Goal: Information Seeking & Learning: Learn about a topic

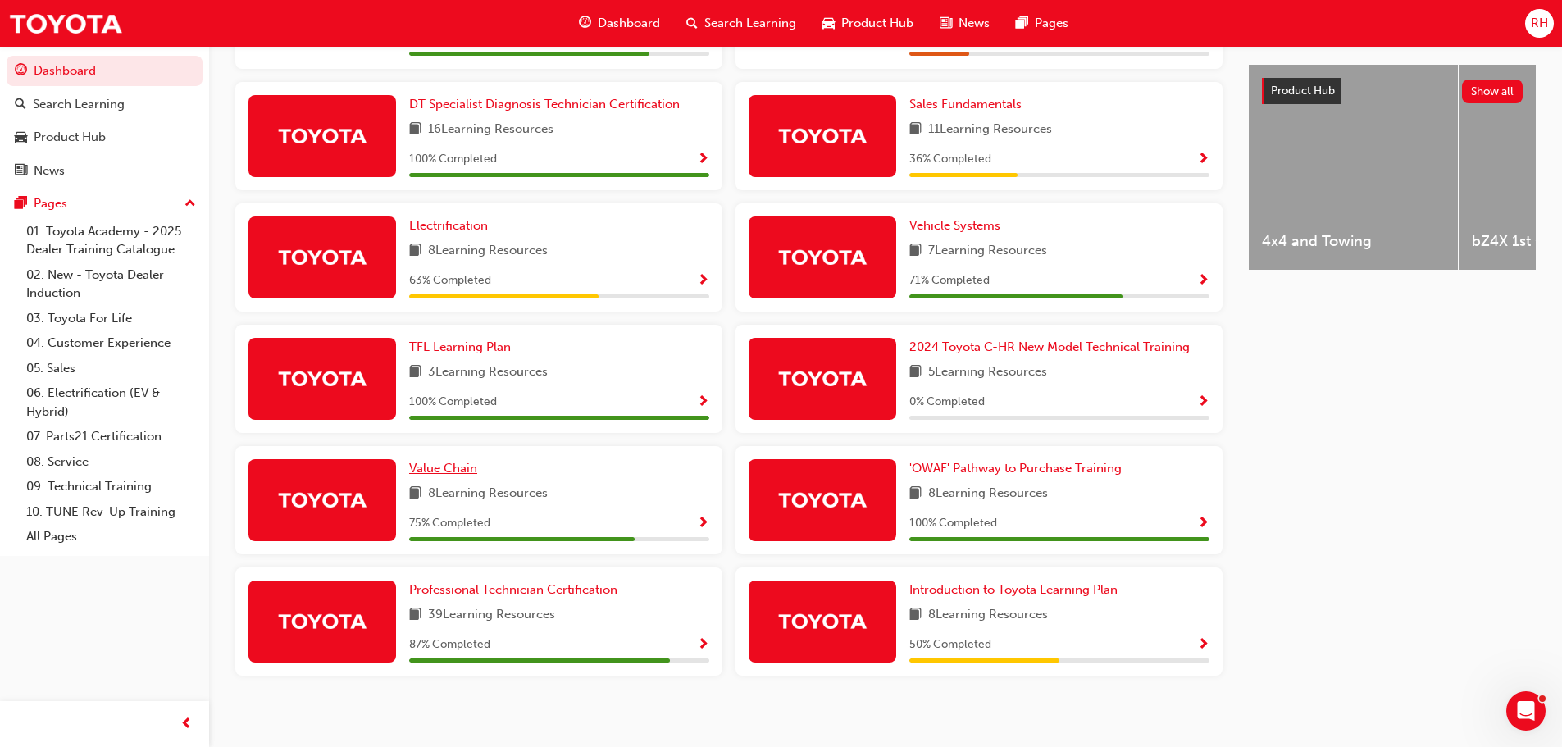
click at [458, 461] on span "Value Chain" at bounding box center [443, 468] width 68 height 15
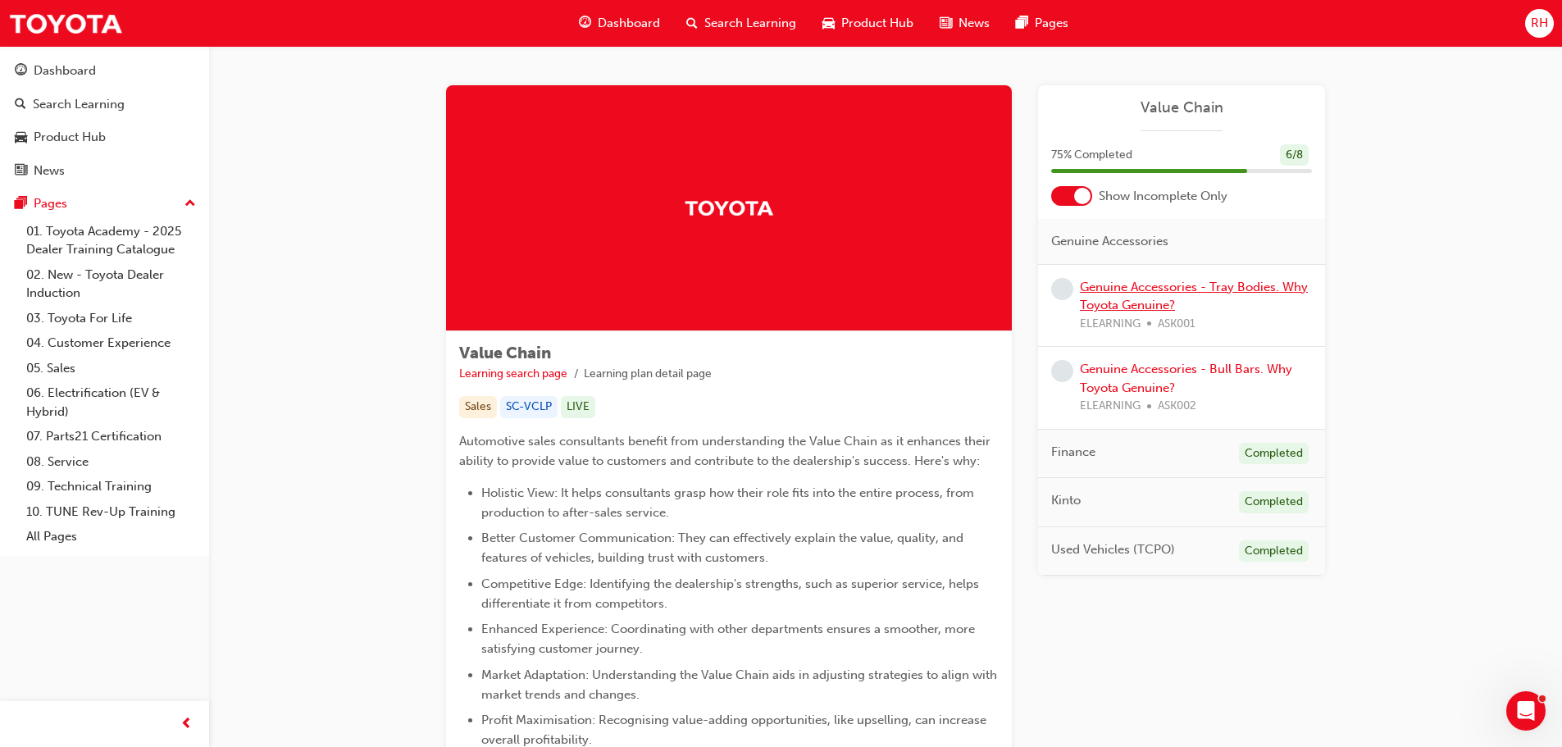
click at [1132, 303] on link "Genuine Accessories - Tray Bodies. Why Toyota Genuine?" at bounding box center [1194, 297] width 228 height 34
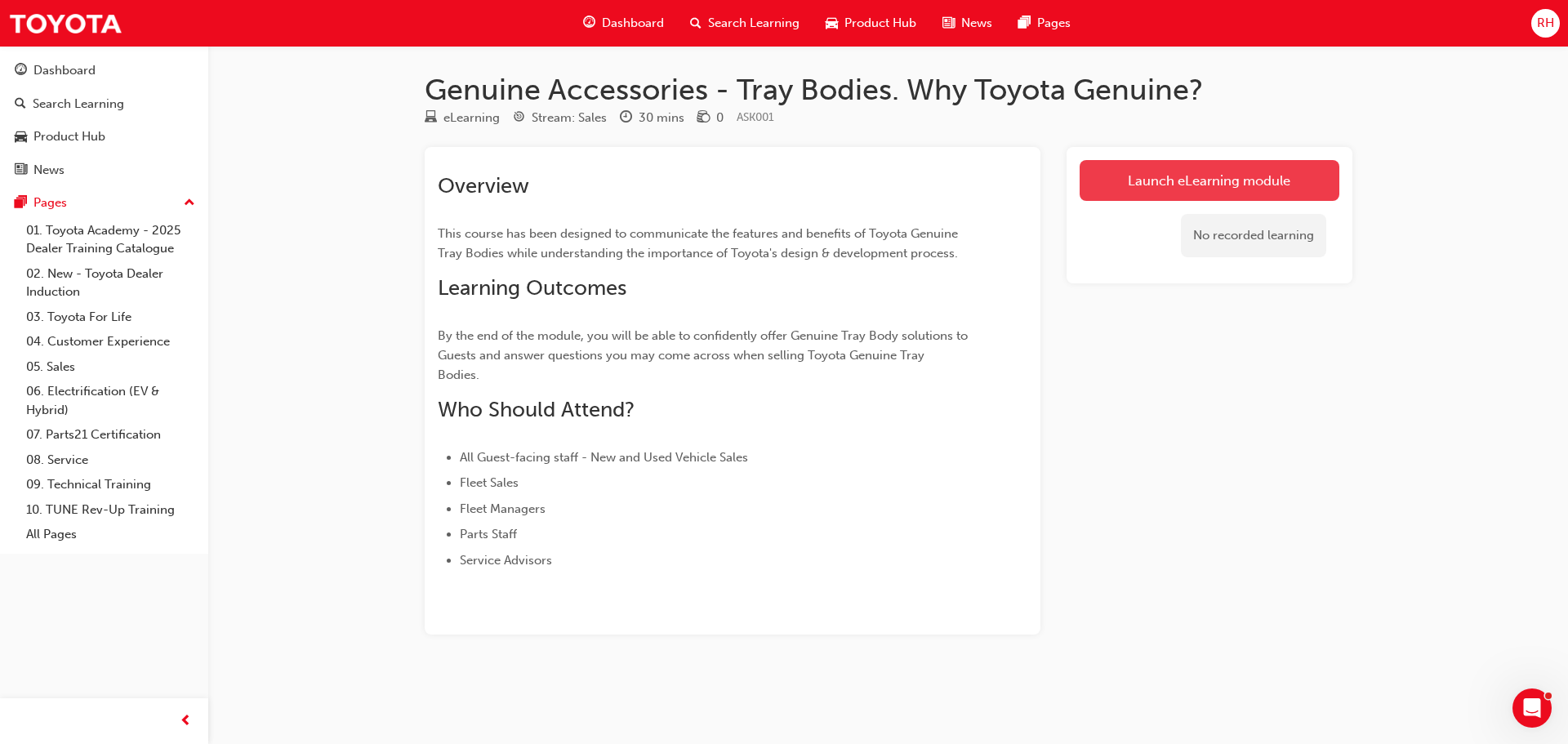
click at [1194, 178] on link "Launch eLearning module" at bounding box center [1209, 180] width 260 height 41
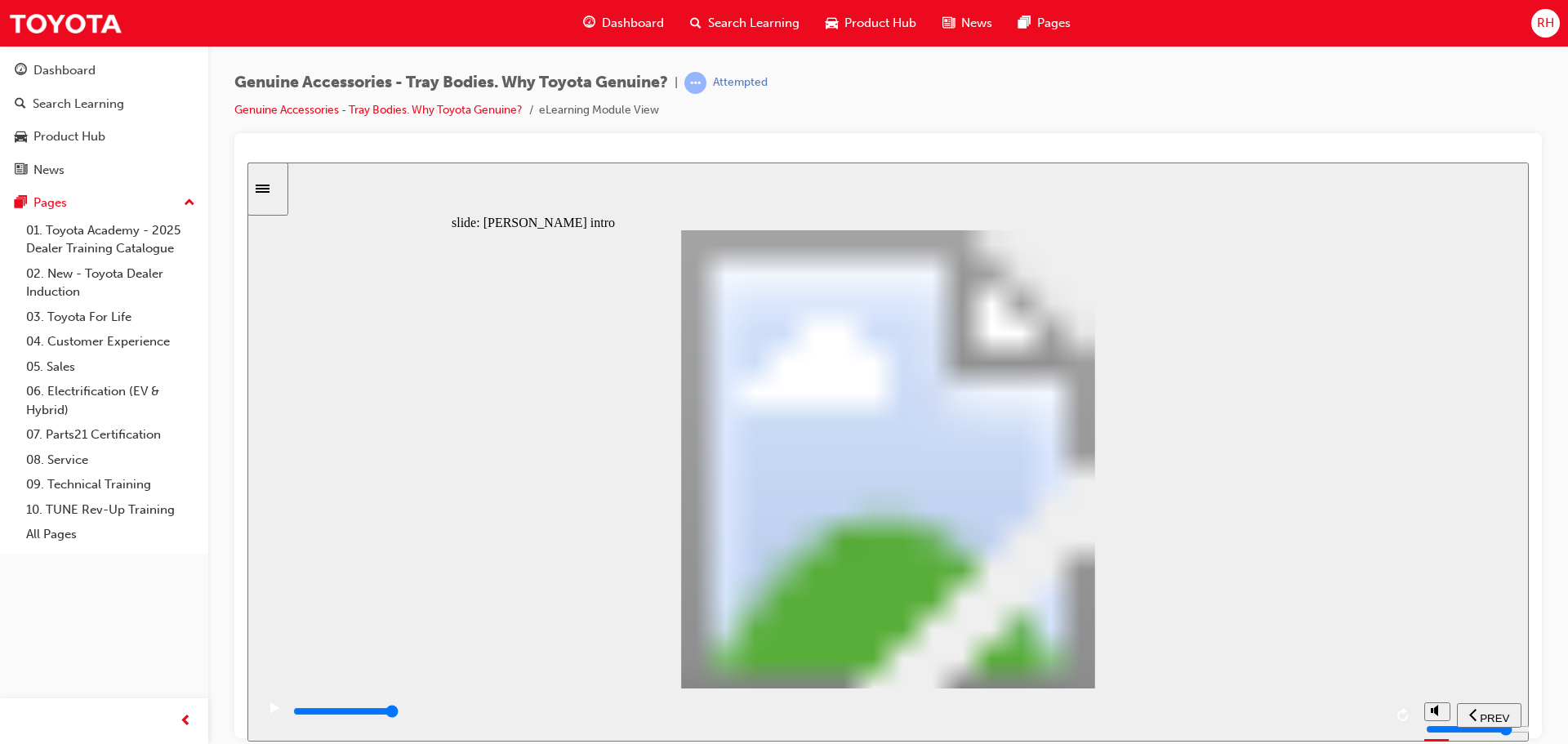
type input "20400"
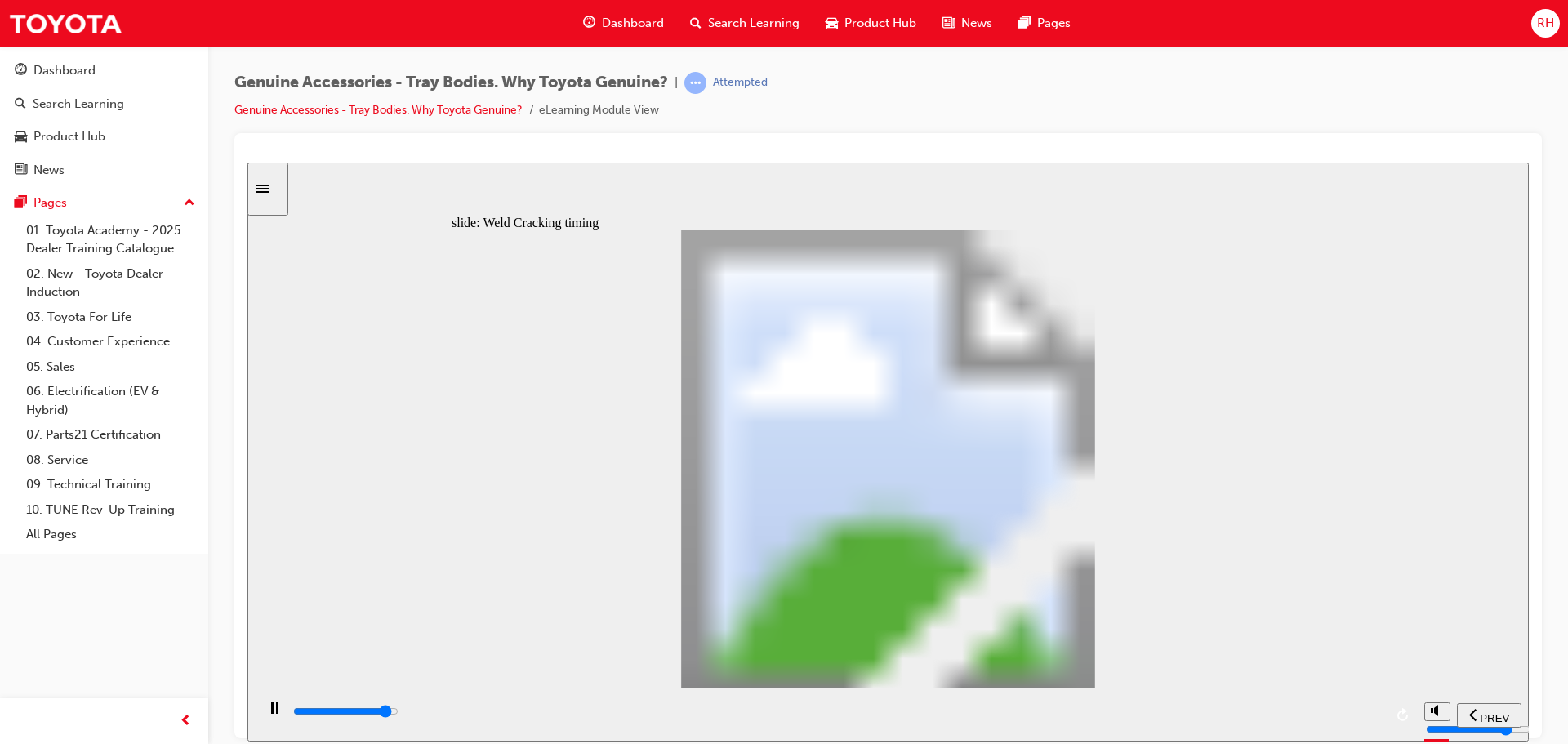
type input "1"
type input "20400"
type input "2"
type input "20600"
type input "3"
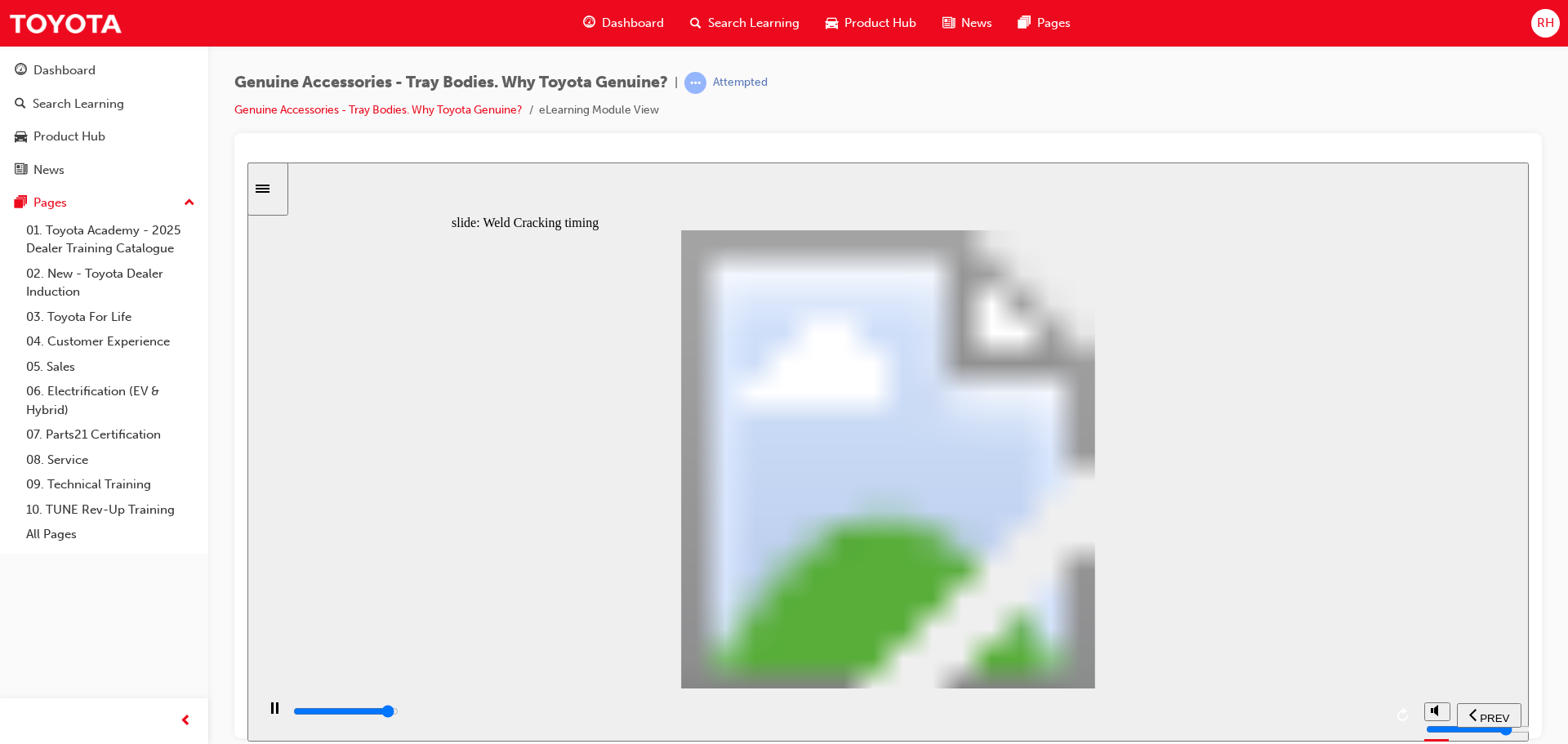
type input "21000"
type input "4"
type input "21300"
type input "5"
drag, startPoint x: 717, startPoint y: 542, endPoint x: 758, endPoint y: 498, distance: 60.1
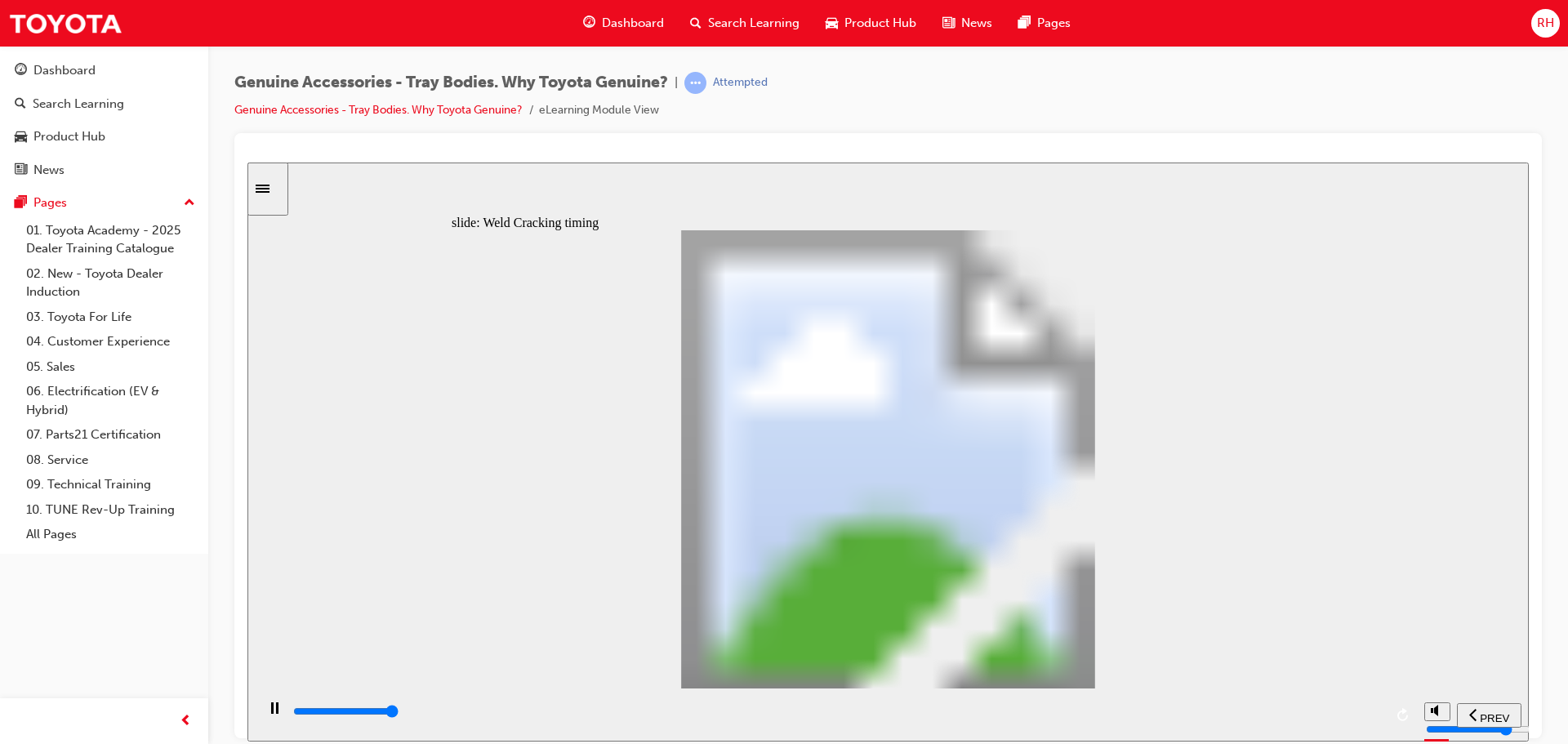
type input "8200"
drag, startPoint x: 495, startPoint y: 544, endPoint x: 567, endPoint y: 542, distance: 72.0
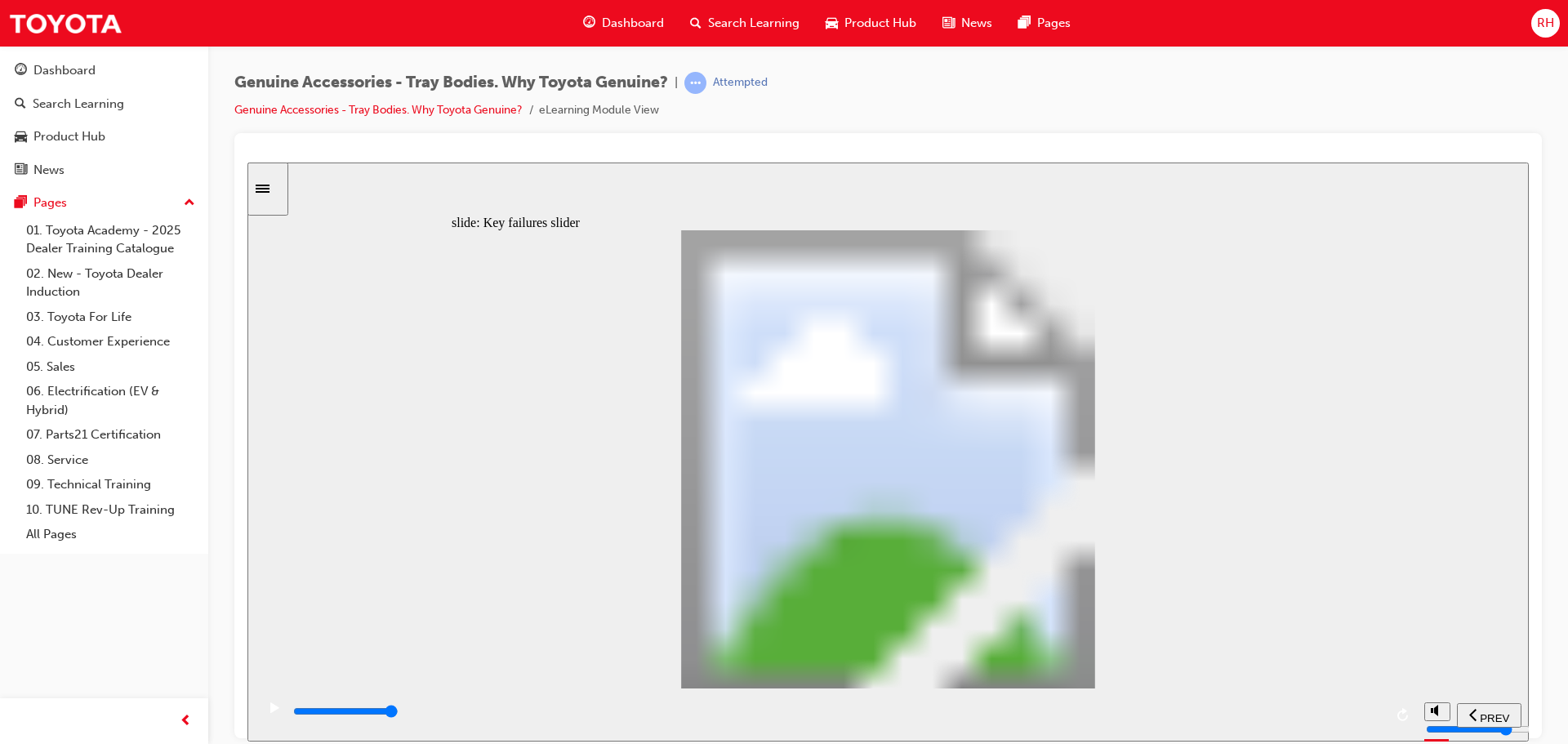
type input "2"
drag, startPoint x: 578, startPoint y: 551, endPoint x: 648, endPoint y: 549, distance: 70.0
type input "0"
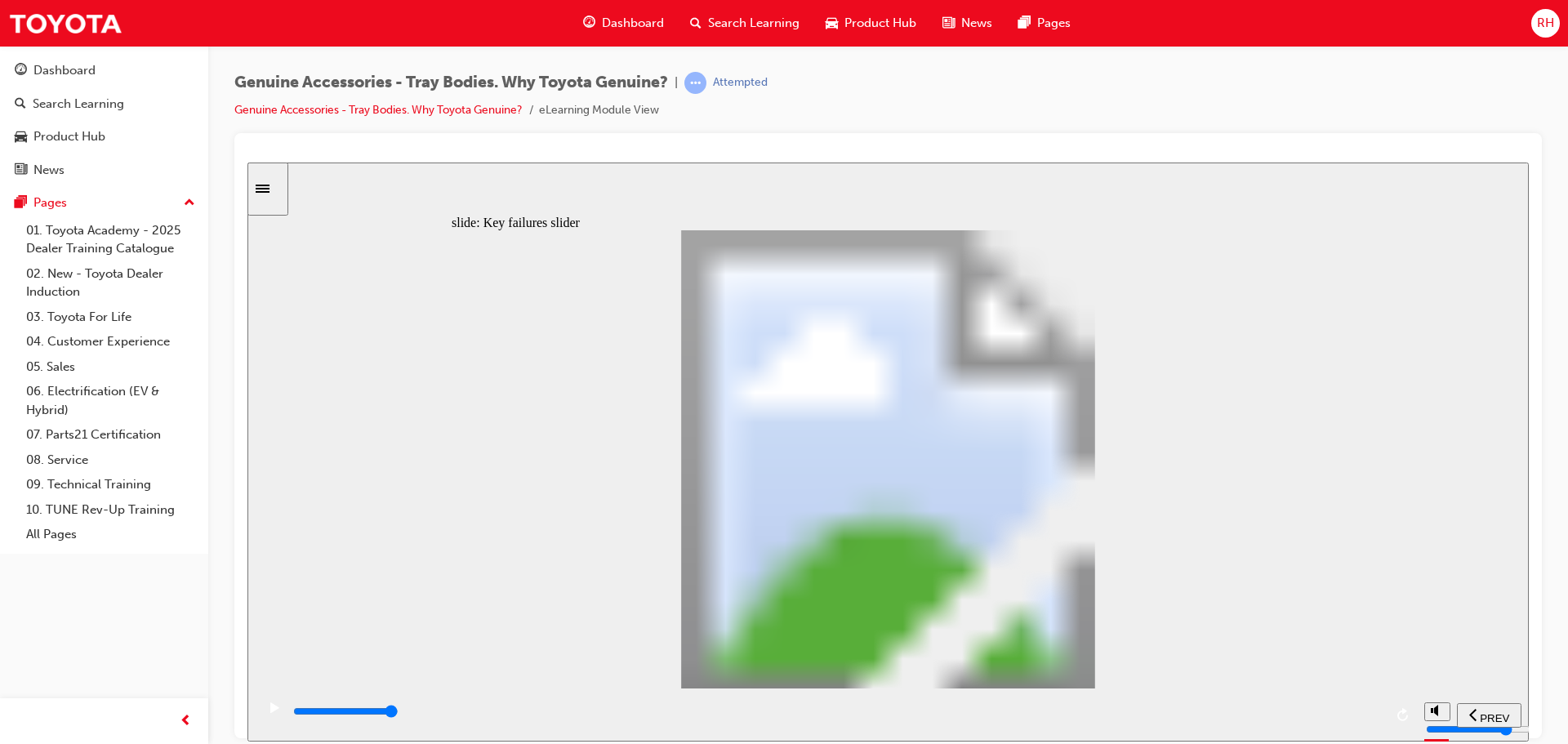
type input "3"
drag, startPoint x: 653, startPoint y: 547, endPoint x: 716, endPoint y: 548, distance: 63.0
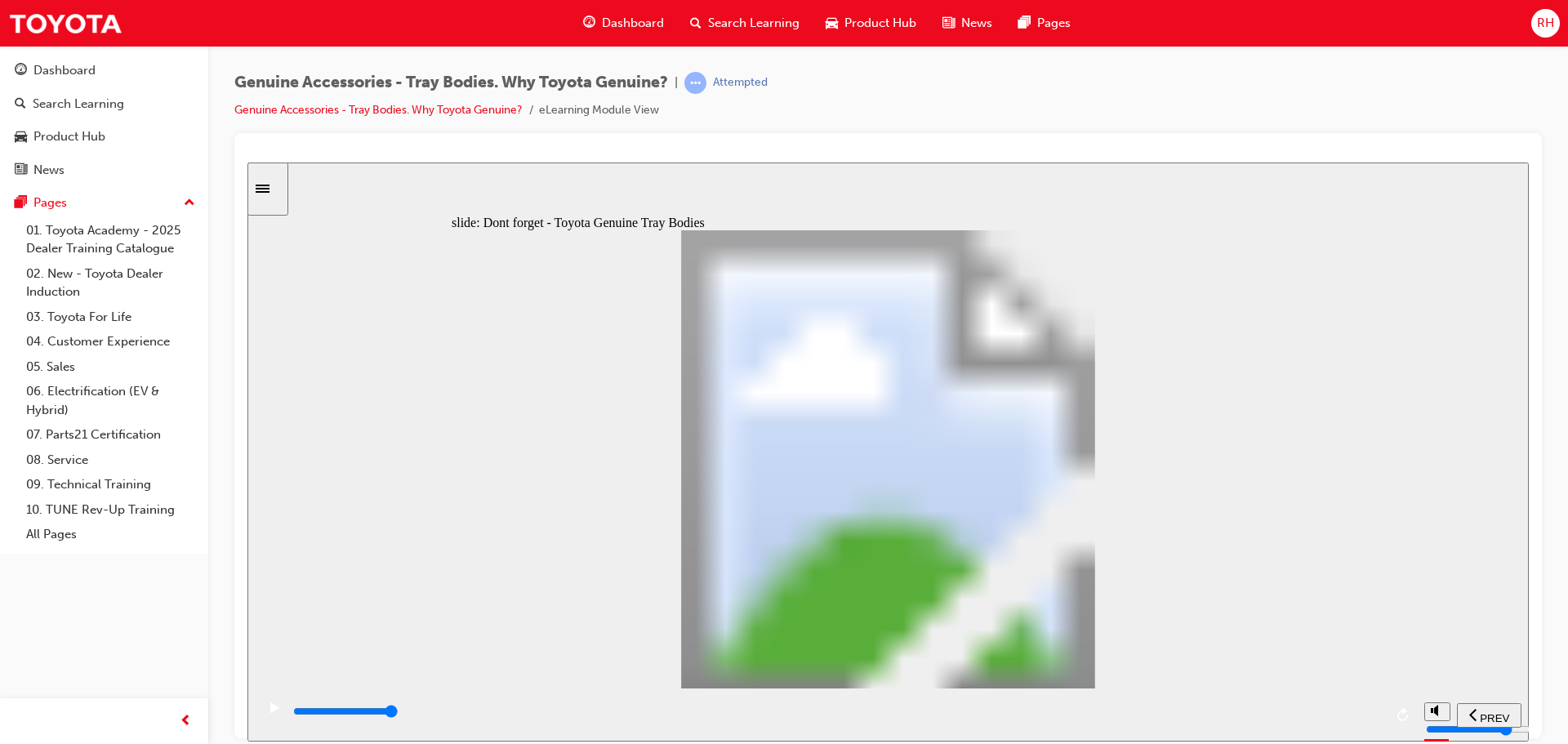
drag, startPoint x: 1188, startPoint y: 368, endPoint x: 1212, endPoint y: 374, distance: 24.7
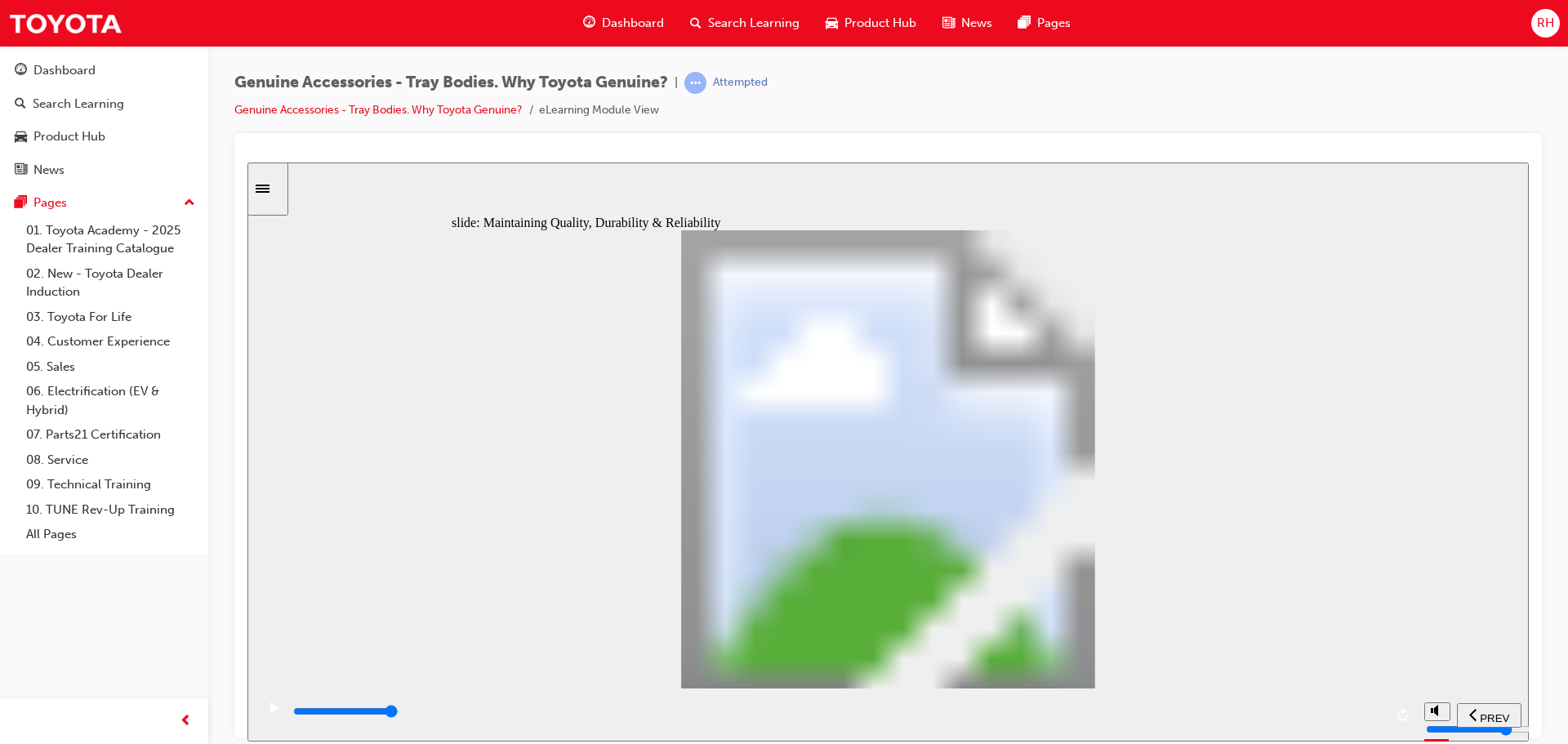
type input "12300"
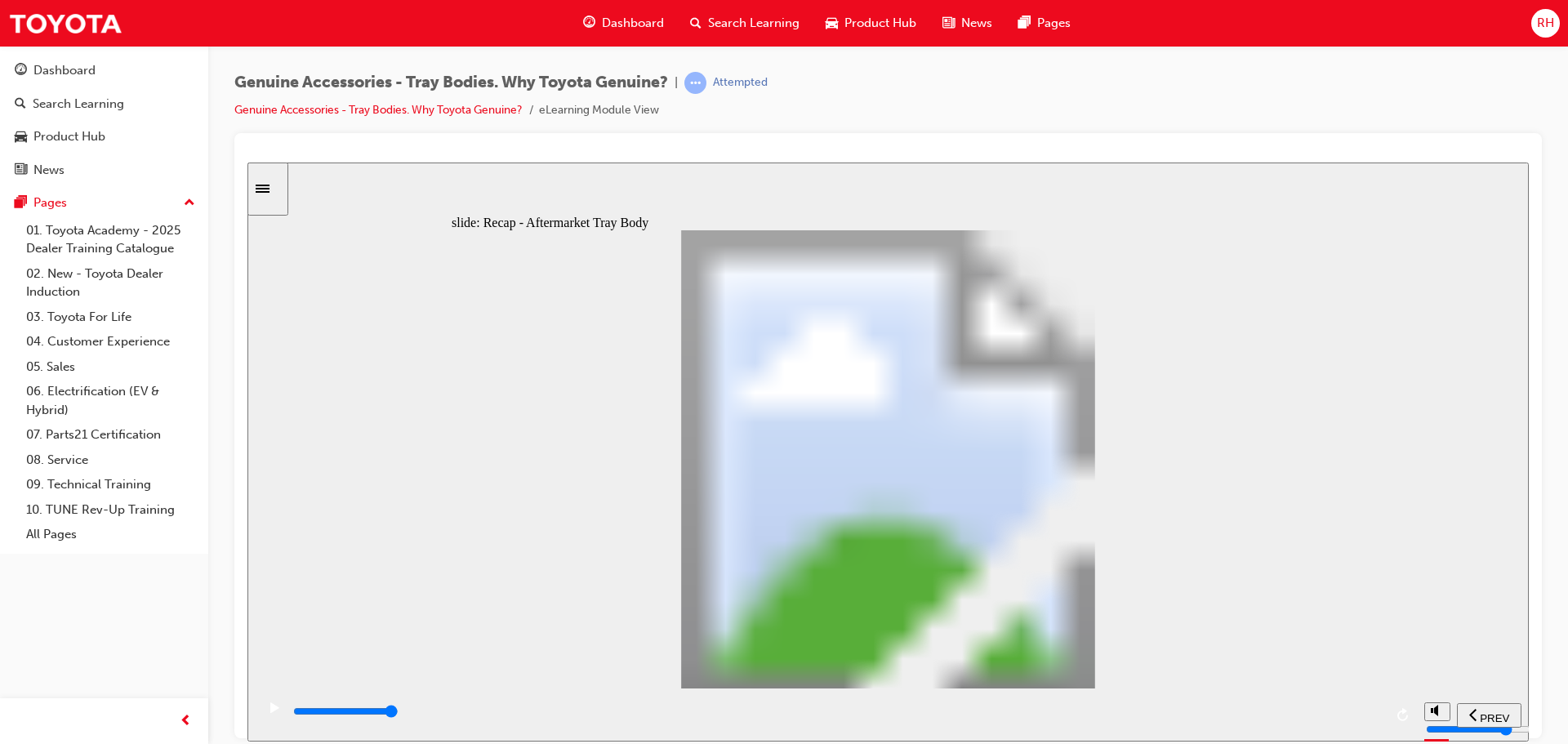
radio input "true"
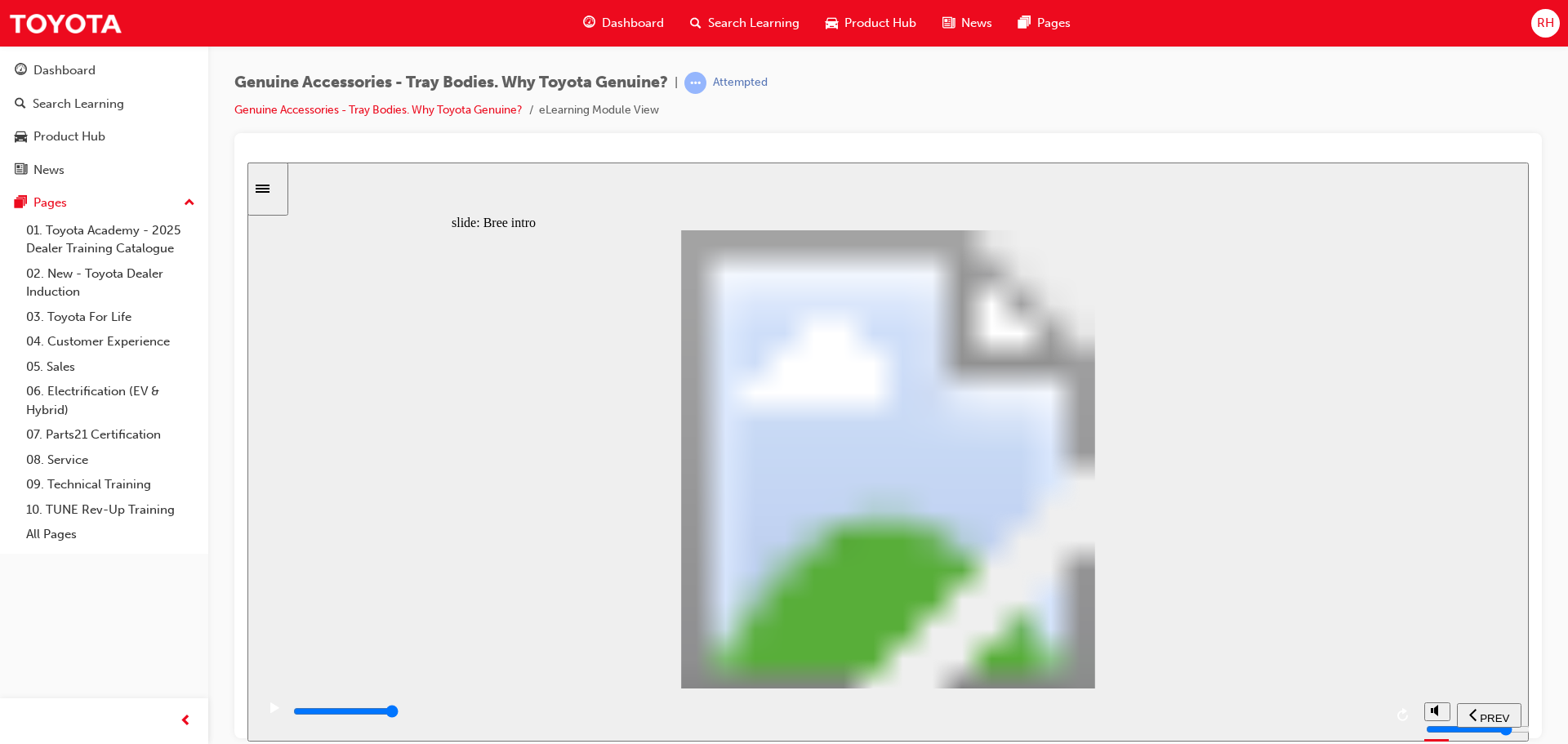
drag, startPoint x: 610, startPoint y: 543, endPoint x: 624, endPoint y: 543, distance: 14.0
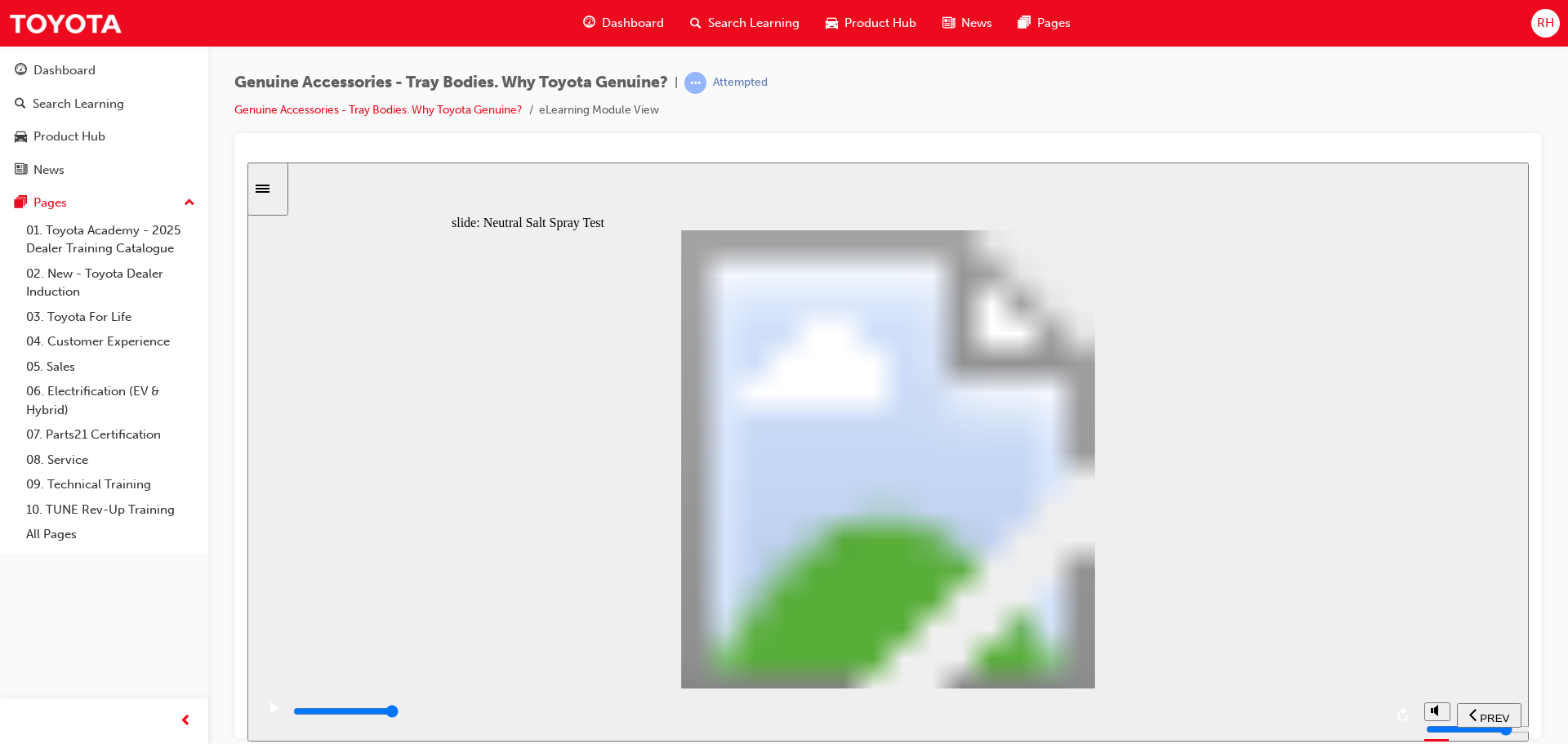
drag, startPoint x: 610, startPoint y: 542, endPoint x: 650, endPoint y: 545, distance: 40.1
drag, startPoint x: 803, startPoint y: 548, endPoint x: 879, endPoint y: 547, distance: 76.0
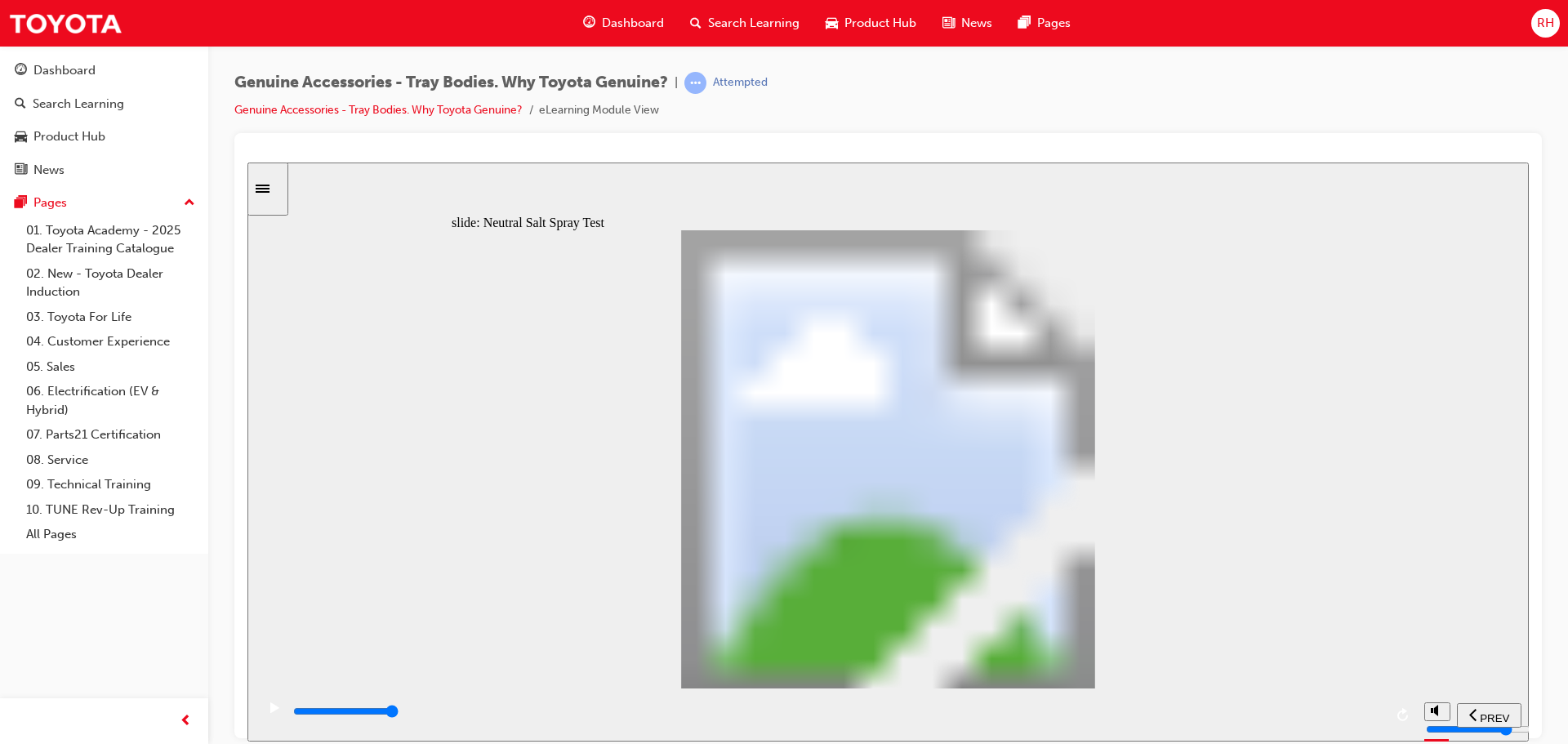
drag, startPoint x: 601, startPoint y: 441, endPoint x: 672, endPoint y: 445, distance: 71.1
drag, startPoint x: 565, startPoint y: 446, endPoint x: 661, endPoint y: 451, distance: 96.1
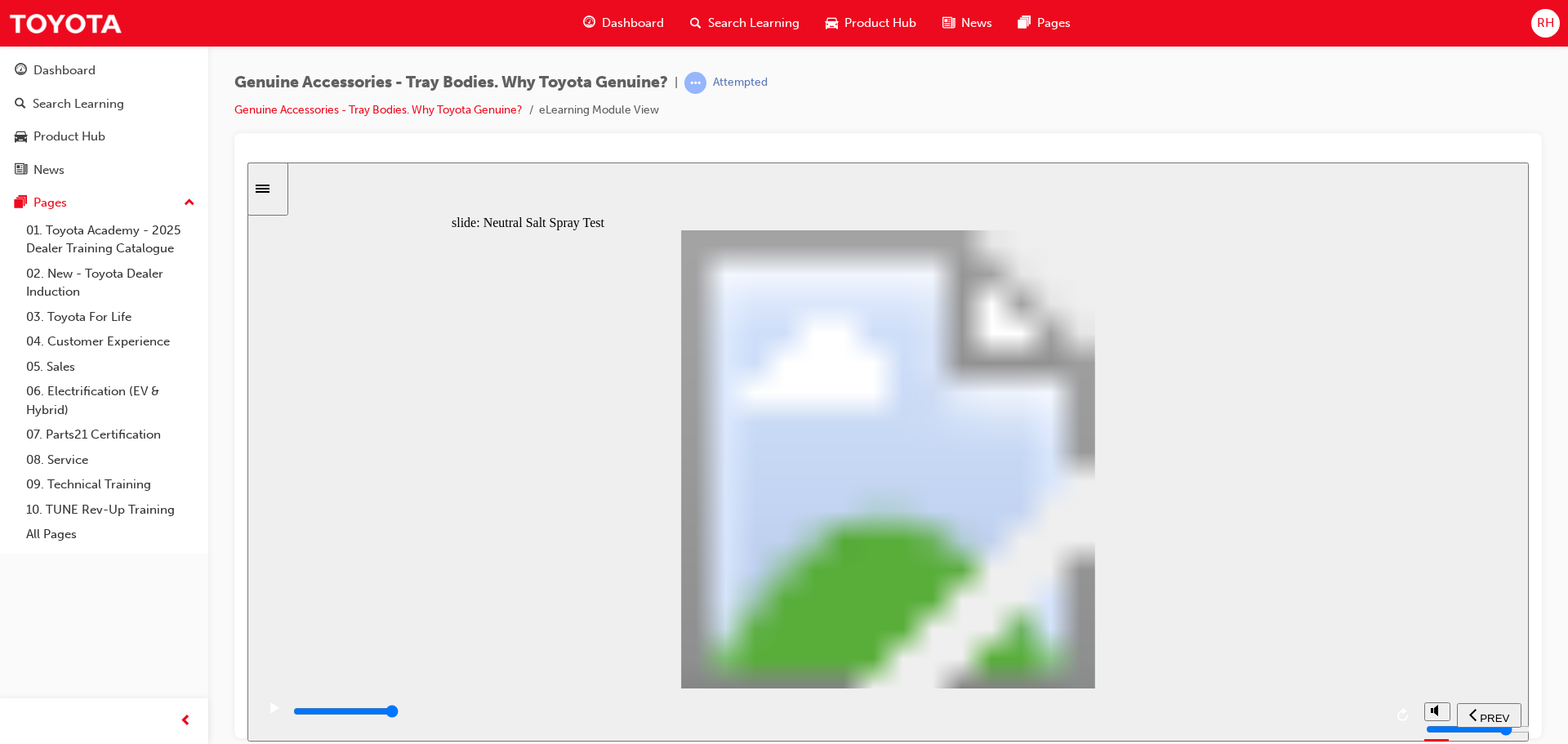
drag, startPoint x: 501, startPoint y: 443, endPoint x: 586, endPoint y: 442, distance: 85.0
type input "0"
type input "1"
drag, startPoint x: 609, startPoint y: 554, endPoint x: 691, endPoint y: 546, distance: 82.4
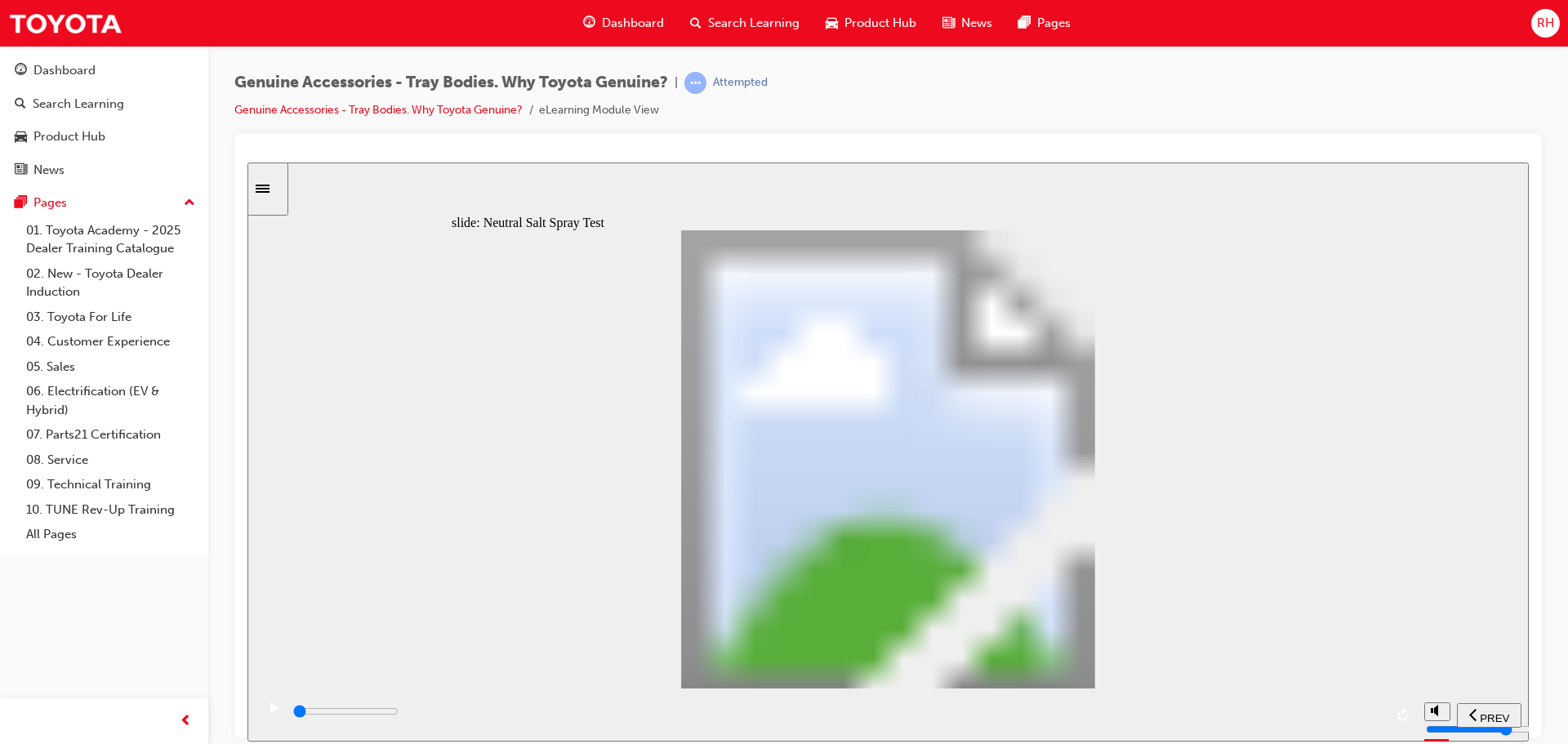
type input "6300"
drag, startPoint x: 660, startPoint y: 546, endPoint x: 748, endPoint y: 540, distance: 88.2
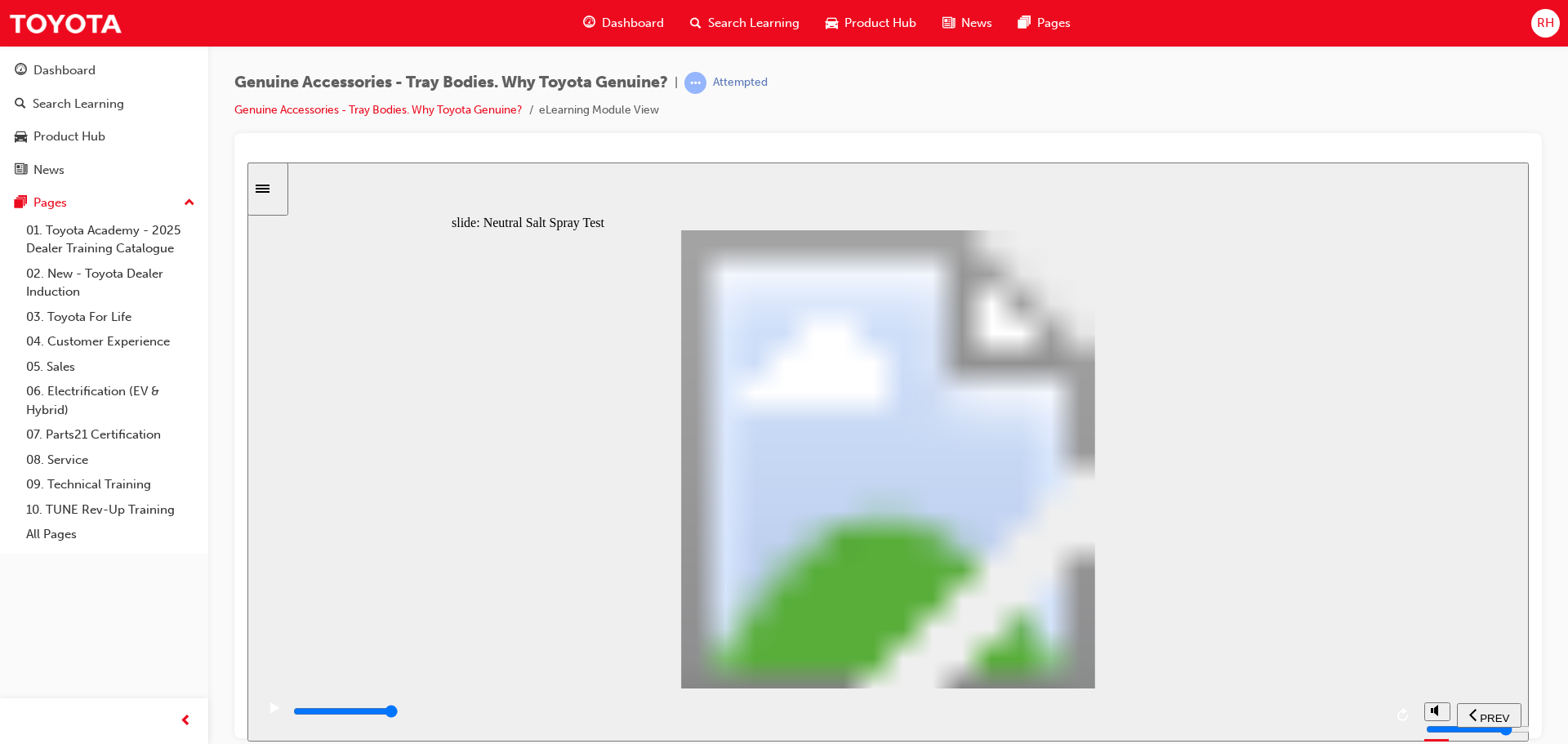
type input "5"
type input "0"
type input "6"
drag, startPoint x: 755, startPoint y: 543, endPoint x: 901, endPoint y: 543, distance: 146.0
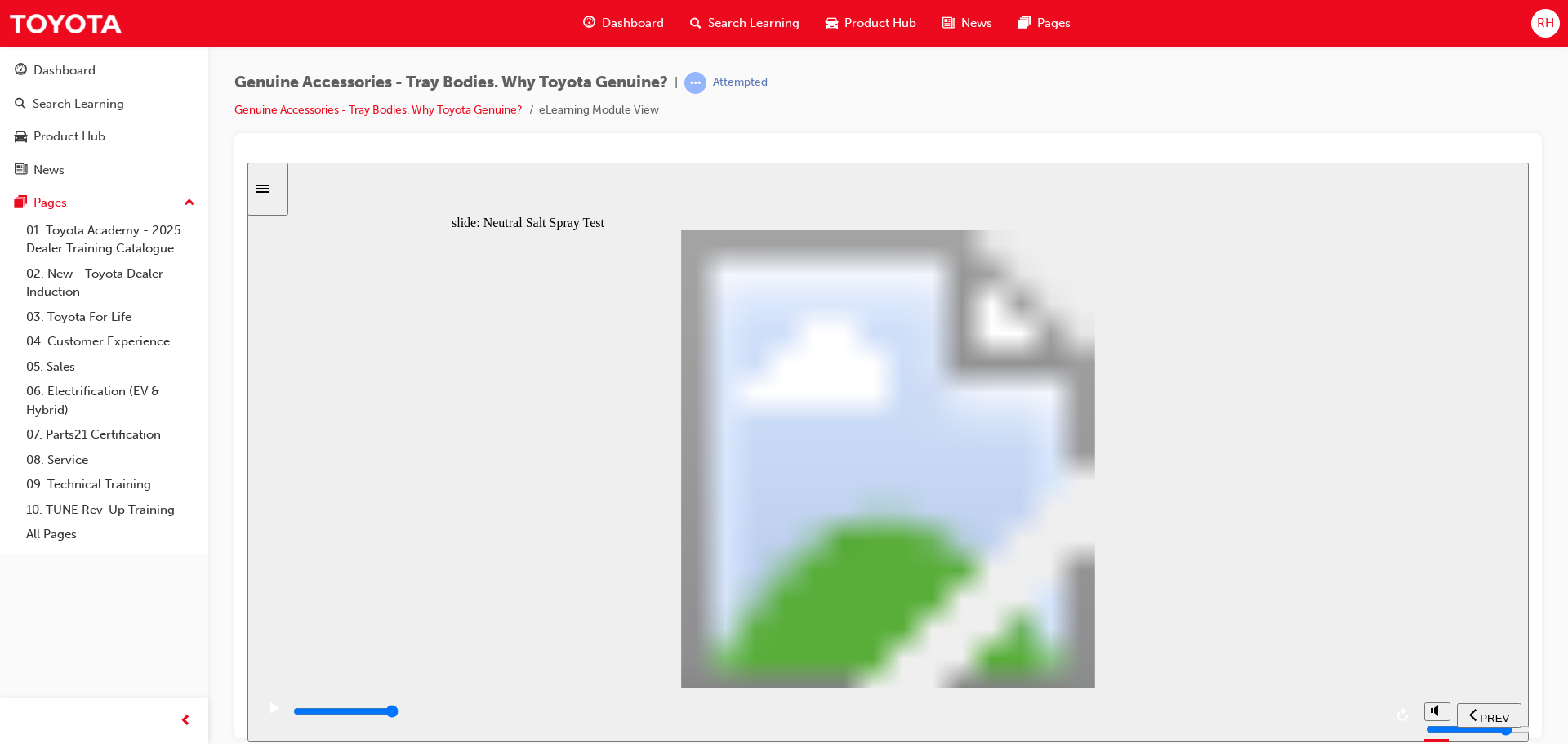
type input "8000"
type input "7"
type input "0"
type input "8"
drag, startPoint x: 910, startPoint y: 549, endPoint x: 1001, endPoint y: 544, distance: 91.1
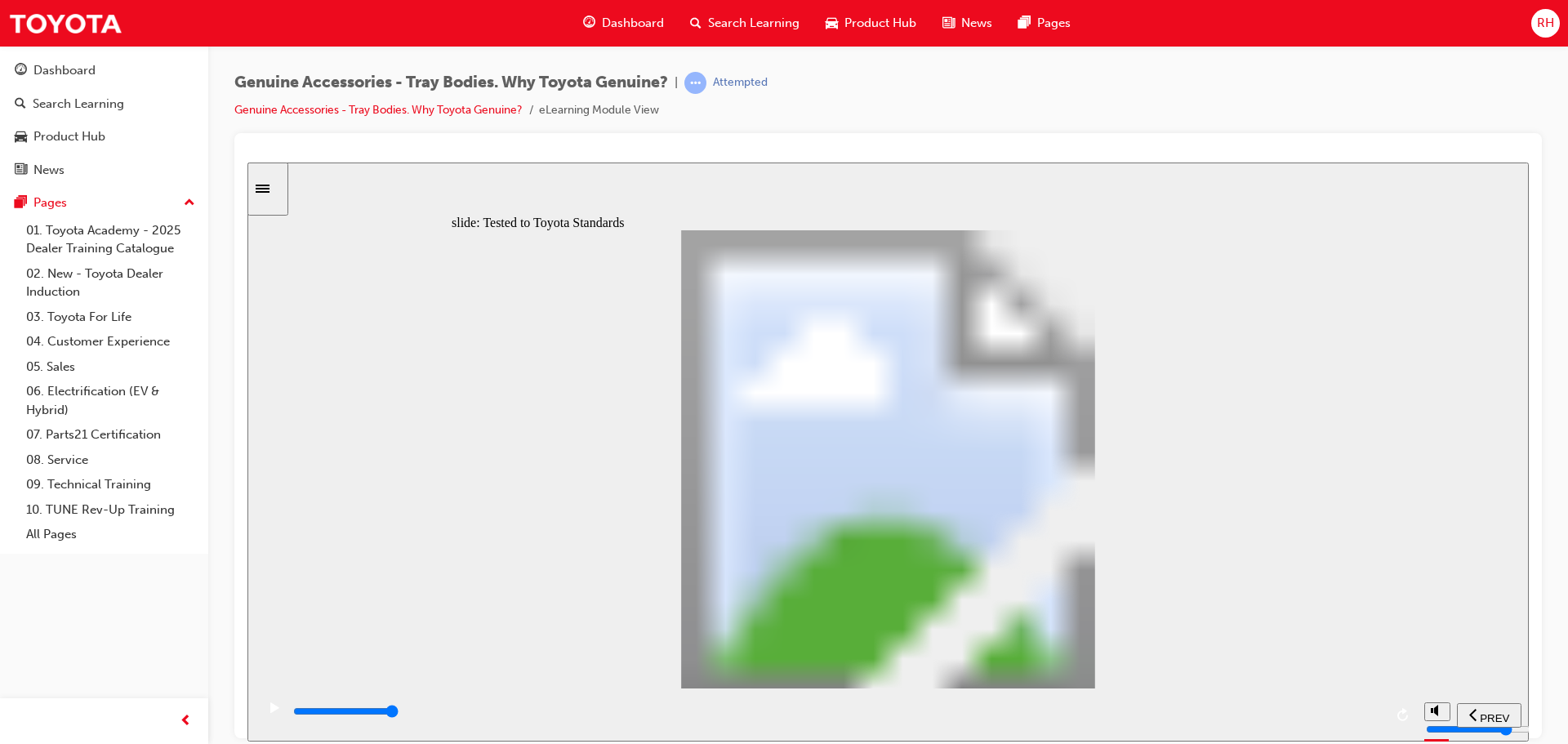
type input "13000"
radio input "true"
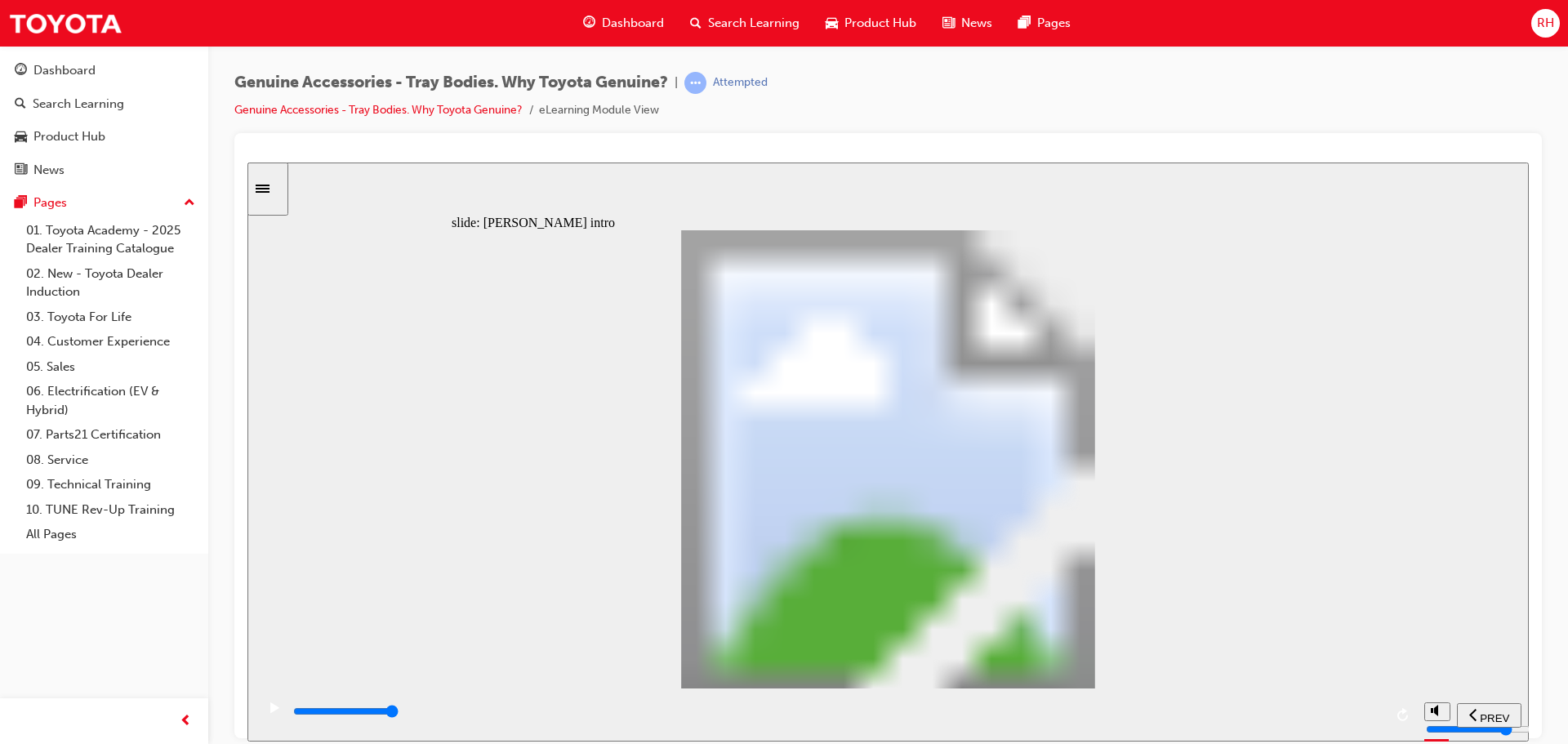
click at [276, 712] on rect "play/pause" at bounding box center [277, 706] width 2 height 11
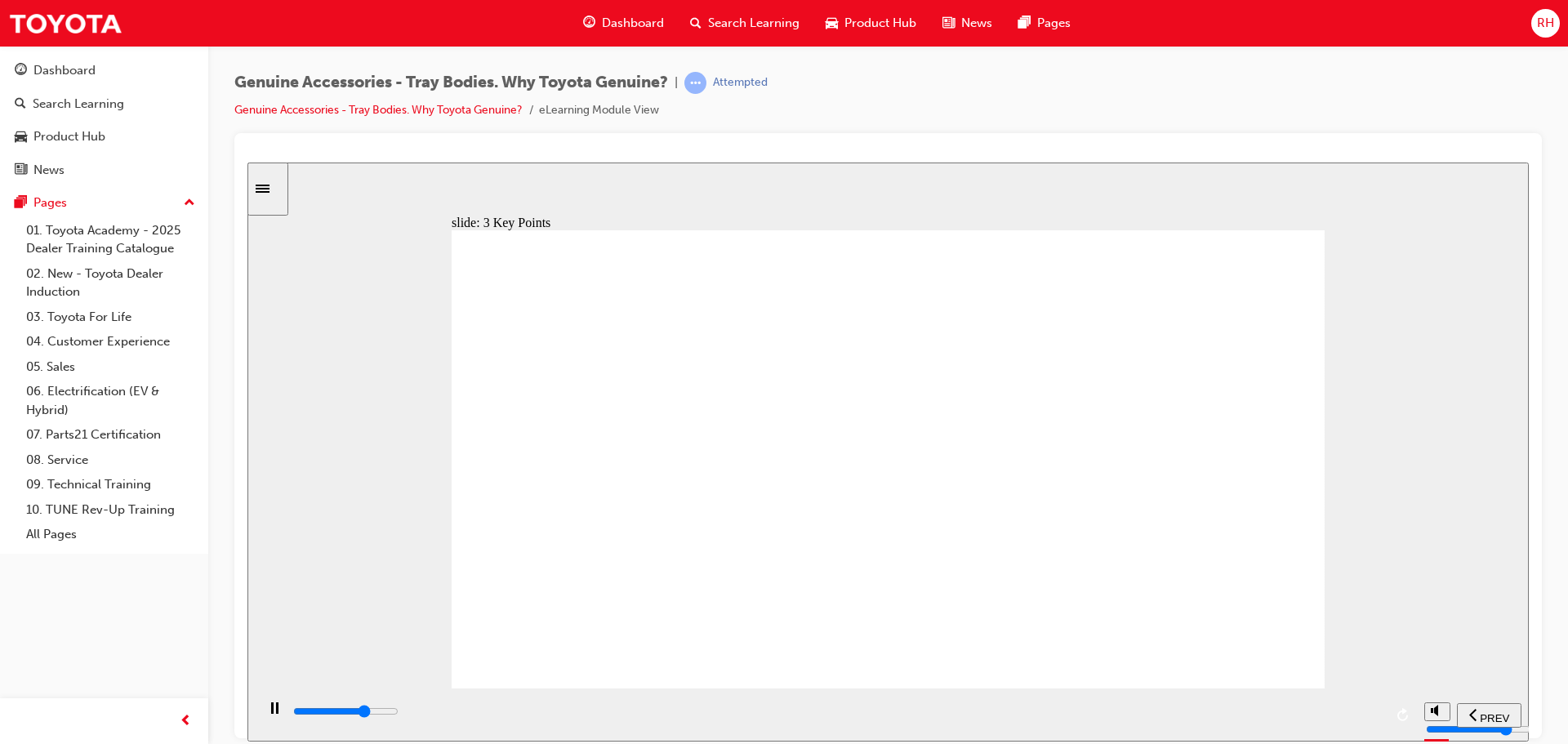
type input "8500"
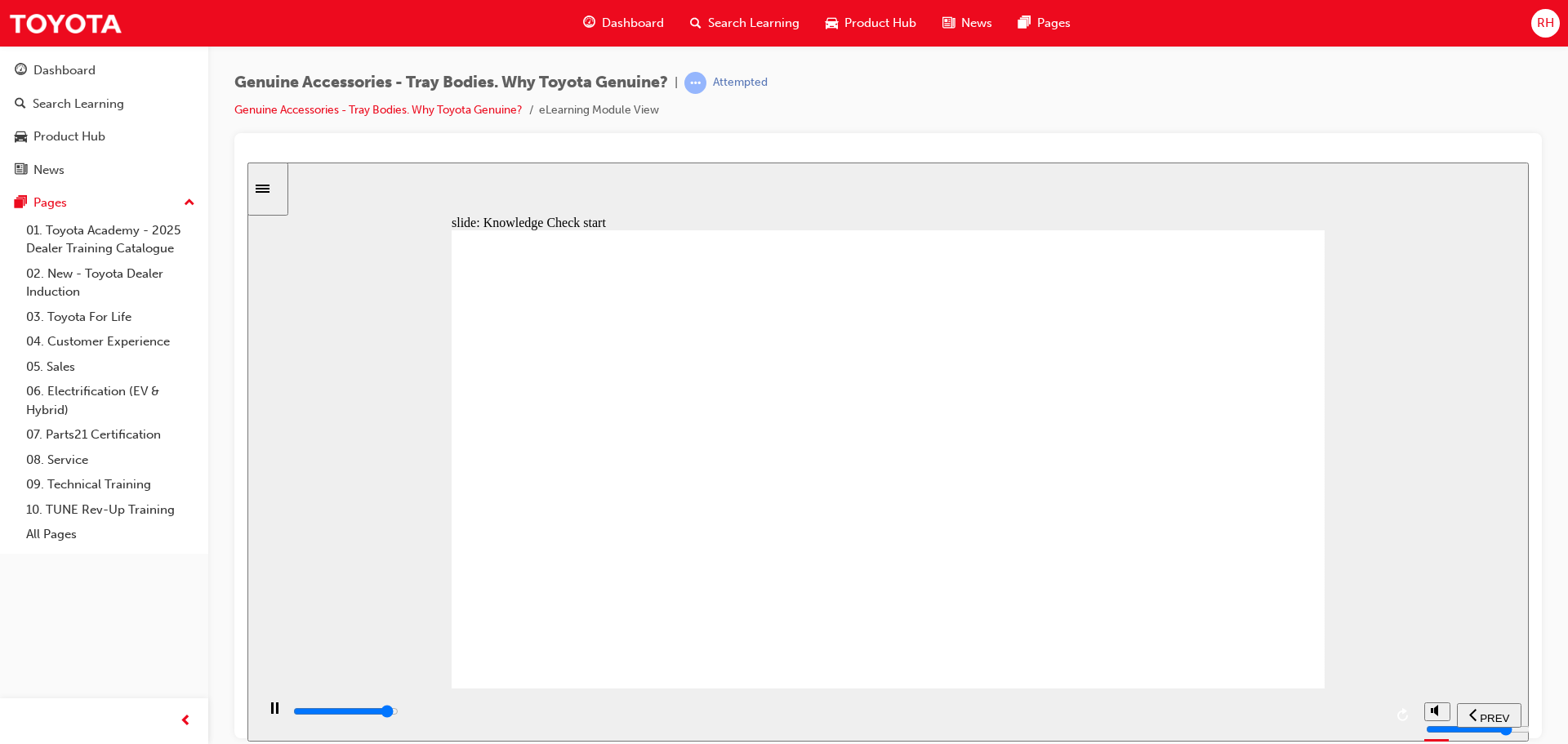
radio input "true"
click at [1459, 713] on span "SUBMIT" at bounding box center [1470, 717] width 41 height 12
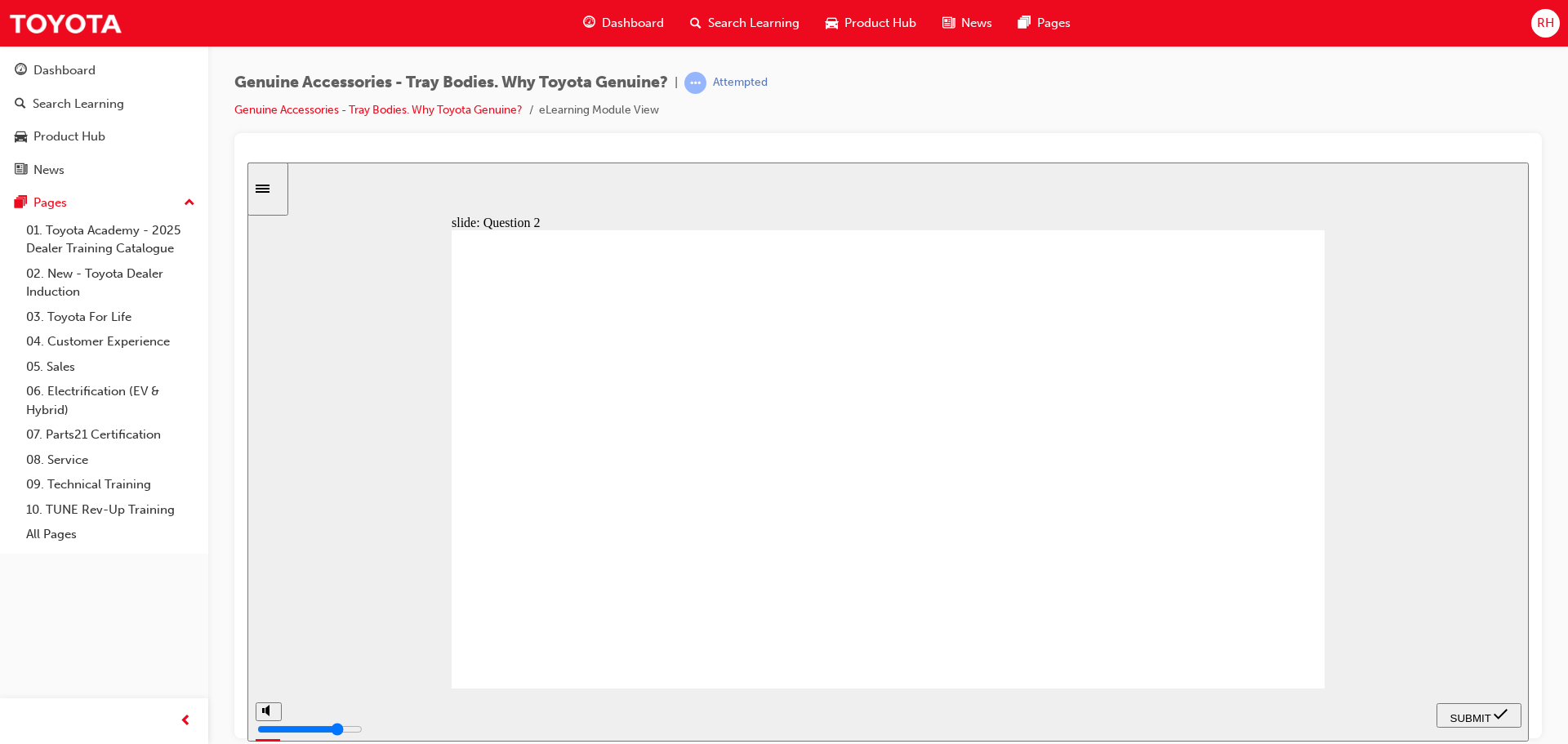
radio input "true"
click at [1469, 711] on span "SUBMIT" at bounding box center [1470, 717] width 41 height 12
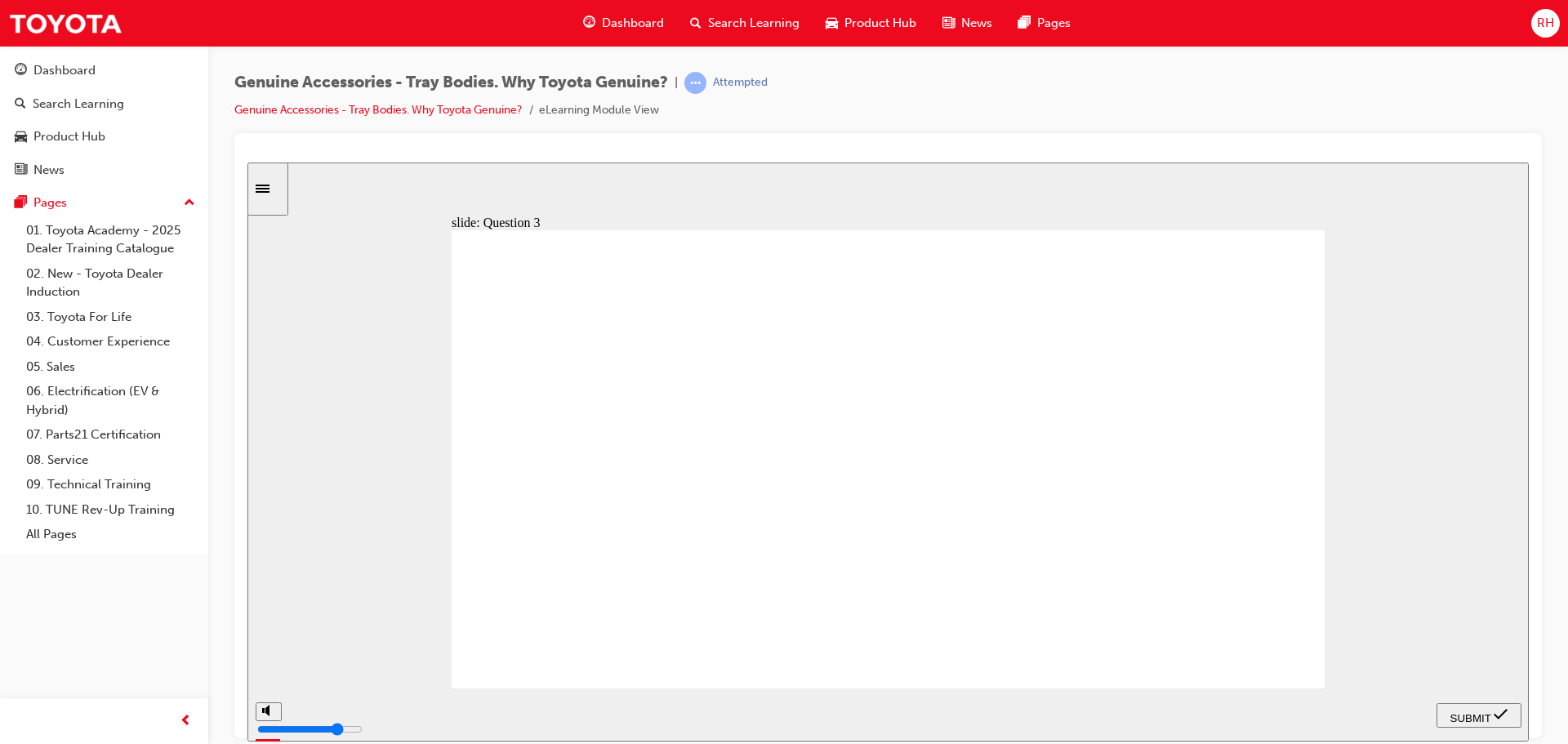
radio input "true"
click at [1462, 711] on span "SUBMIT" at bounding box center [1470, 717] width 41 height 12
radio input "true"
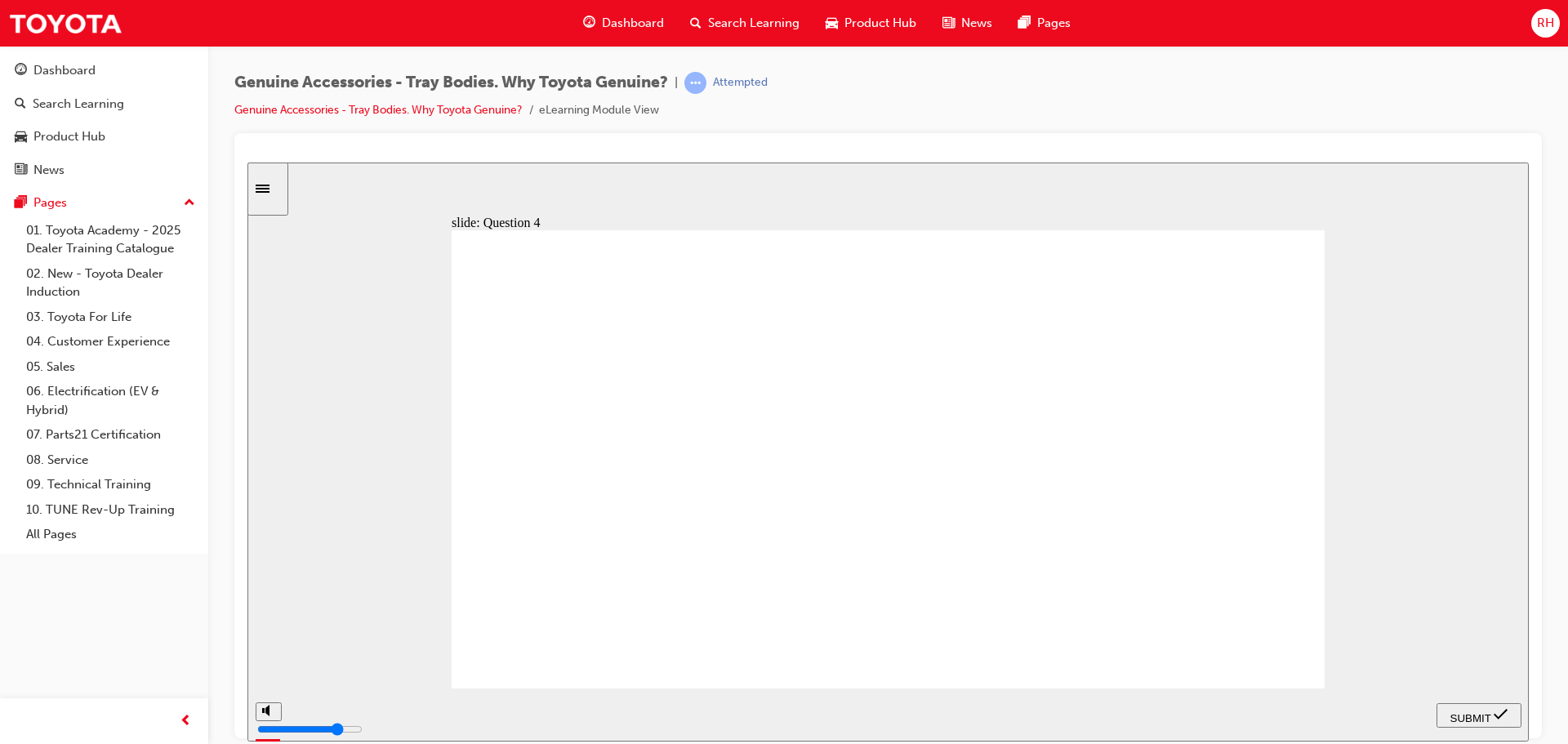
click at [1471, 711] on span "SUBMIT" at bounding box center [1470, 717] width 41 height 12
radio input "true"
click at [1477, 712] on span "SUBMIT" at bounding box center [1470, 717] width 41 height 12
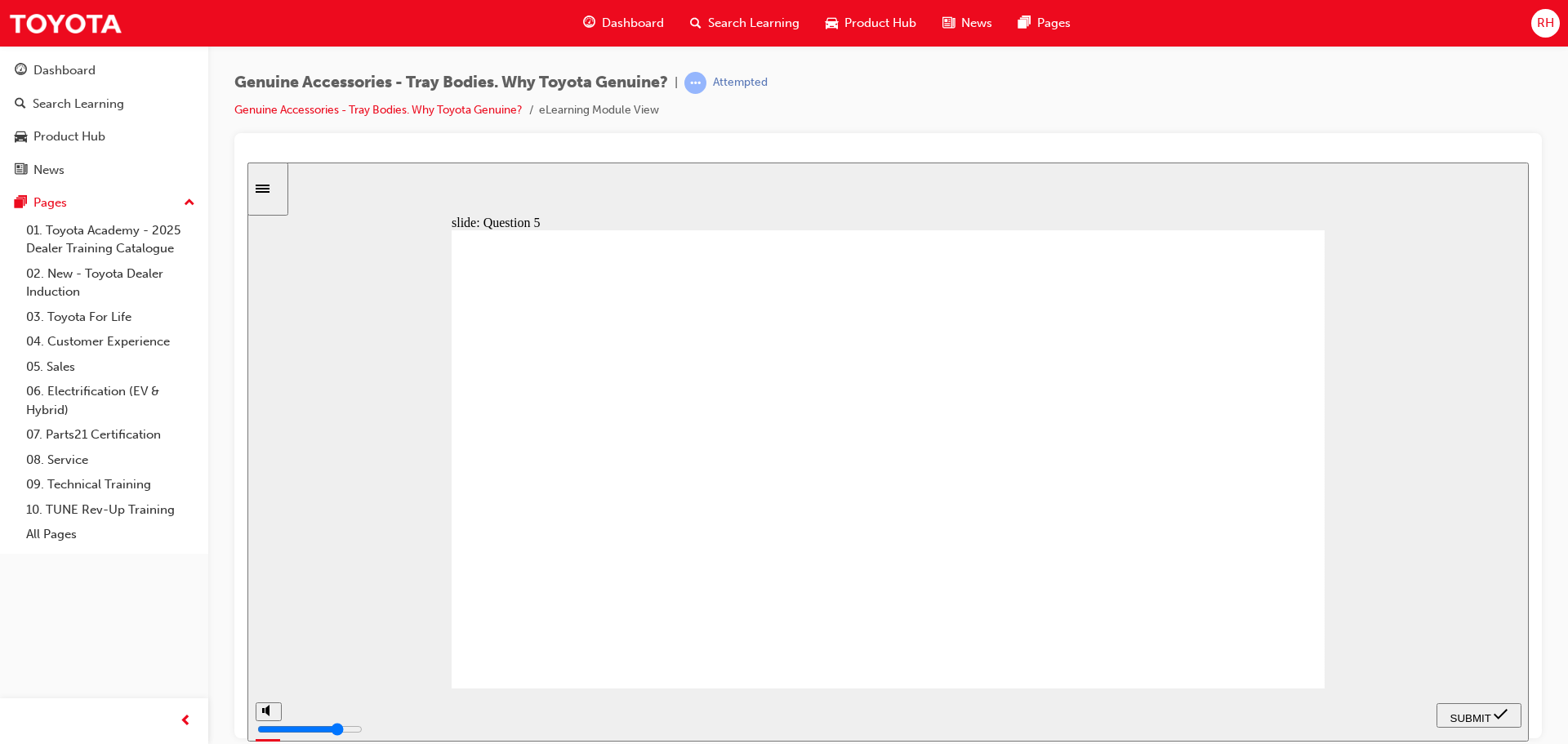
radio input "true"
click at [1476, 712] on span "SUBMIT" at bounding box center [1470, 717] width 41 height 12
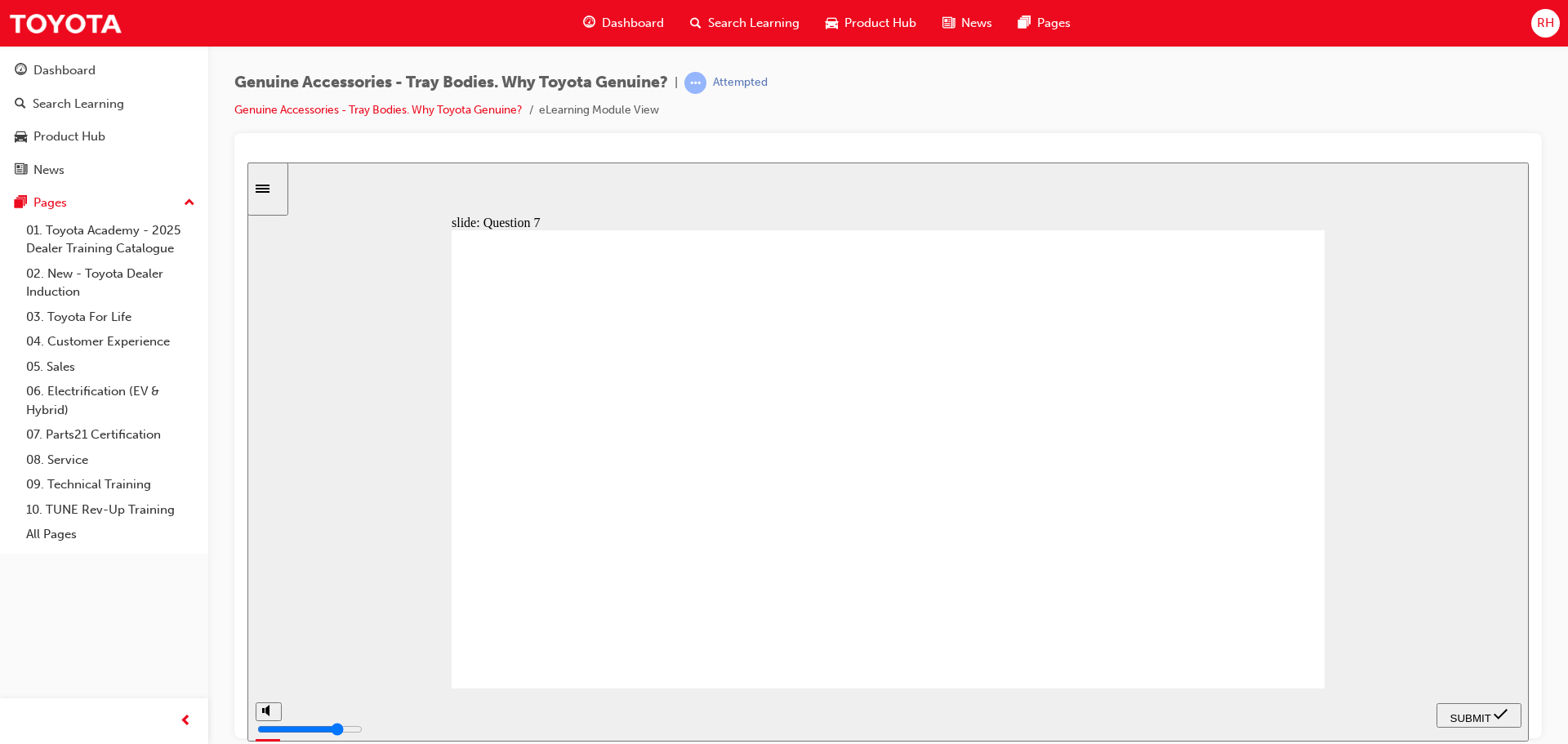
radio input "true"
click at [1469, 711] on span "SUBMIT" at bounding box center [1470, 717] width 41 height 12
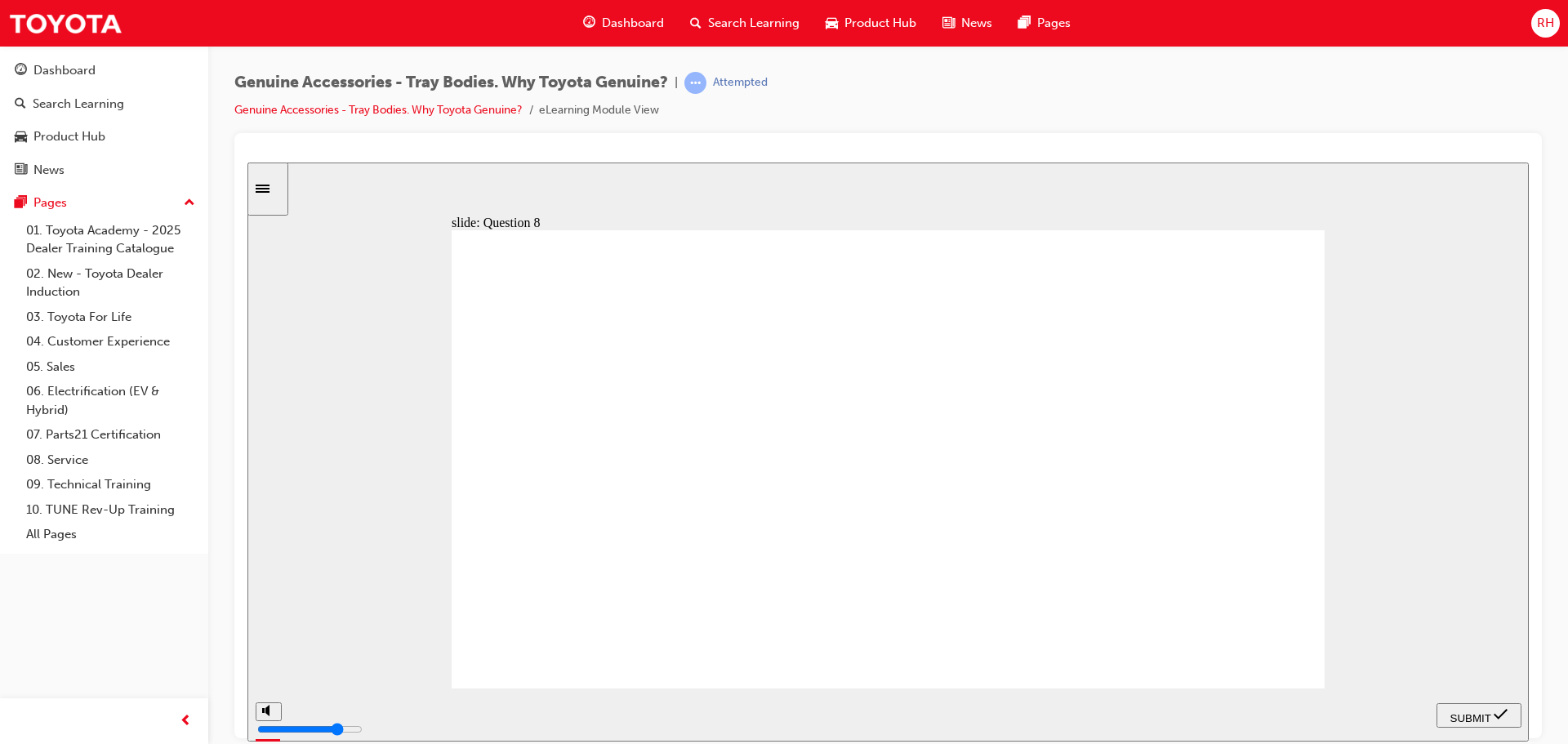
radio input "true"
click at [1475, 712] on span "SUBMIT" at bounding box center [1470, 717] width 41 height 12
radio input "true"
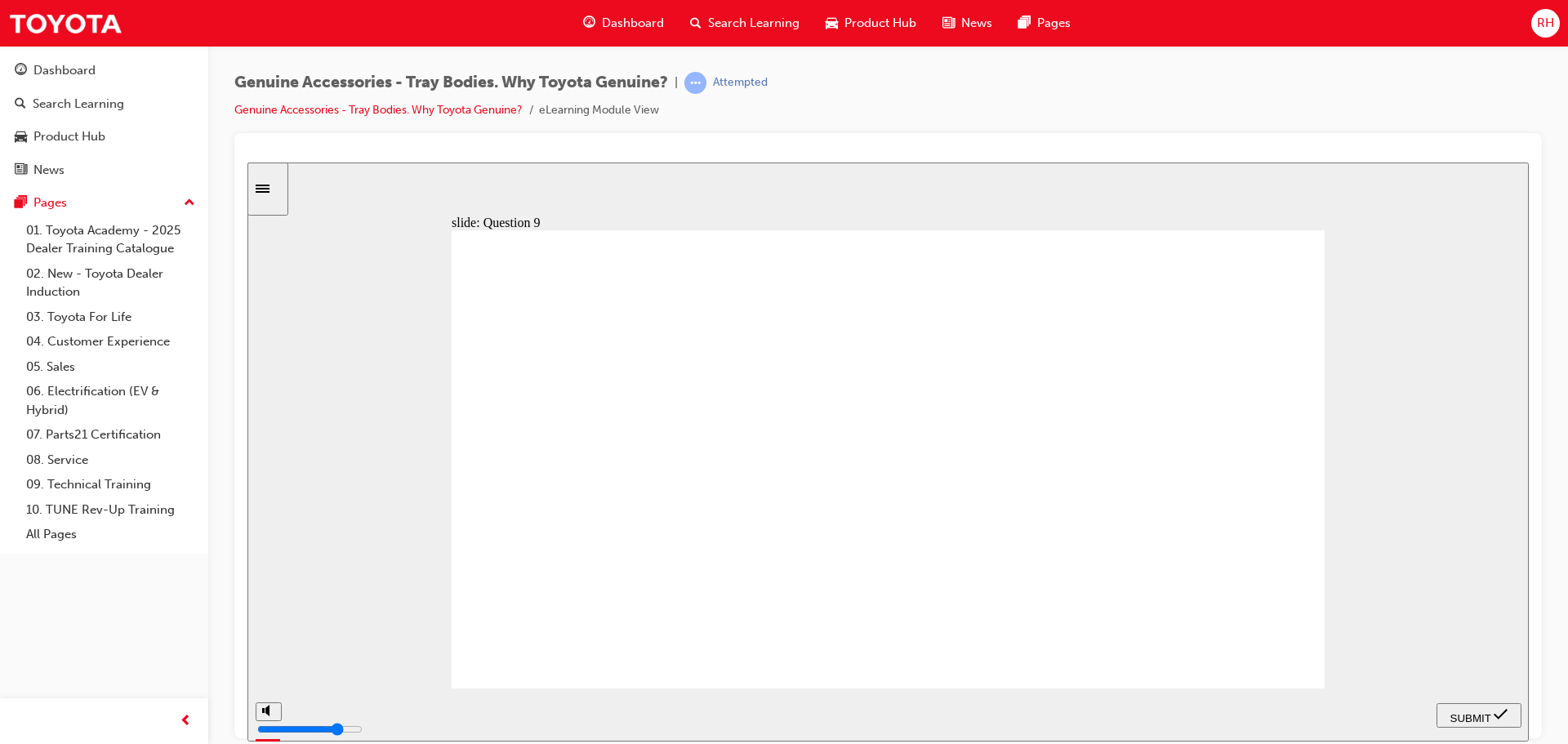
click at [1484, 711] on span "SUBMIT" at bounding box center [1470, 717] width 41 height 12
radio input "true"
click at [1472, 711] on span "SUBMIT" at bounding box center [1470, 717] width 41 height 12
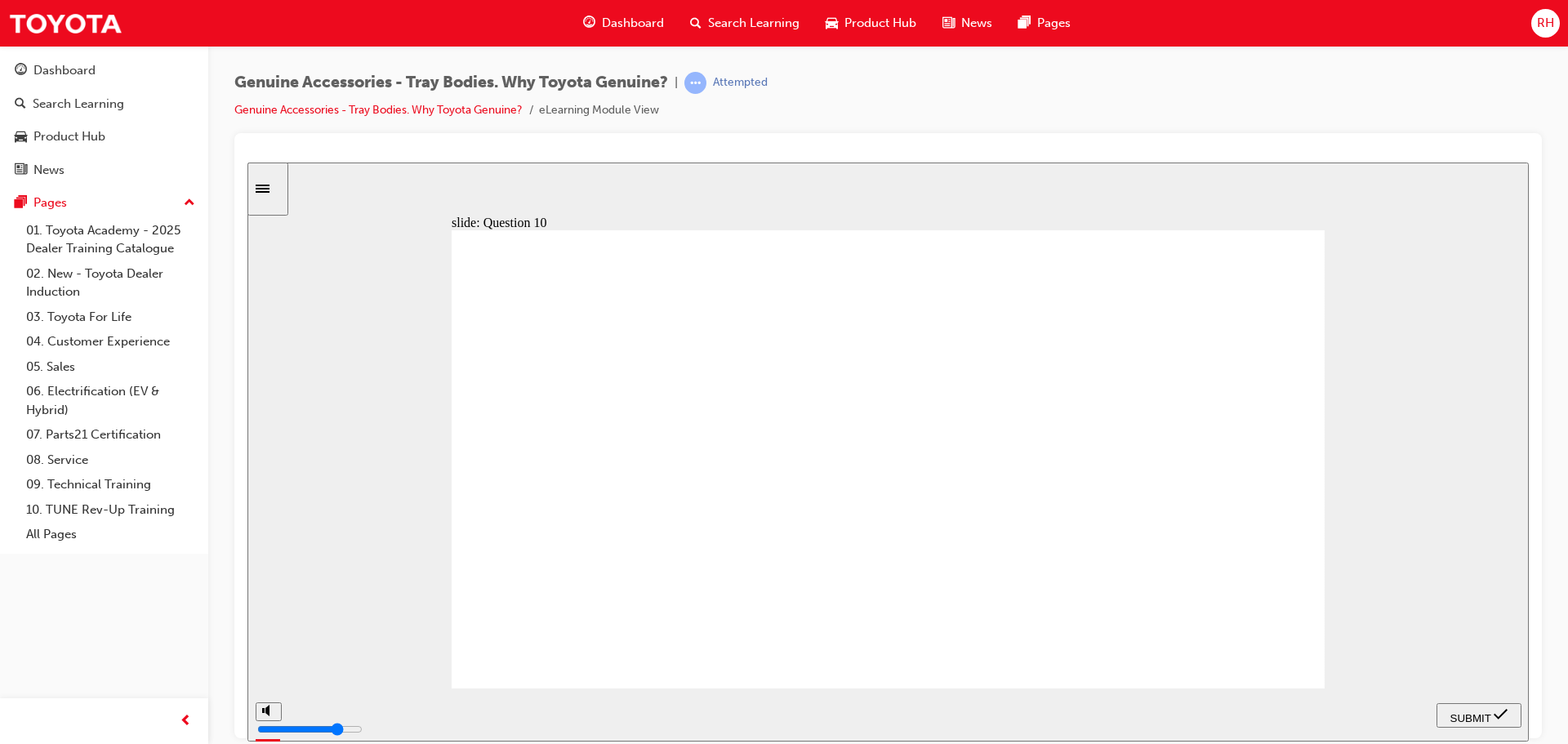
type input "21500"
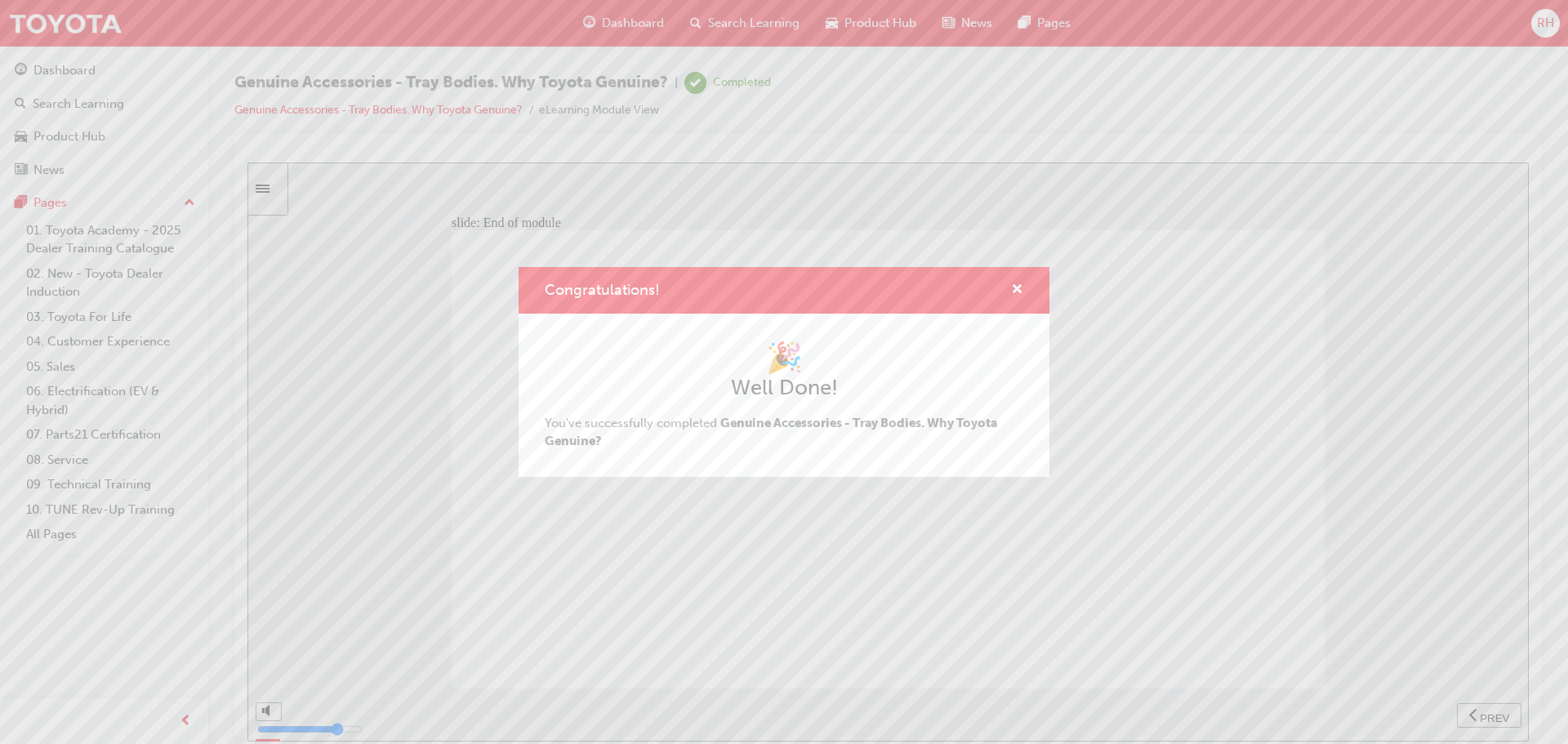
click at [276, 457] on div "Congratulations! 🎉 Well Done! You've successfully completed Genuine Accessories…" at bounding box center [784, 372] width 1568 height 744
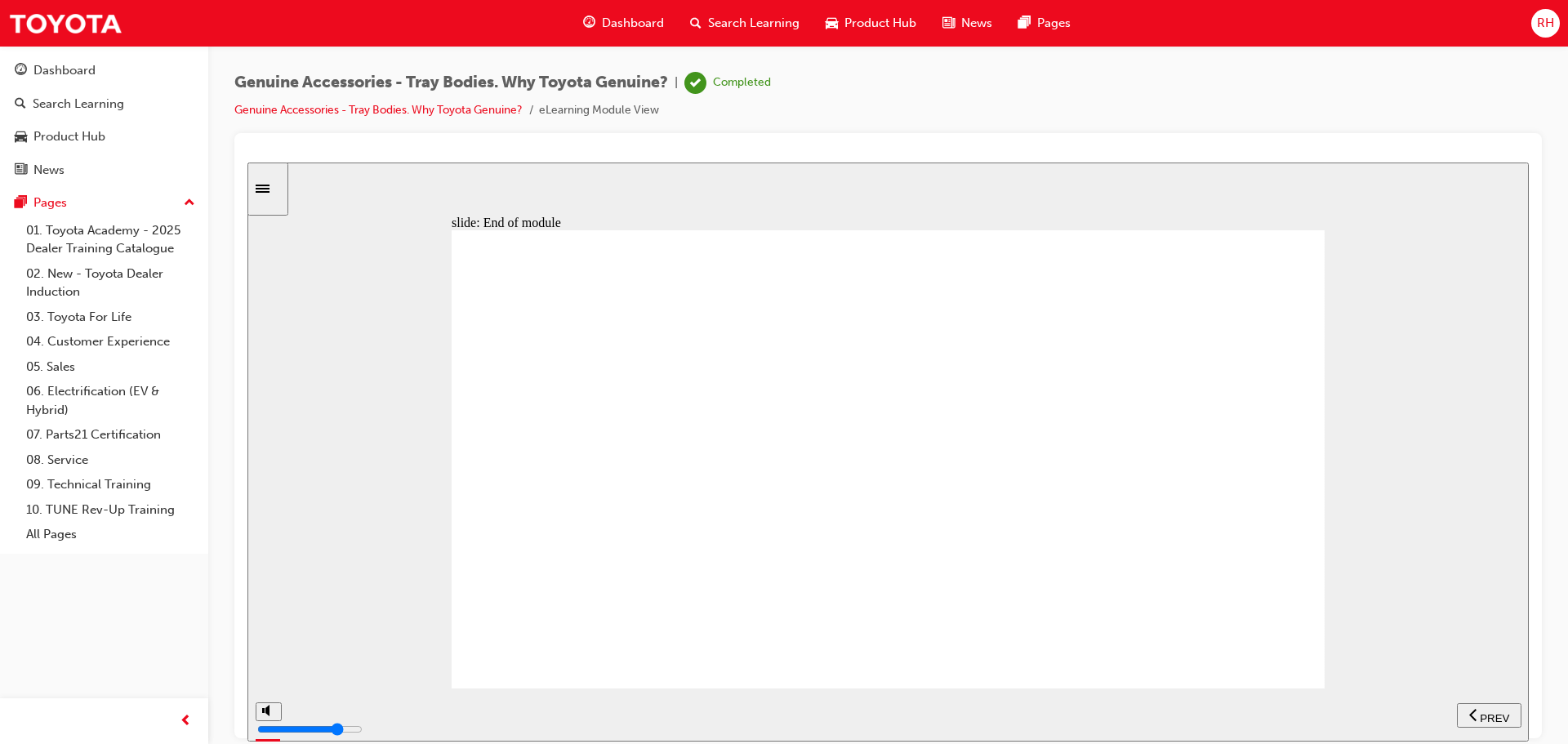
click at [618, 19] on span "Dashboard" at bounding box center [633, 23] width 62 height 19
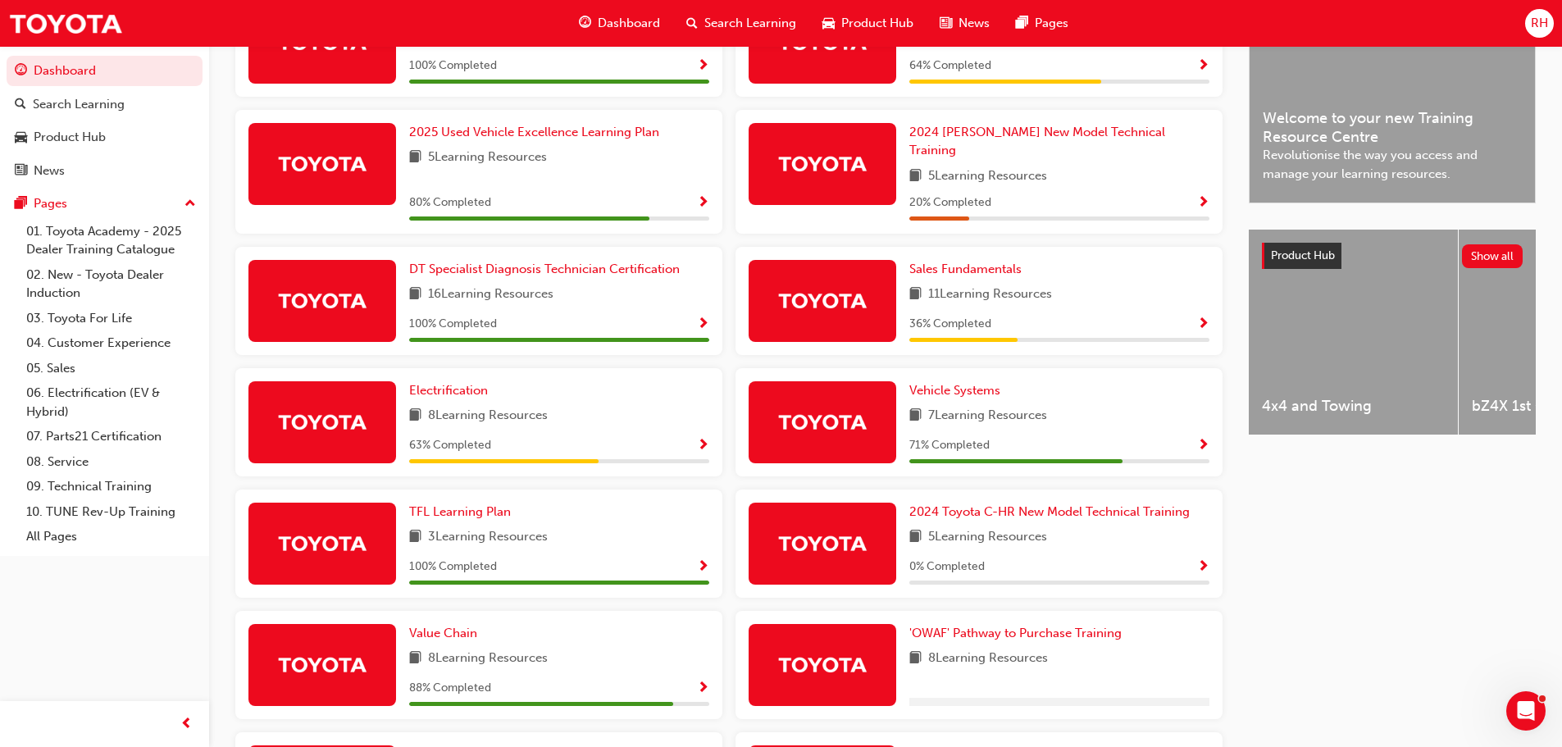
scroll to position [410, 0]
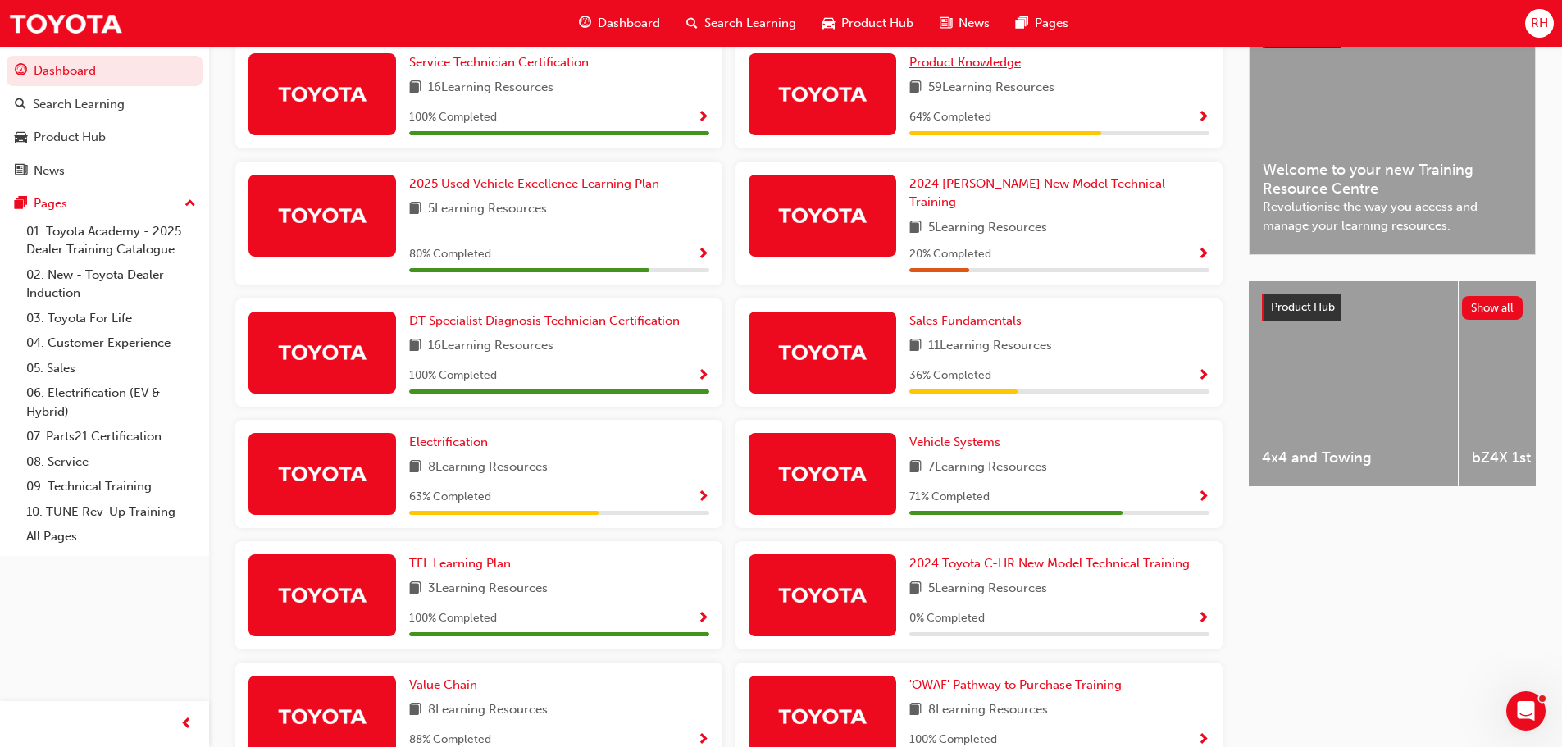
click at [931, 61] on link "Product Knowledge" at bounding box center [968, 62] width 118 height 19
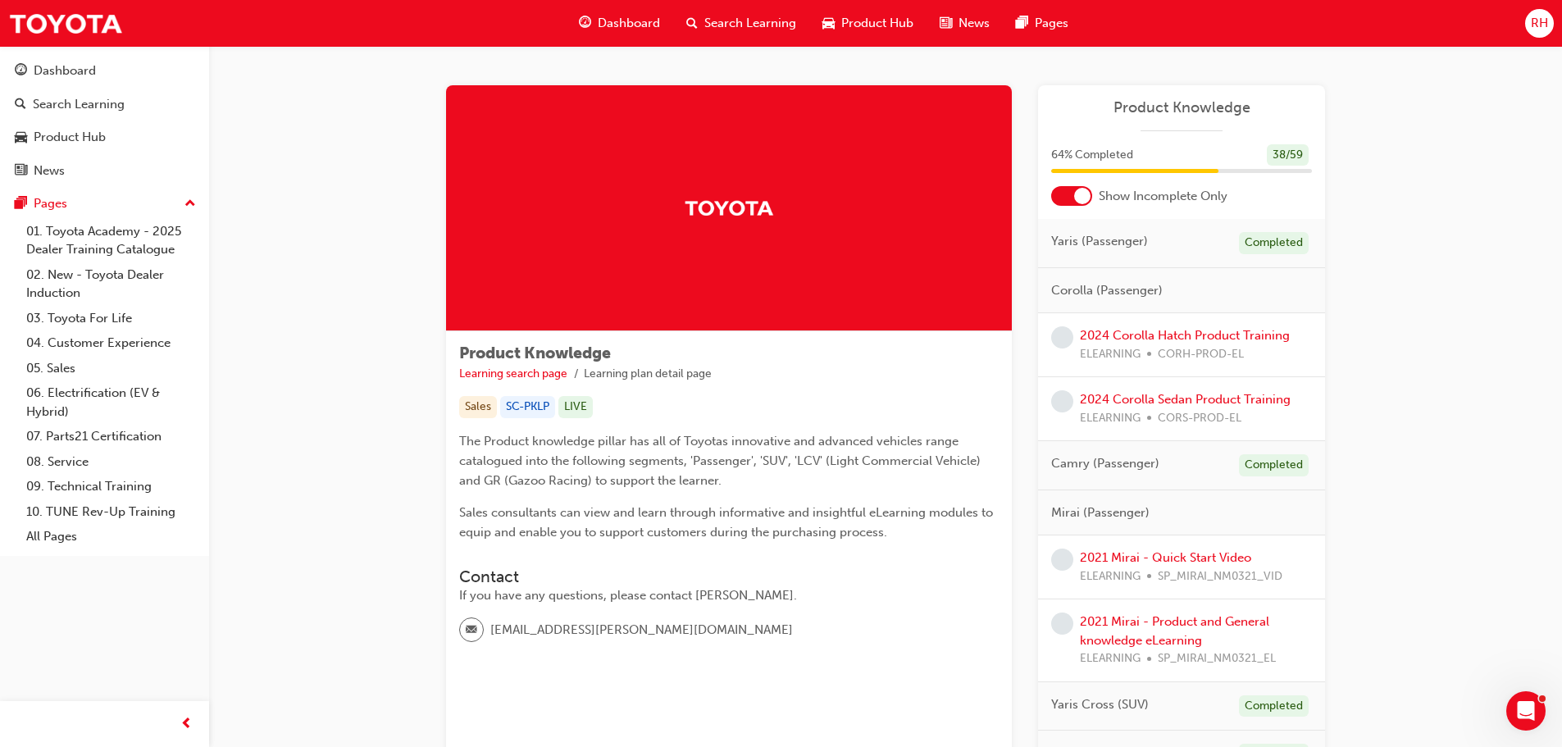
click at [624, 18] on span "Dashboard" at bounding box center [629, 23] width 62 height 19
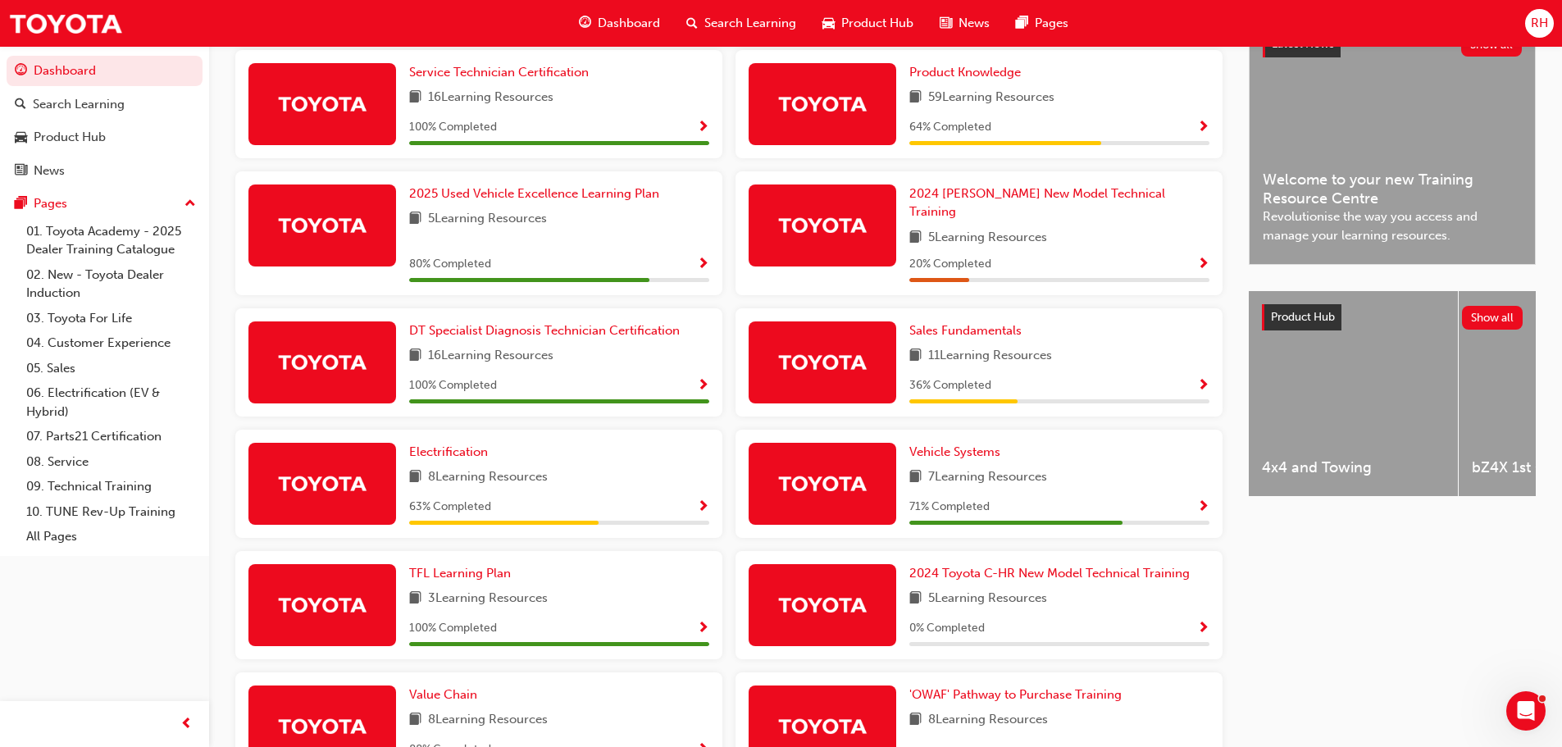
scroll to position [380, 0]
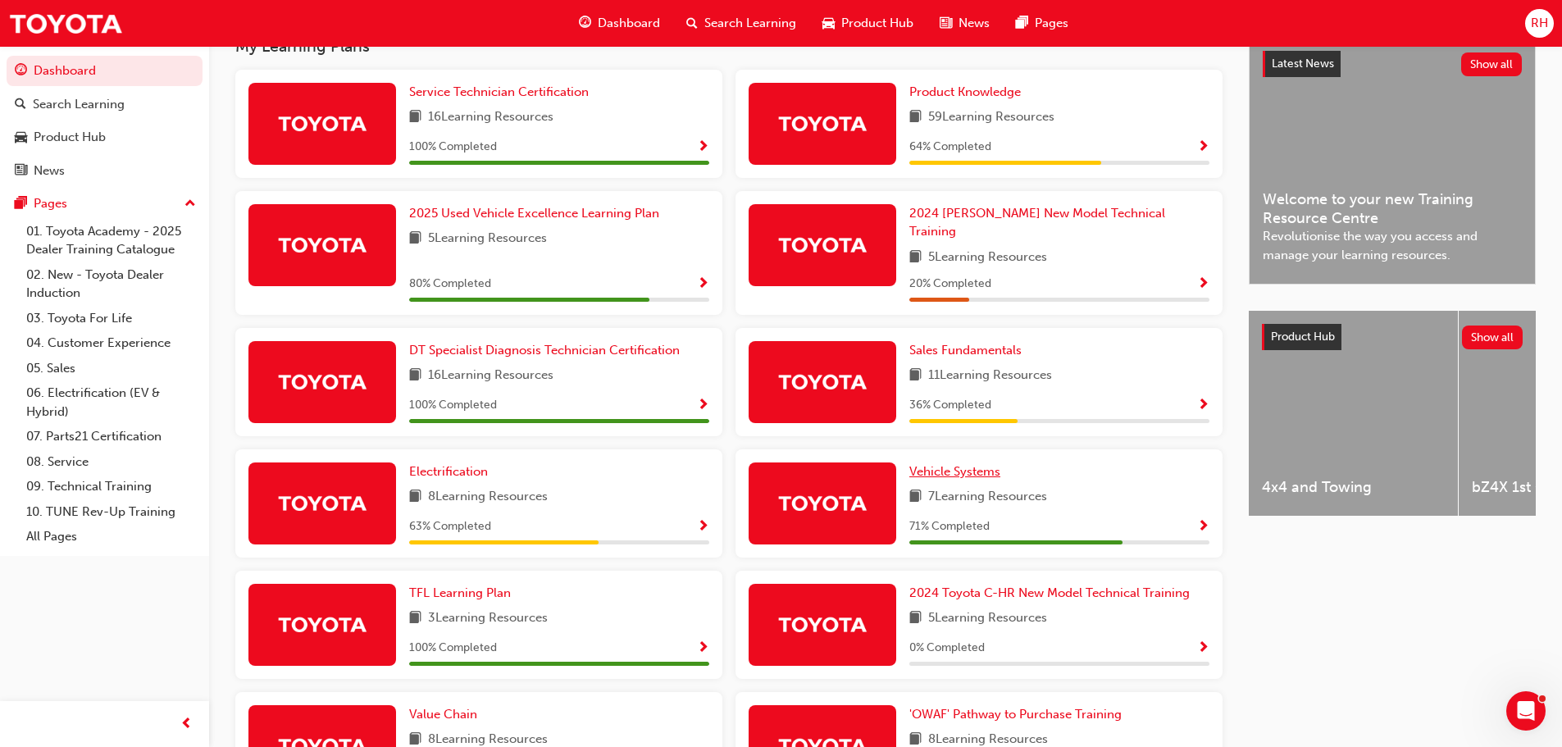
click at [964, 464] on span "Vehicle Systems" at bounding box center [954, 471] width 91 height 15
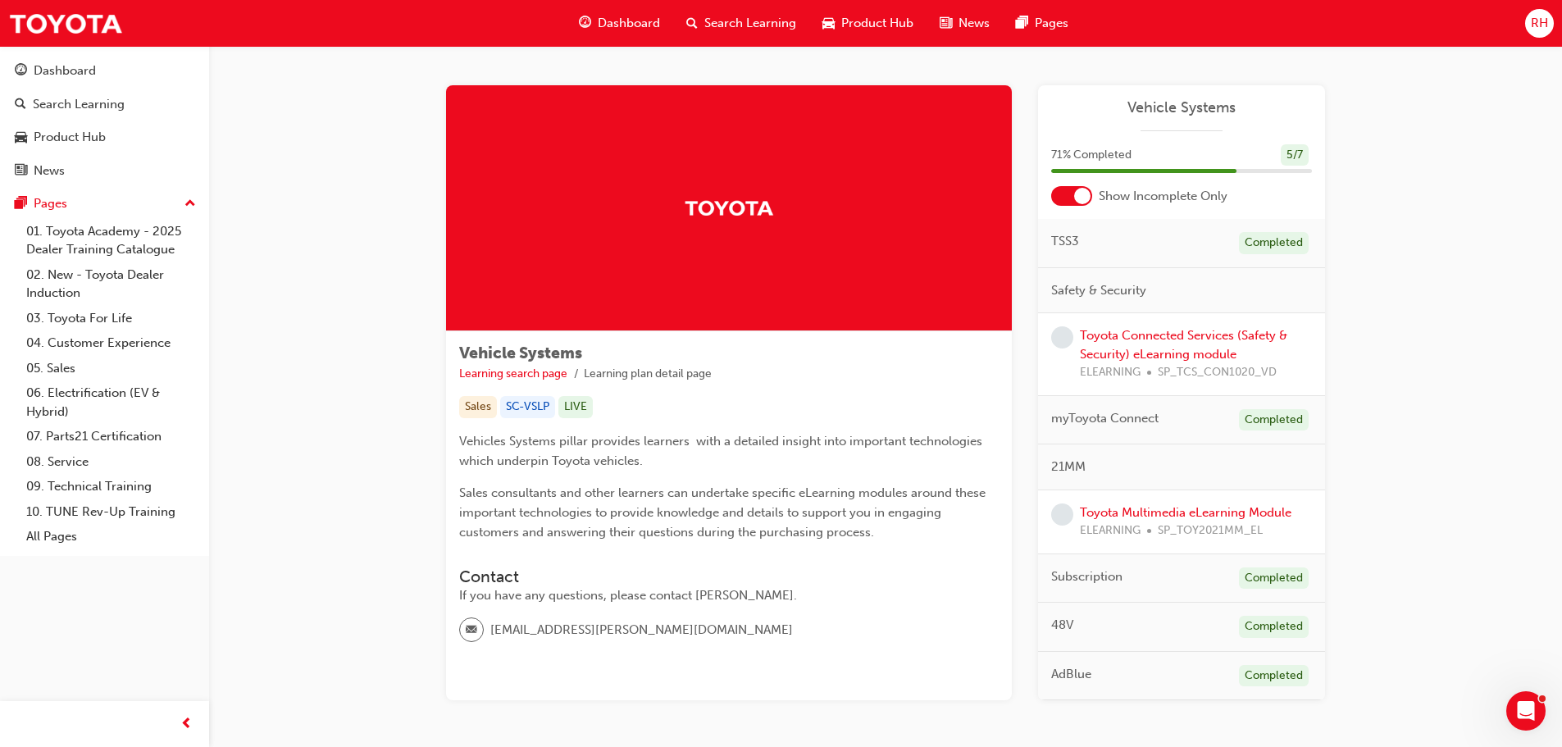
click at [628, 17] on span "Dashboard" at bounding box center [629, 23] width 62 height 19
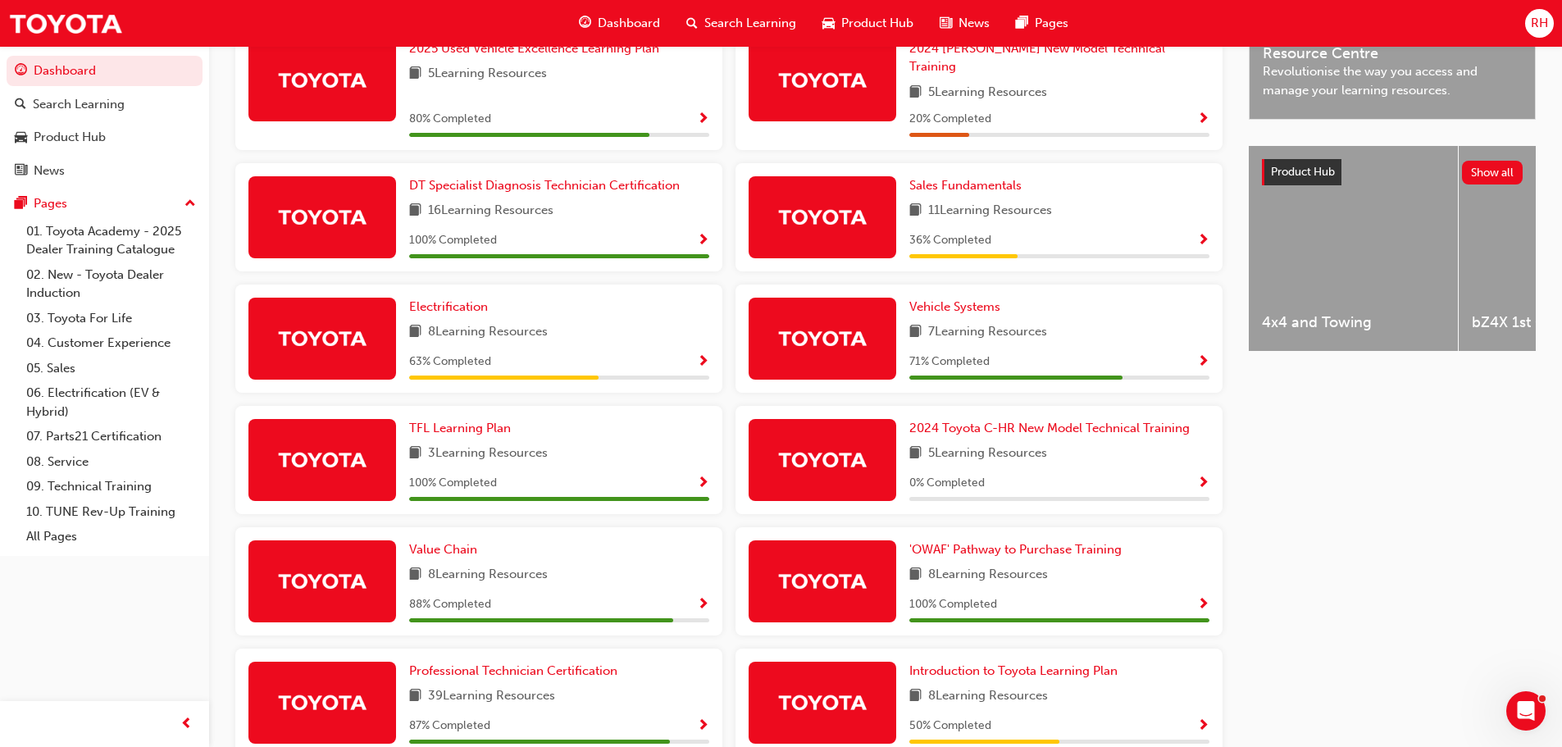
scroll to position [574, 0]
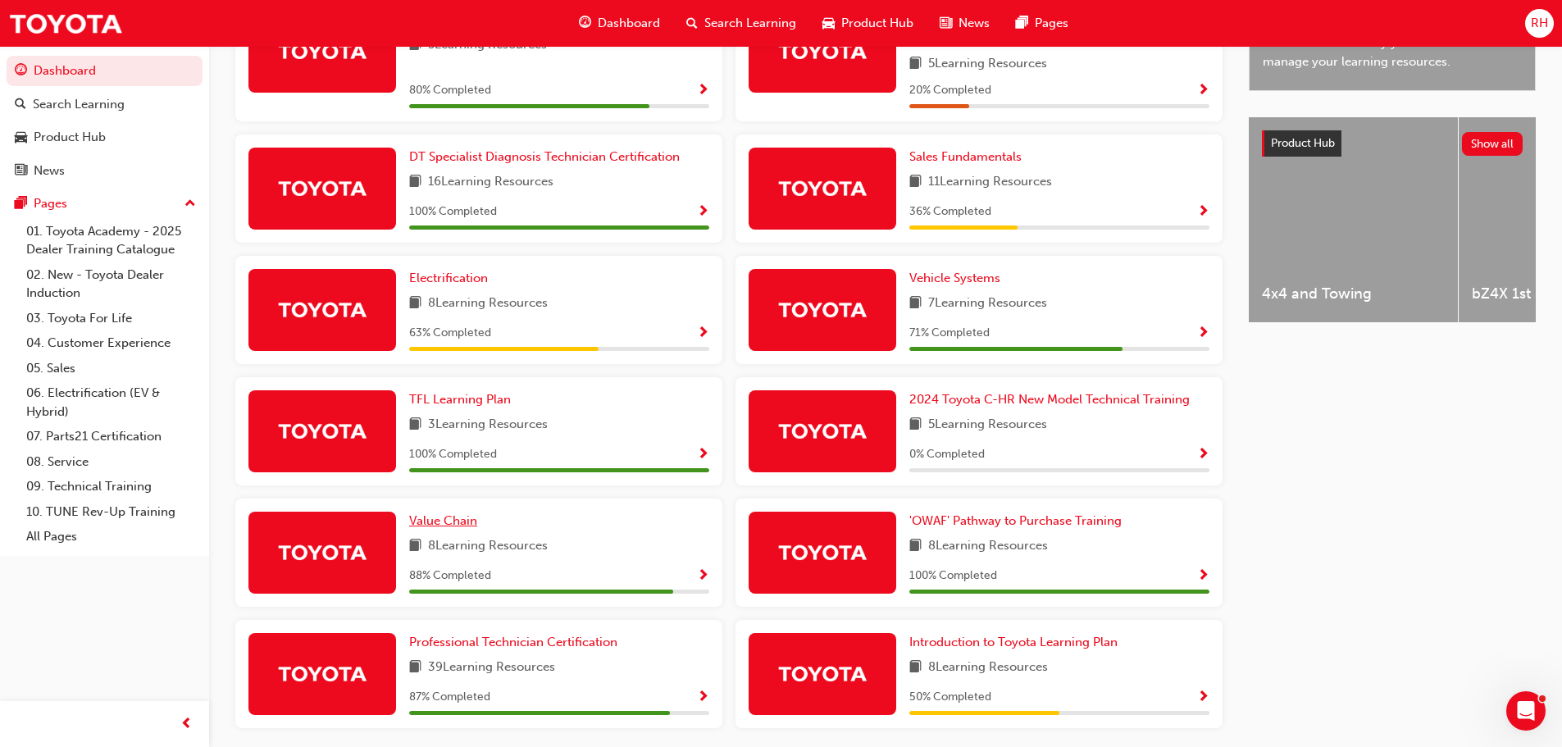
click at [435, 513] on span "Value Chain" at bounding box center [443, 520] width 68 height 15
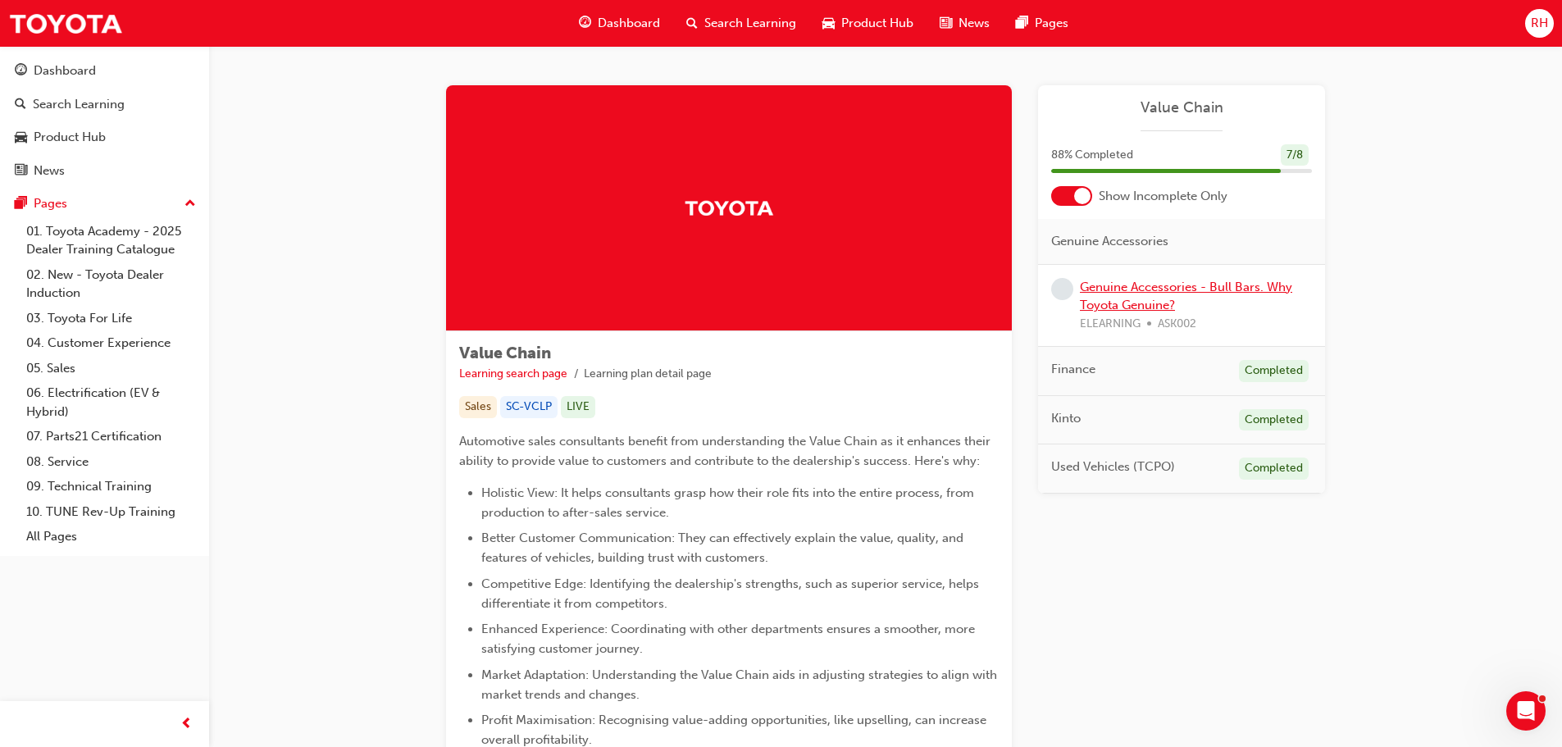
click at [1149, 289] on link "Genuine Accessories - Bull Bars. Why Toyota Genuine?" at bounding box center [1186, 297] width 212 height 34
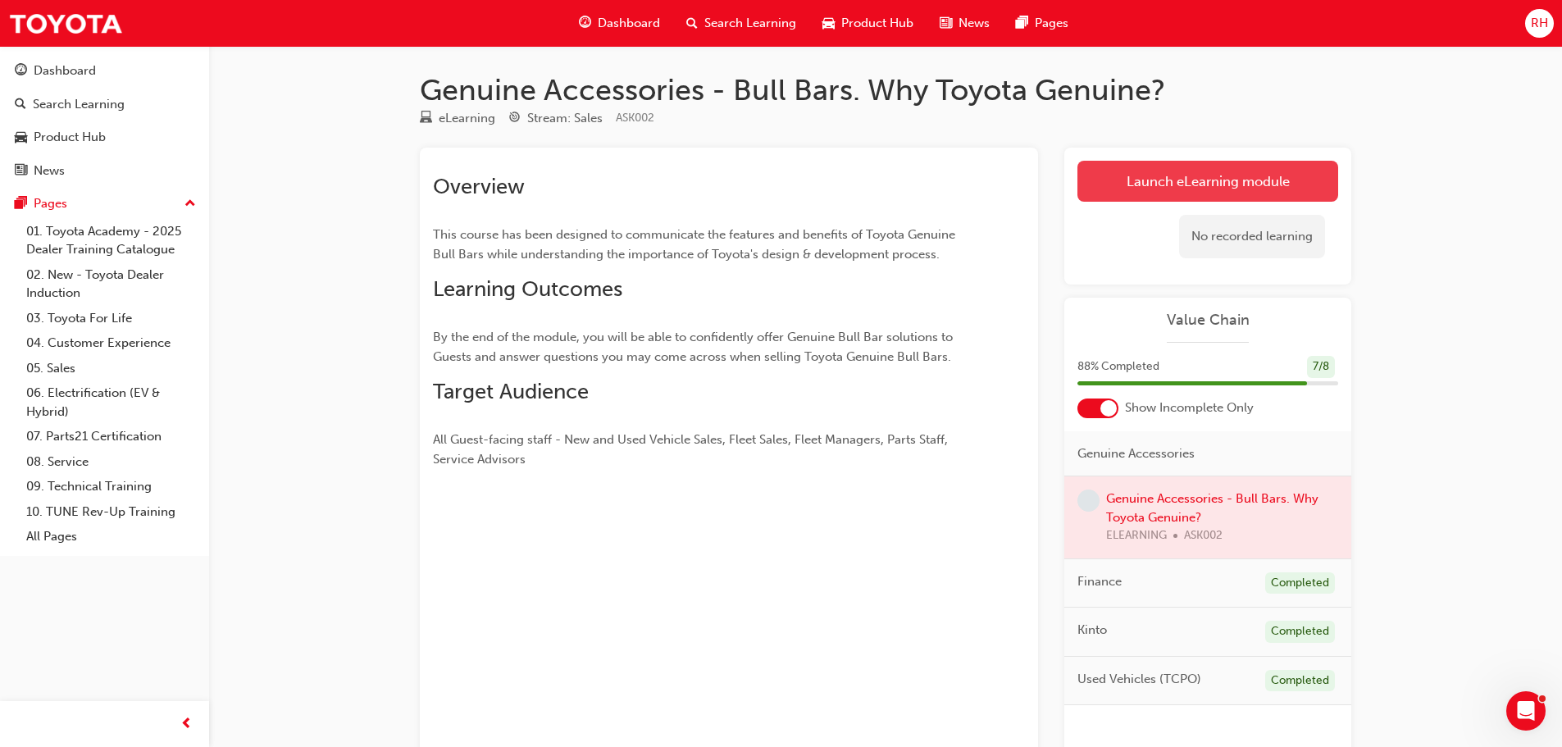
click at [1206, 180] on link "Launch eLearning module" at bounding box center [1207, 181] width 261 height 41
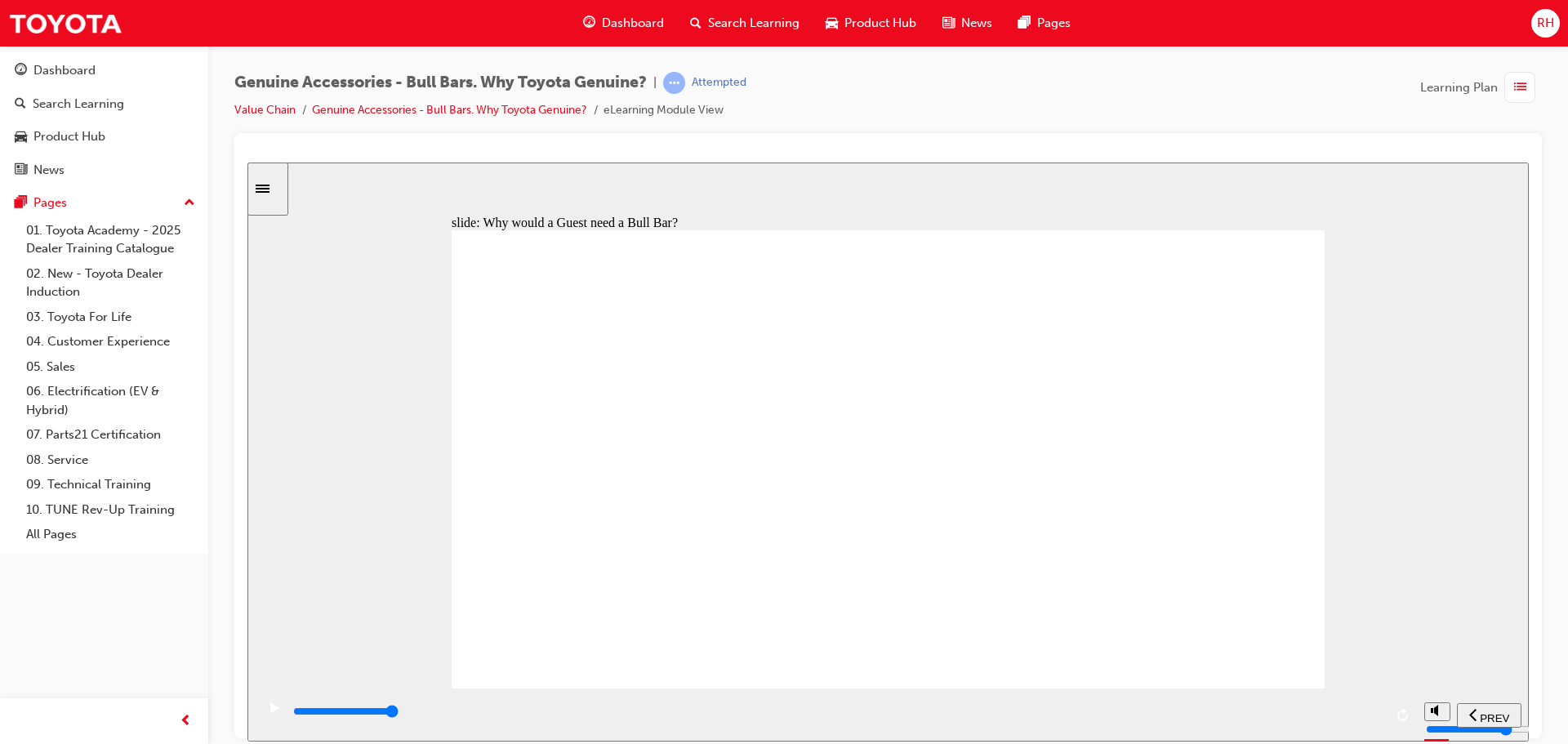
drag, startPoint x: 1289, startPoint y: 548, endPoint x: 1269, endPoint y: 606, distance: 61.4
click at [1262, 596] on div "slide: Comparison Genuine vs Aftermarket Genuine Vs Non Genuine Accessories VS …" at bounding box center [888, 450] width 1281 height 579
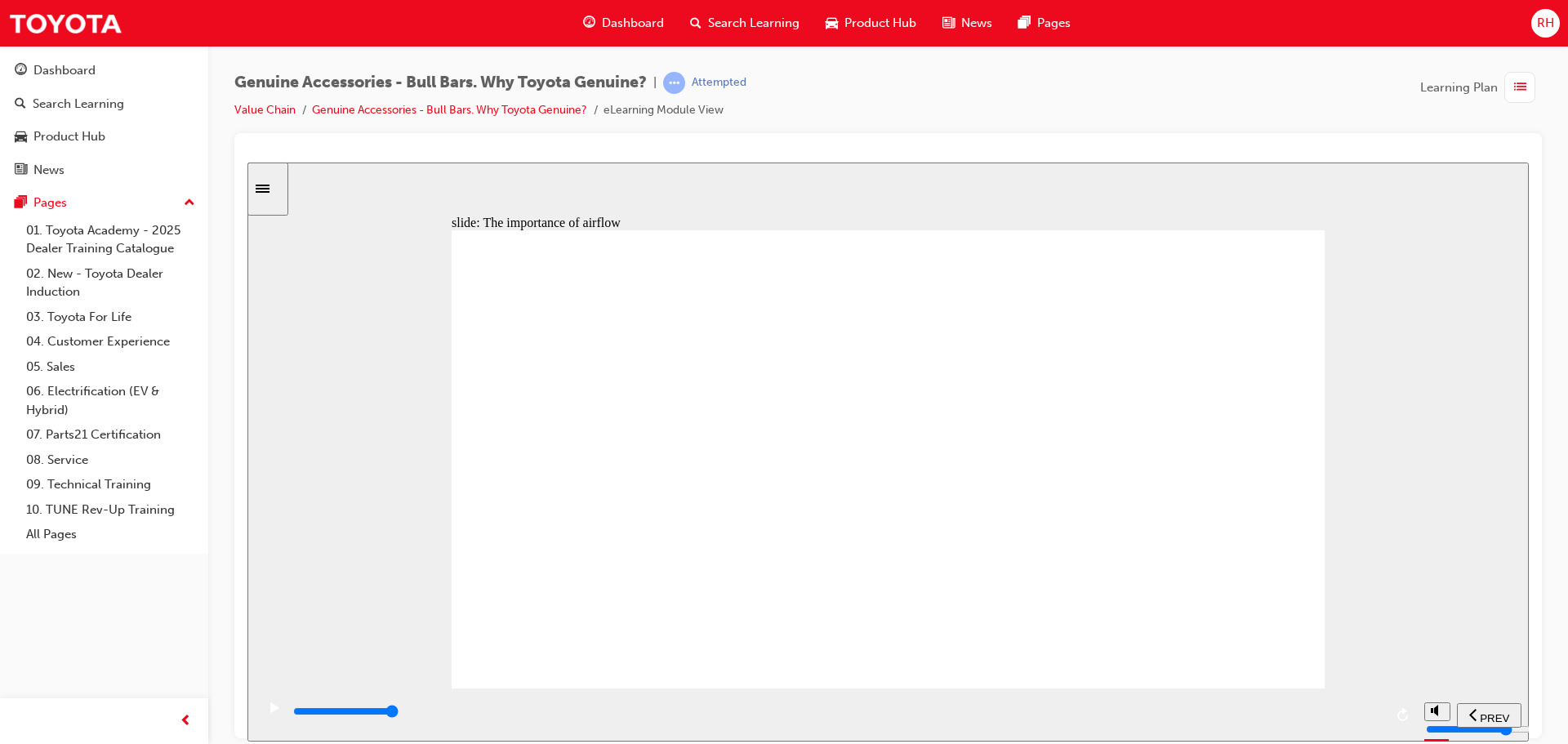
click at [1367, 438] on div "slide: Genuine Bull Bar Airflow Toyota Genuine Bull Bars are designed to ensure…" at bounding box center [888, 450] width 1281 height 579
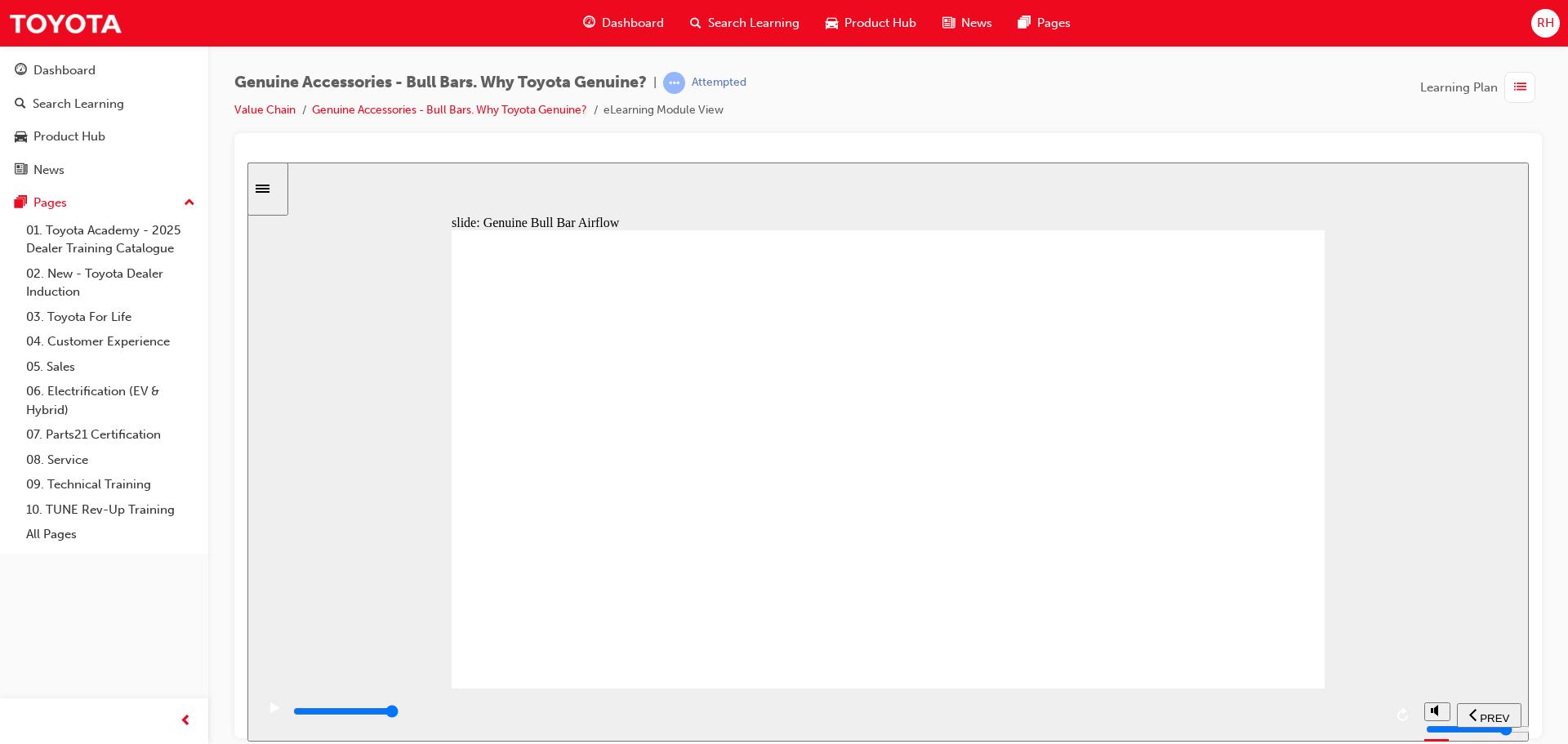
drag, startPoint x: 572, startPoint y: 635, endPoint x: 628, endPoint y: 636, distance: 56.0
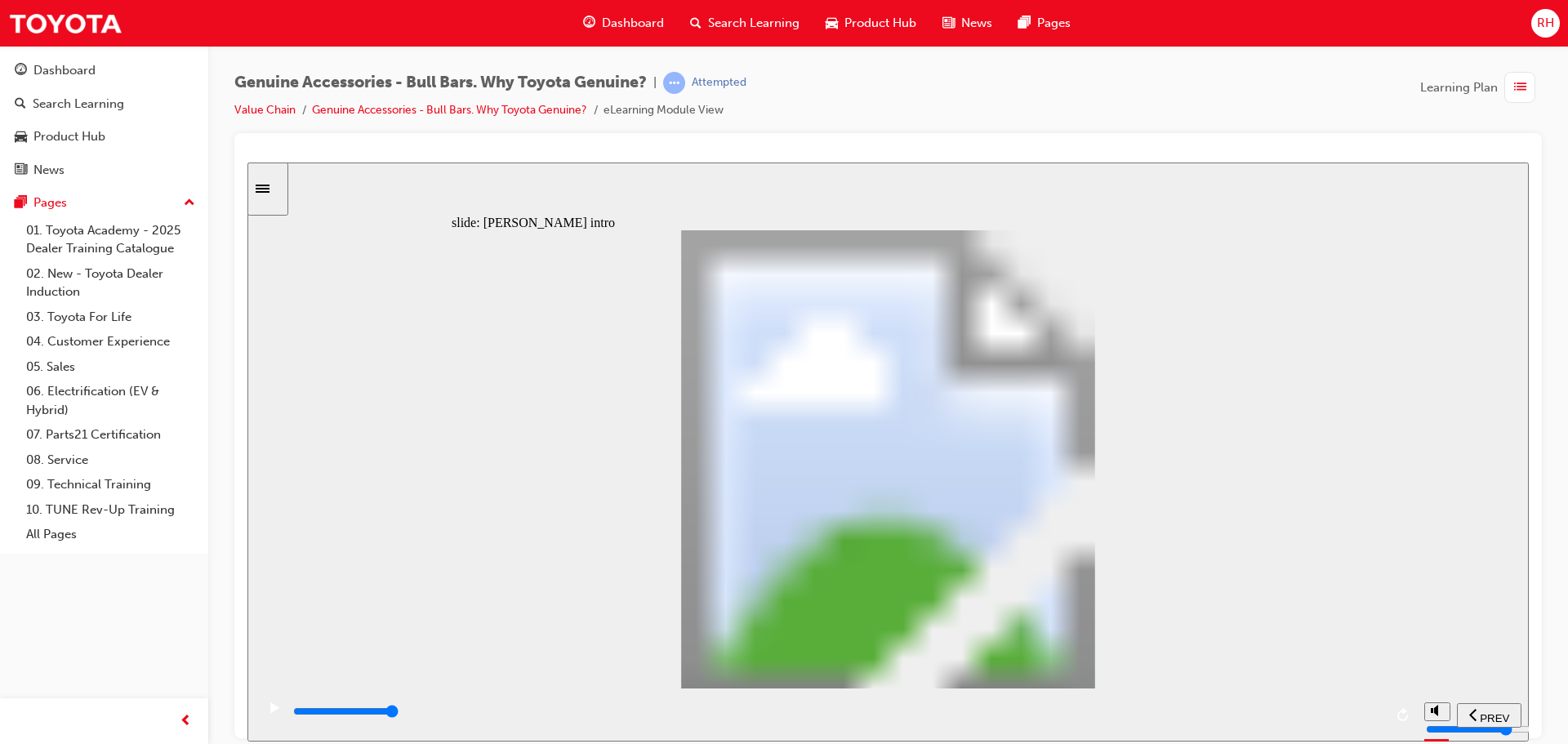
type input "8500"
type input "102"
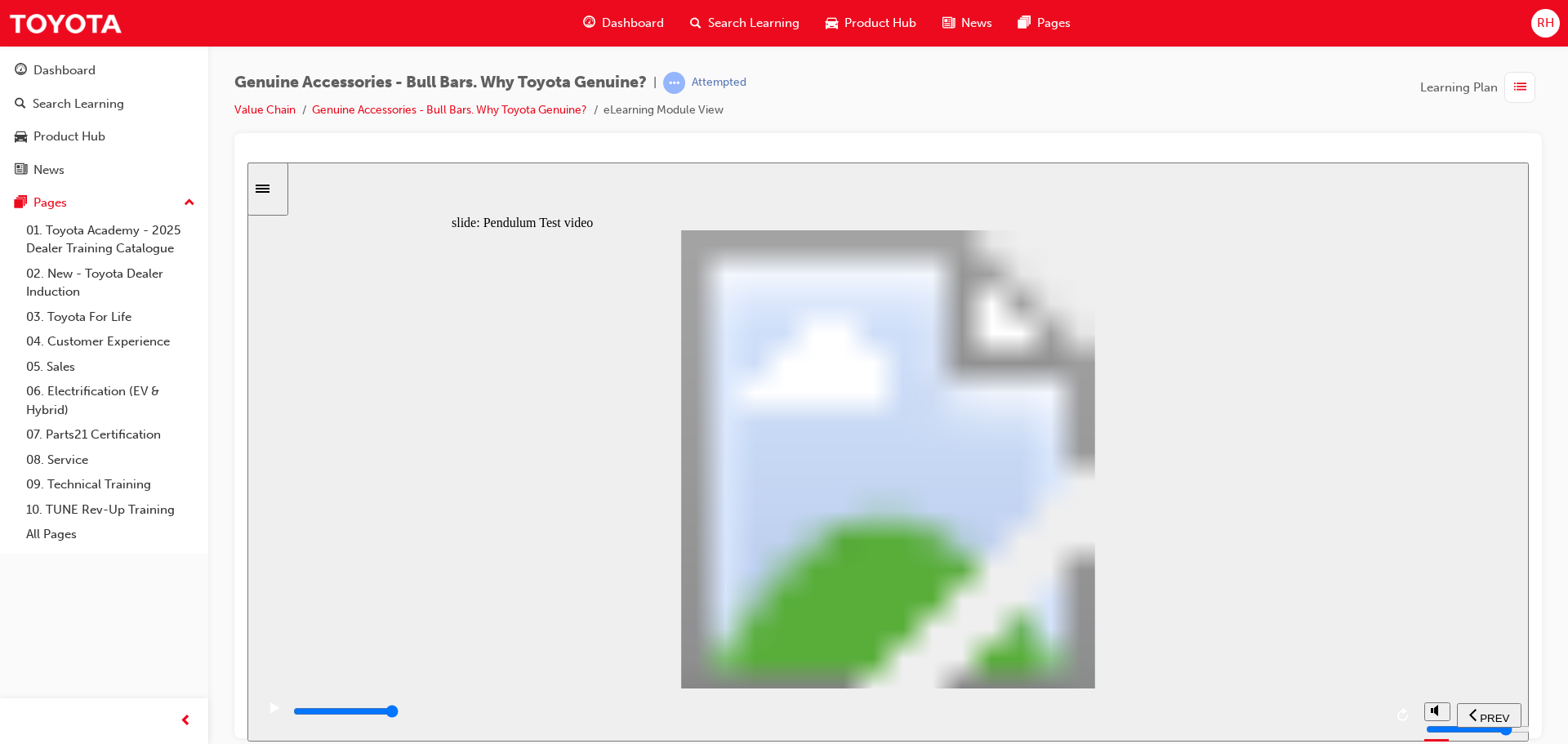
type input "5100"
type input "0"
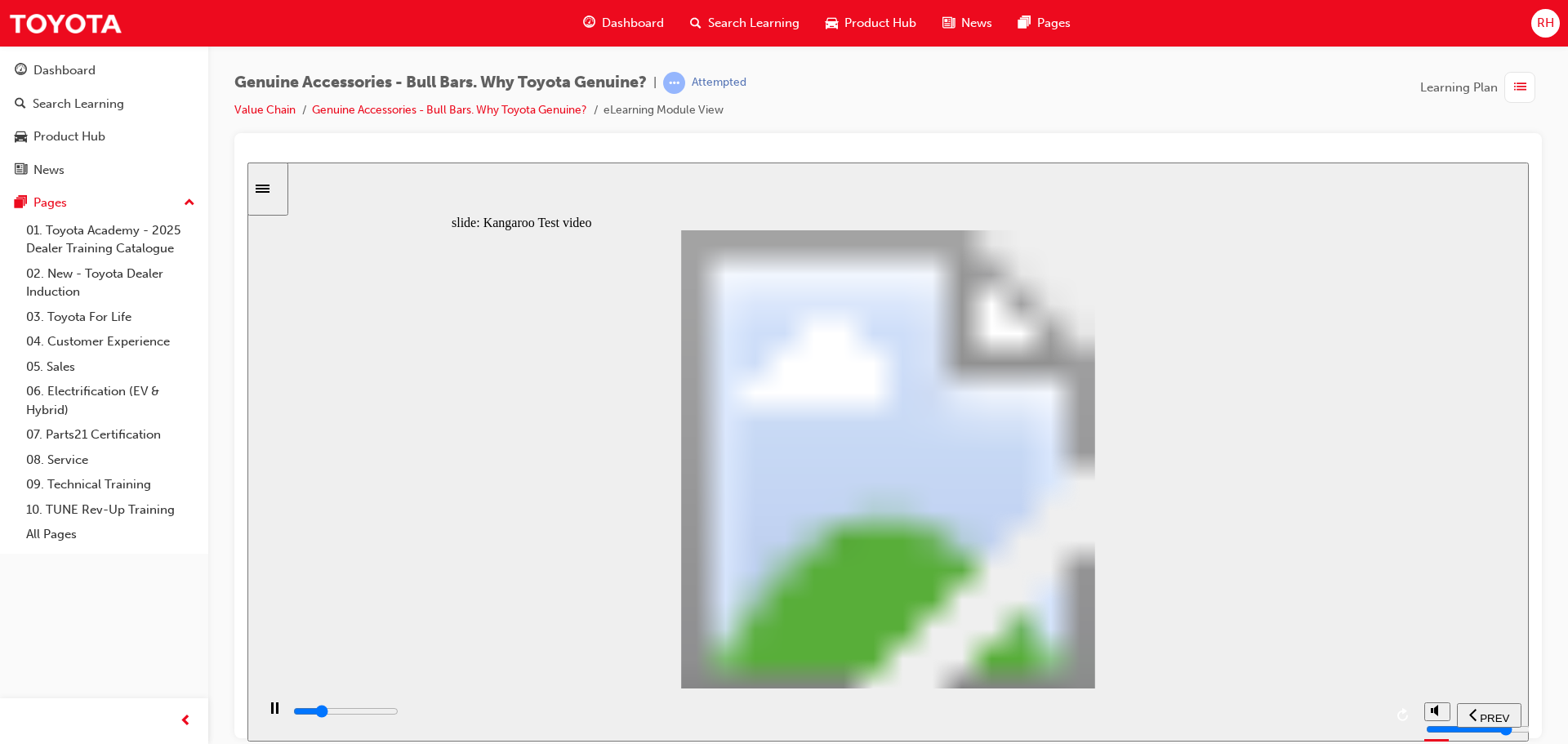
type input "5100"
type input "0"
type input "5100"
type input "0"
type input "5200"
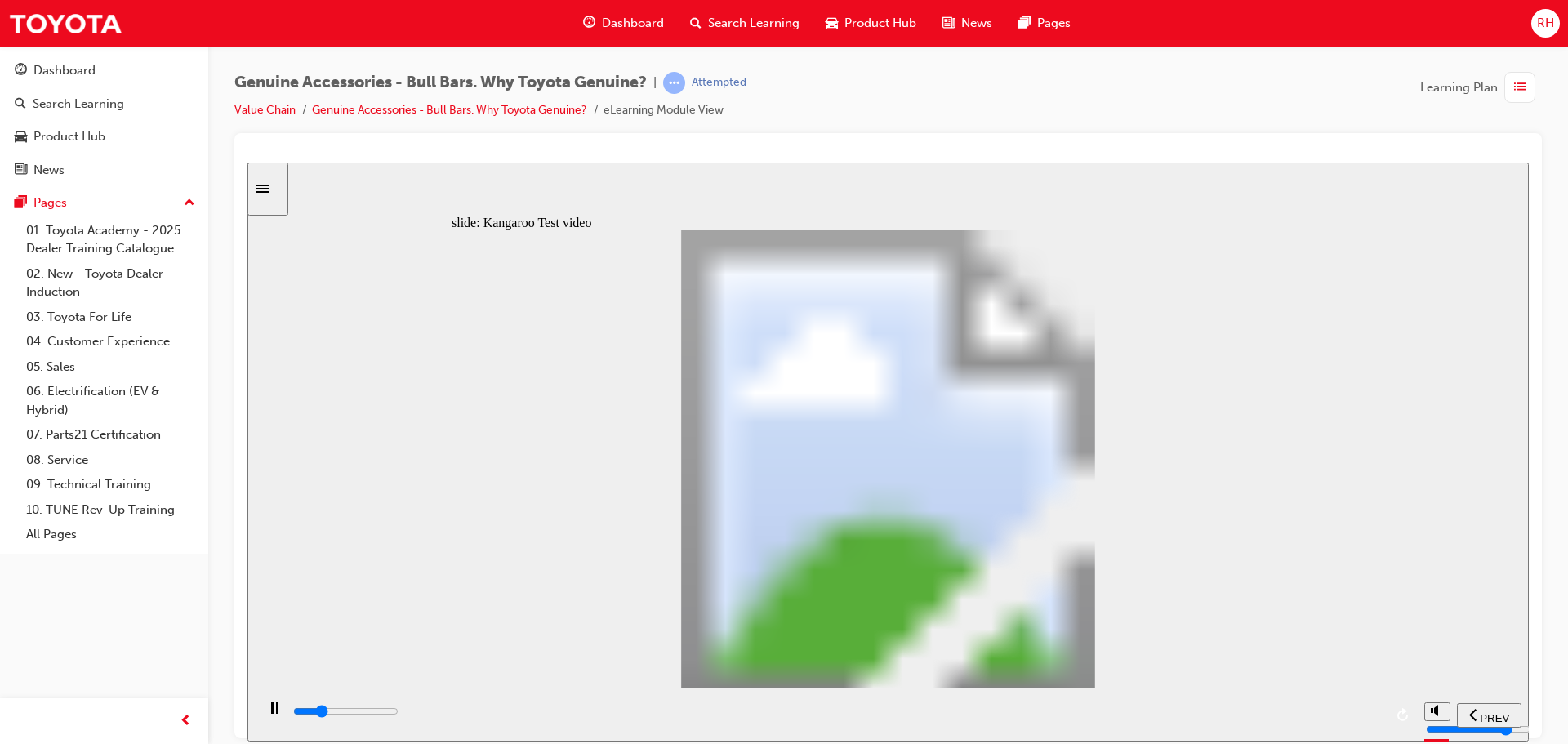
type input "0"
type input "5200"
type input "0"
type input "5200"
type input "0"
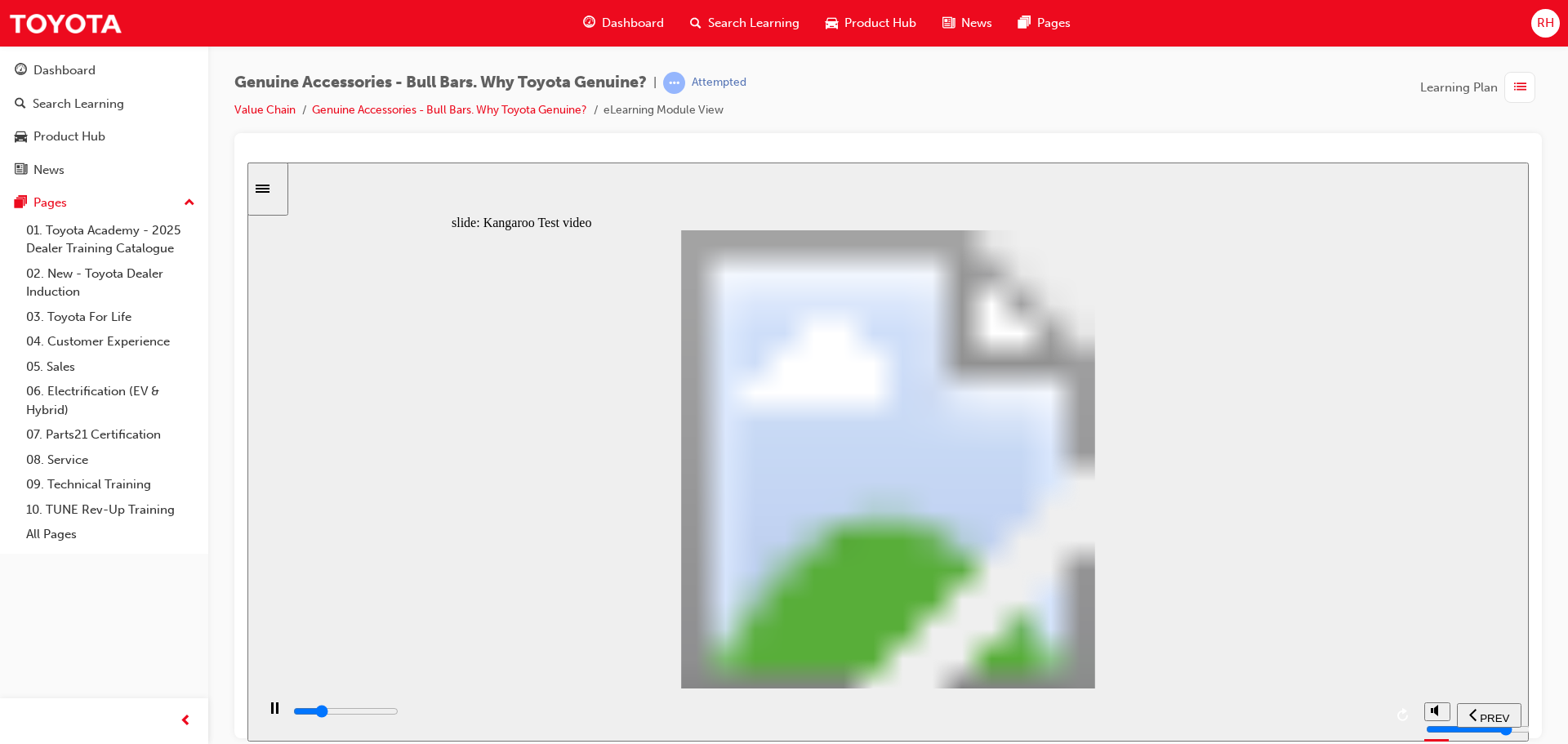
type input "5200"
type input "0"
type input "5200"
type input "0"
type input "5200"
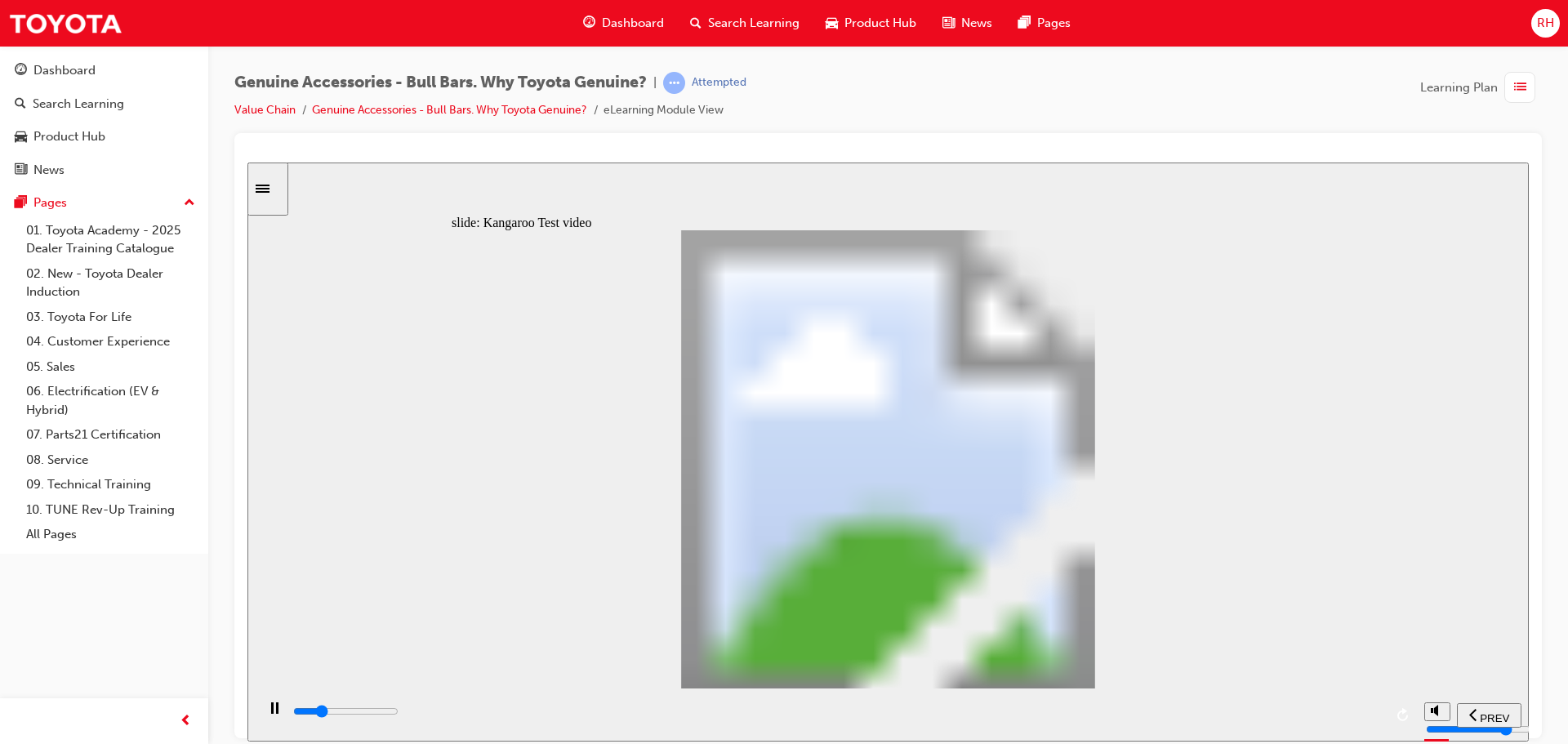
type input "0"
type input "5300"
type input "0"
type input "5300"
type input "0"
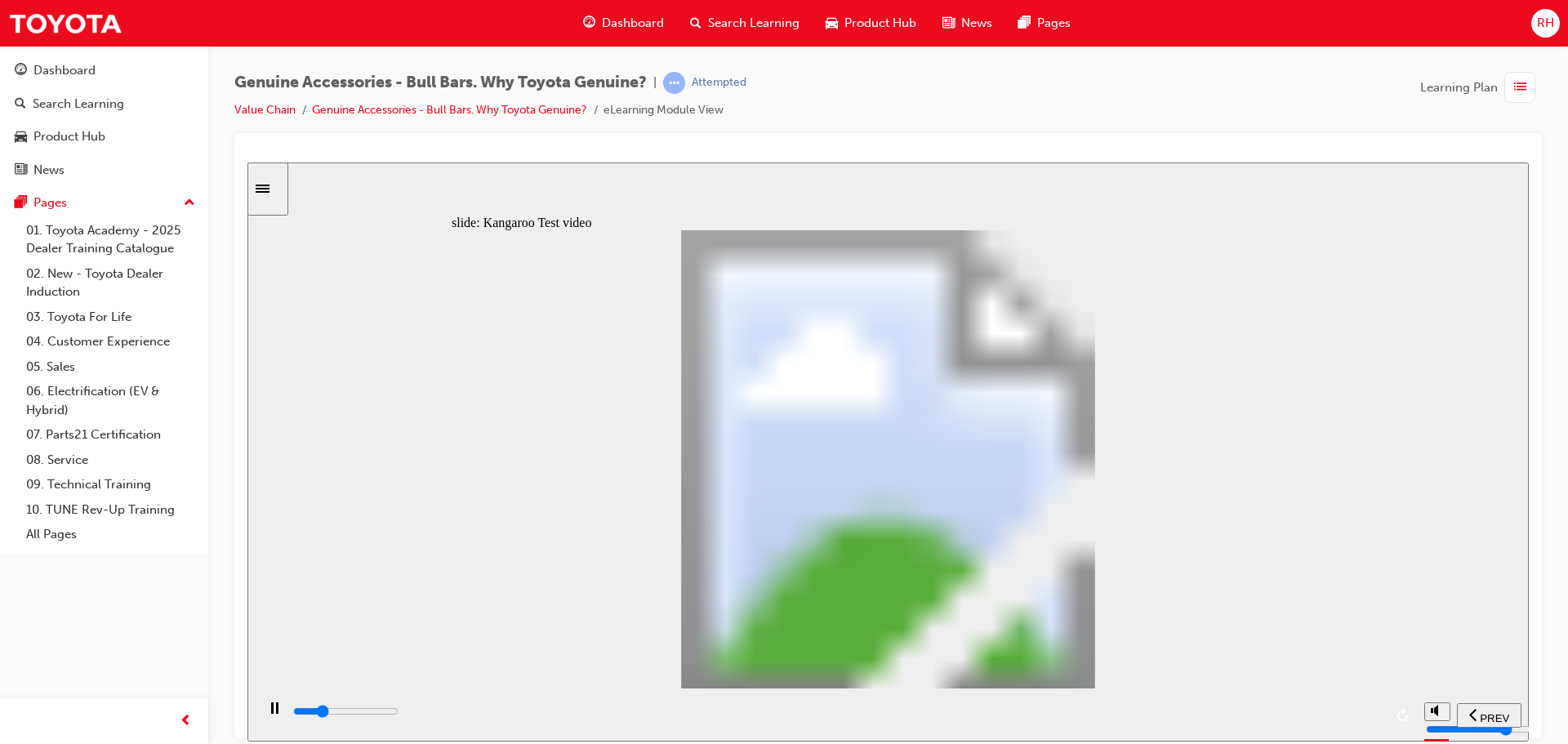
type input "5300"
type input "0"
type input "5300"
type input "0"
type input "5300"
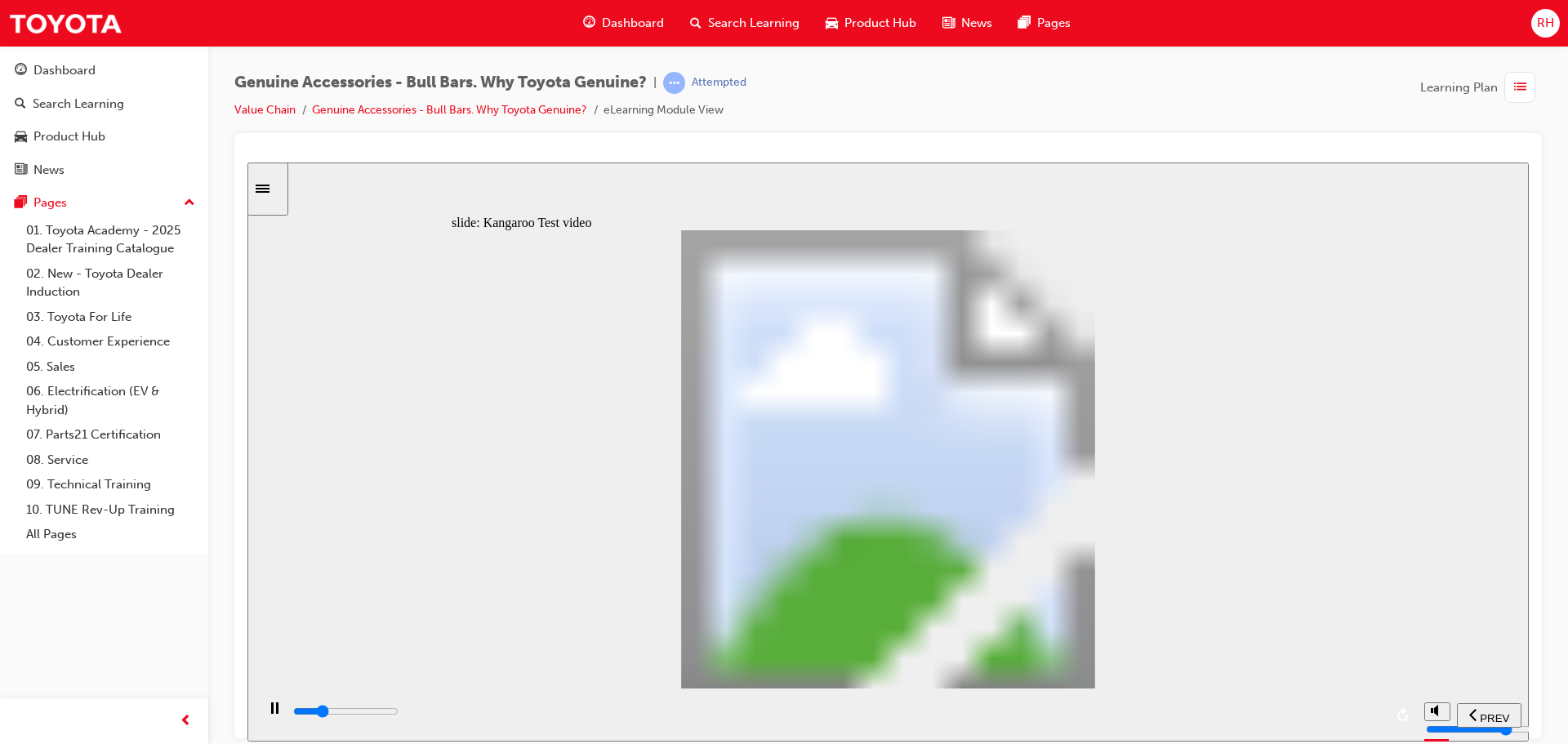
type input "0"
type input "5300"
type input "0"
type input "5400"
type input "0"
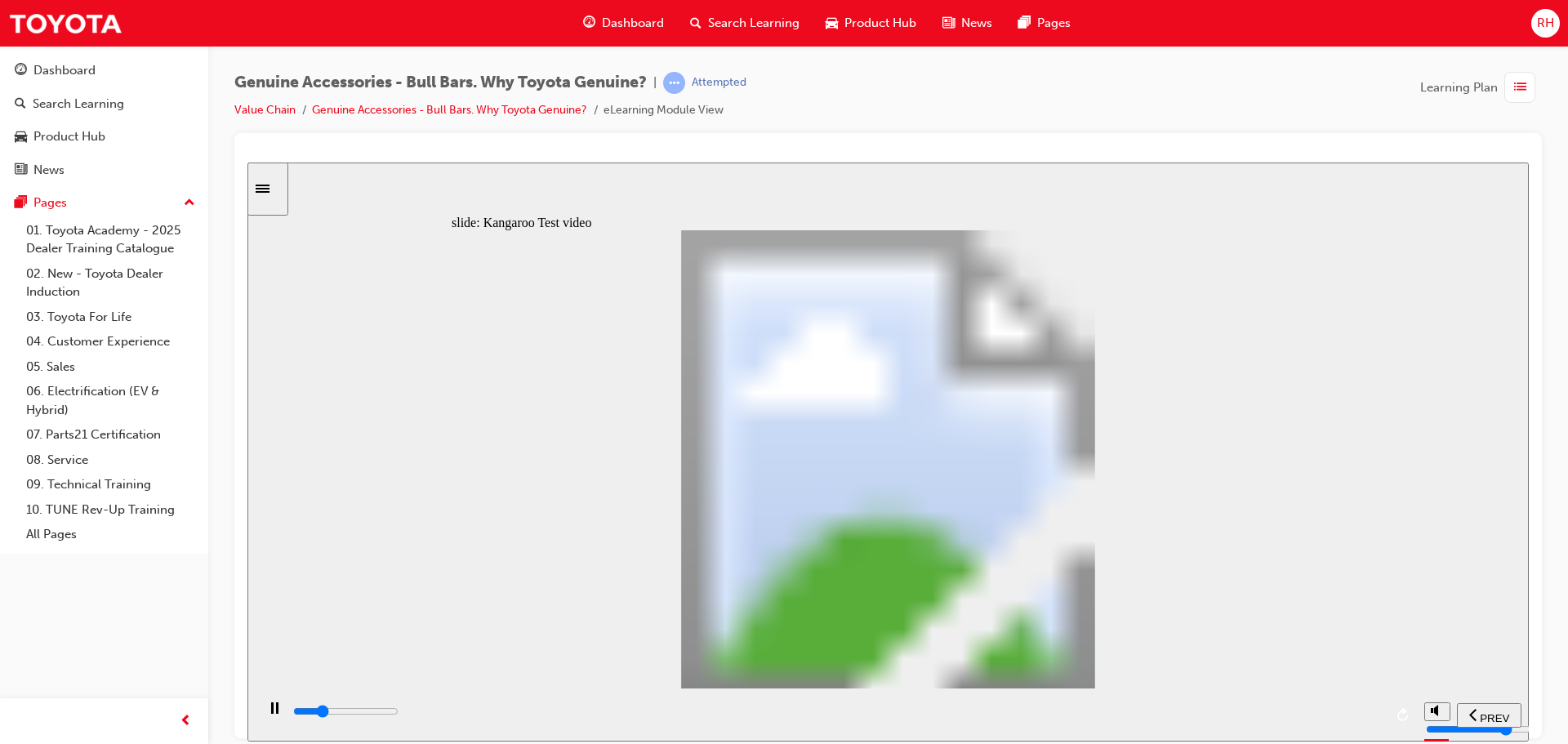
type input "5400"
type input "0"
type input "5600"
type input "1"
type input "5900"
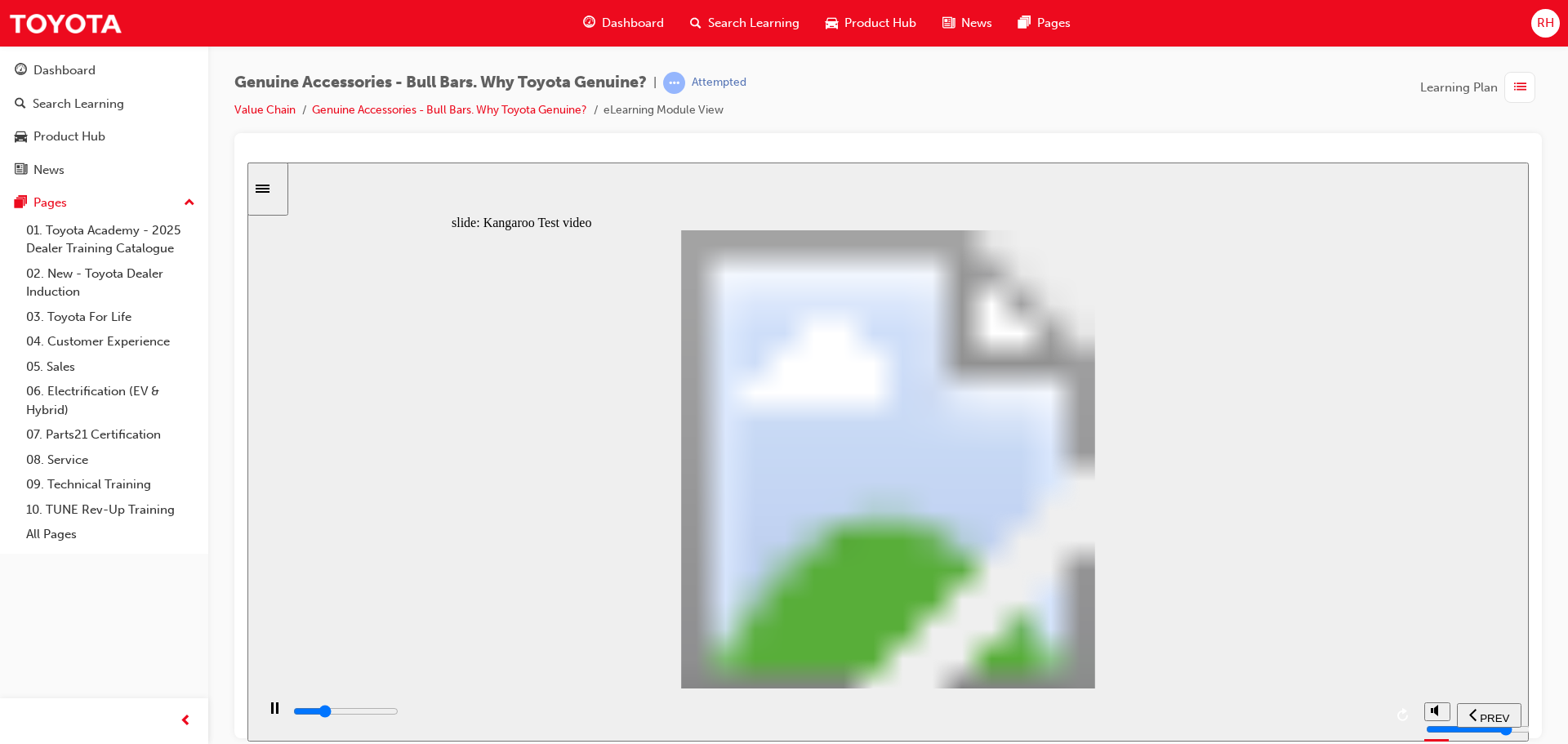
type input "1"
type input "6200"
type input "1"
type input "6400"
type input "2"
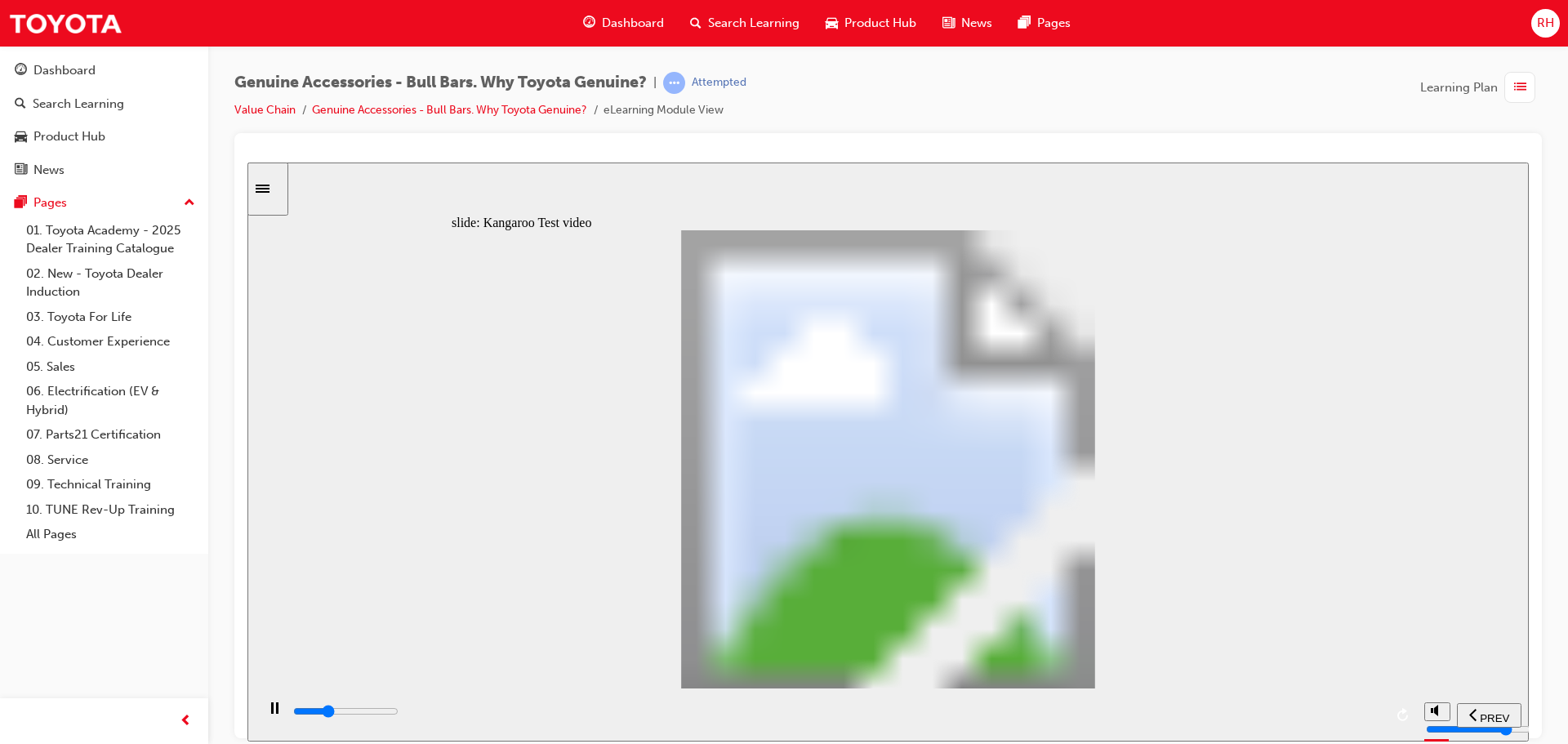
type input "6700"
type input "2"
type input "7000"
type input "2"
type input "7200"
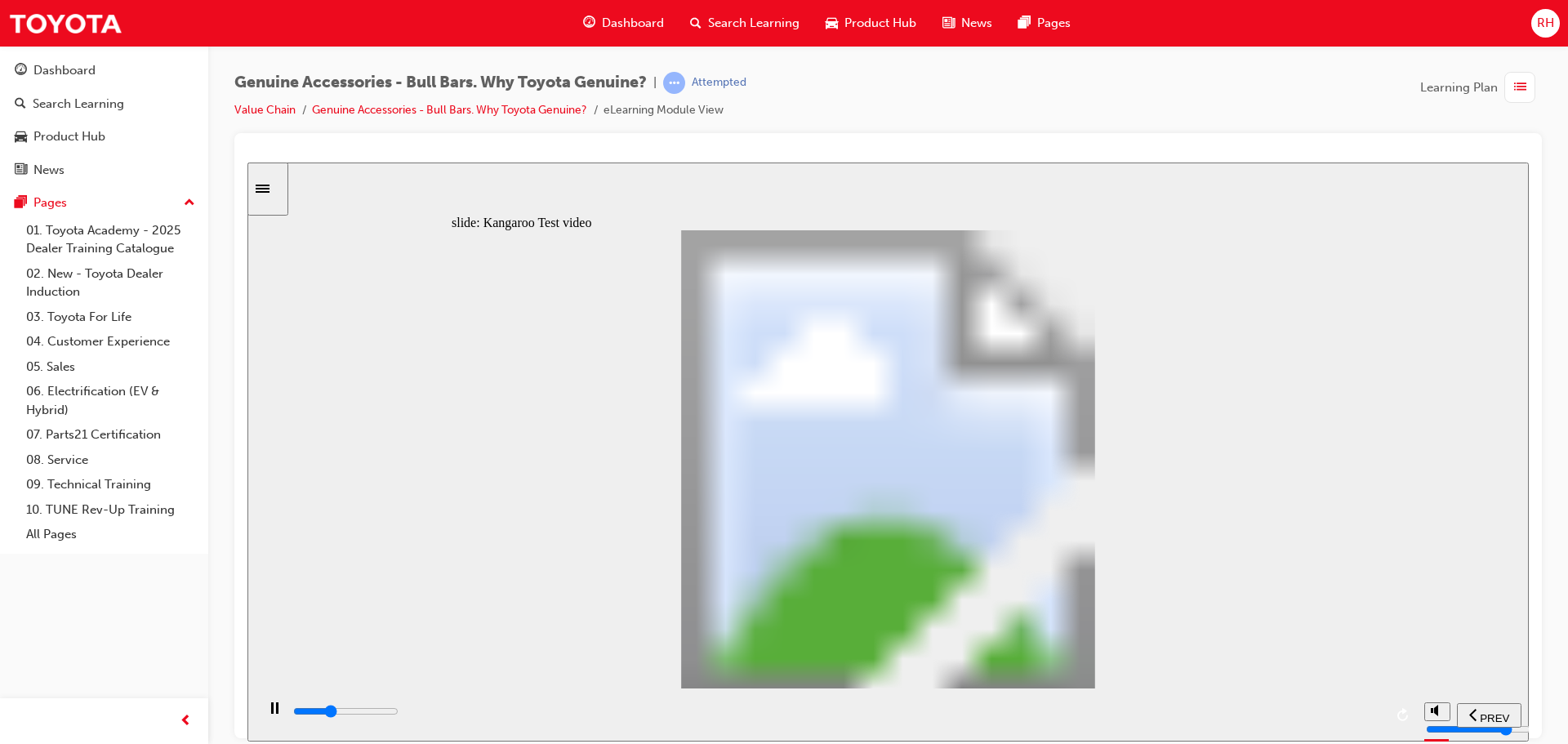
type input "2"
type input "7500"
type input "3"
type input "7800"
type input "3"
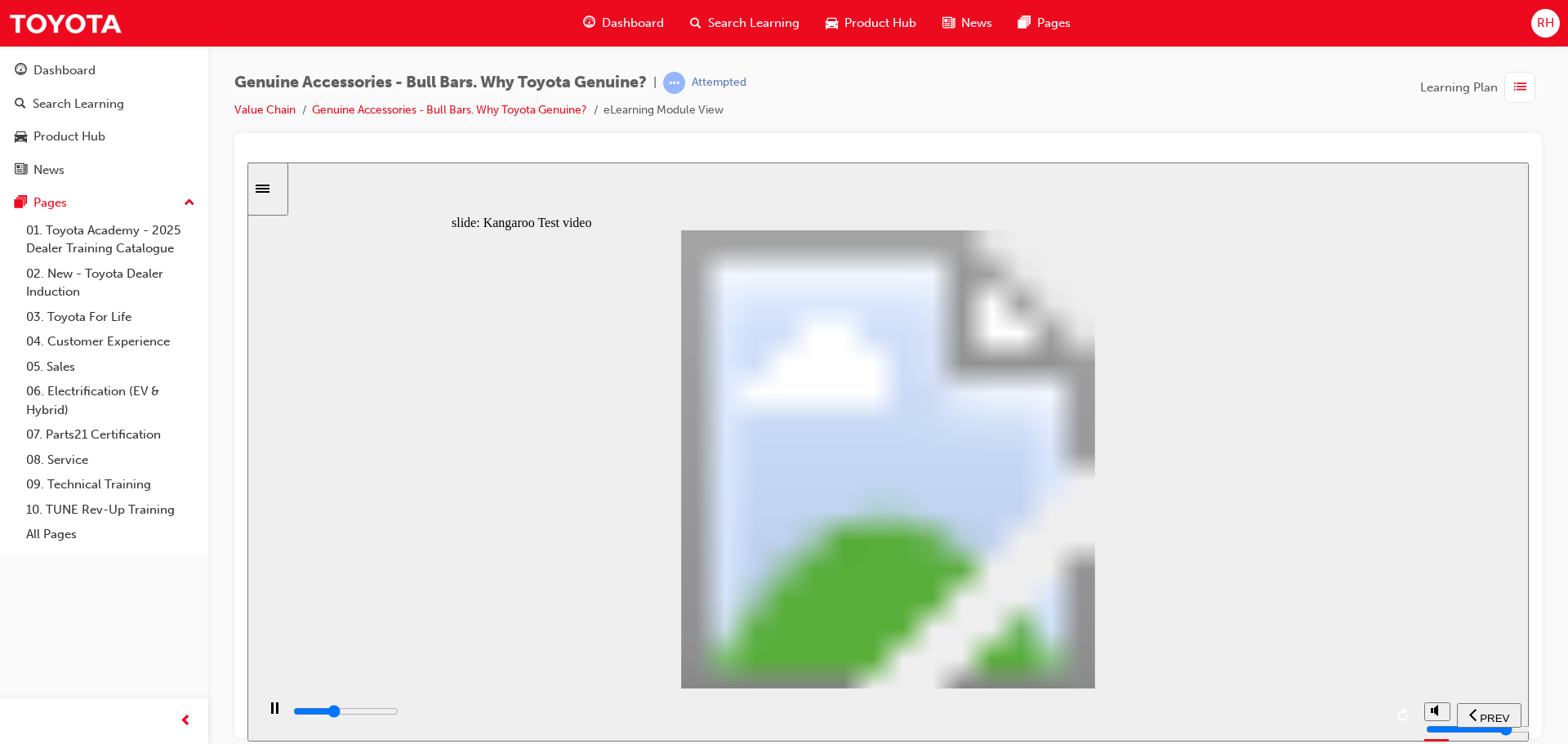
type input "8000"
type input "3"
type input "8300"
type input "3"
type input "8600"
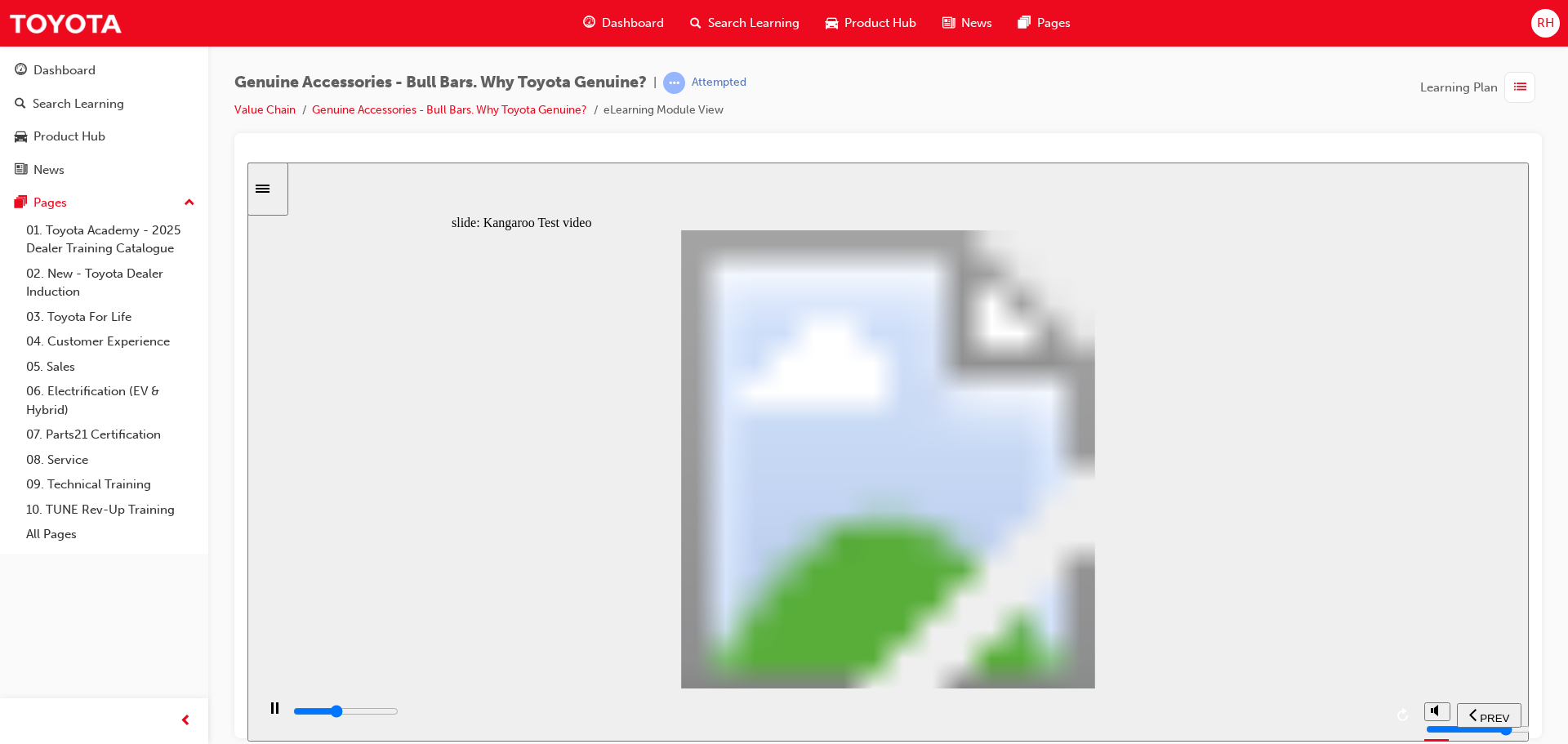
type input "4"
type input "8800"
type input "4"
type input "9100"
type input "4"
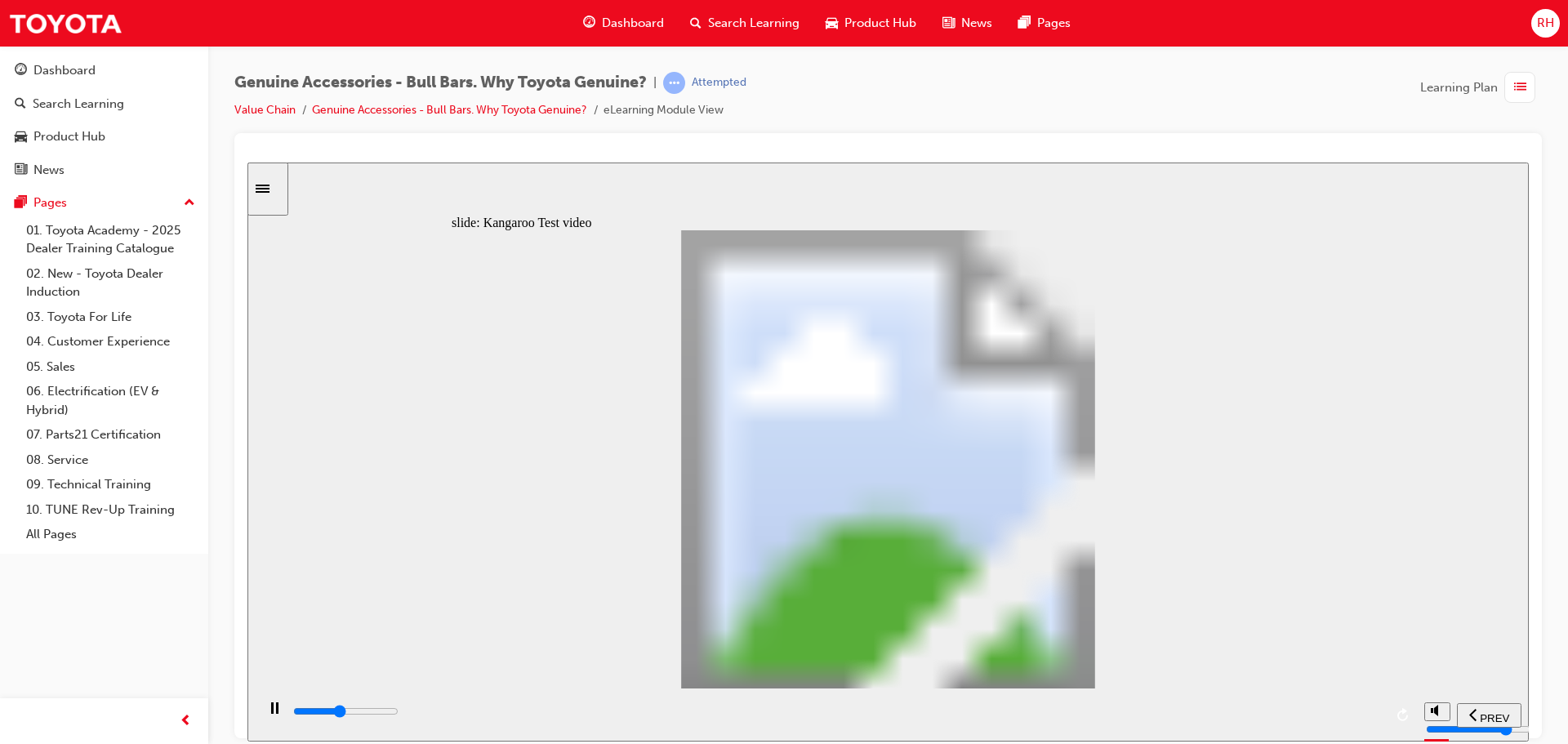
type input "9400"
type input "4"
type input "9600"
type input "5"
type input "9900"
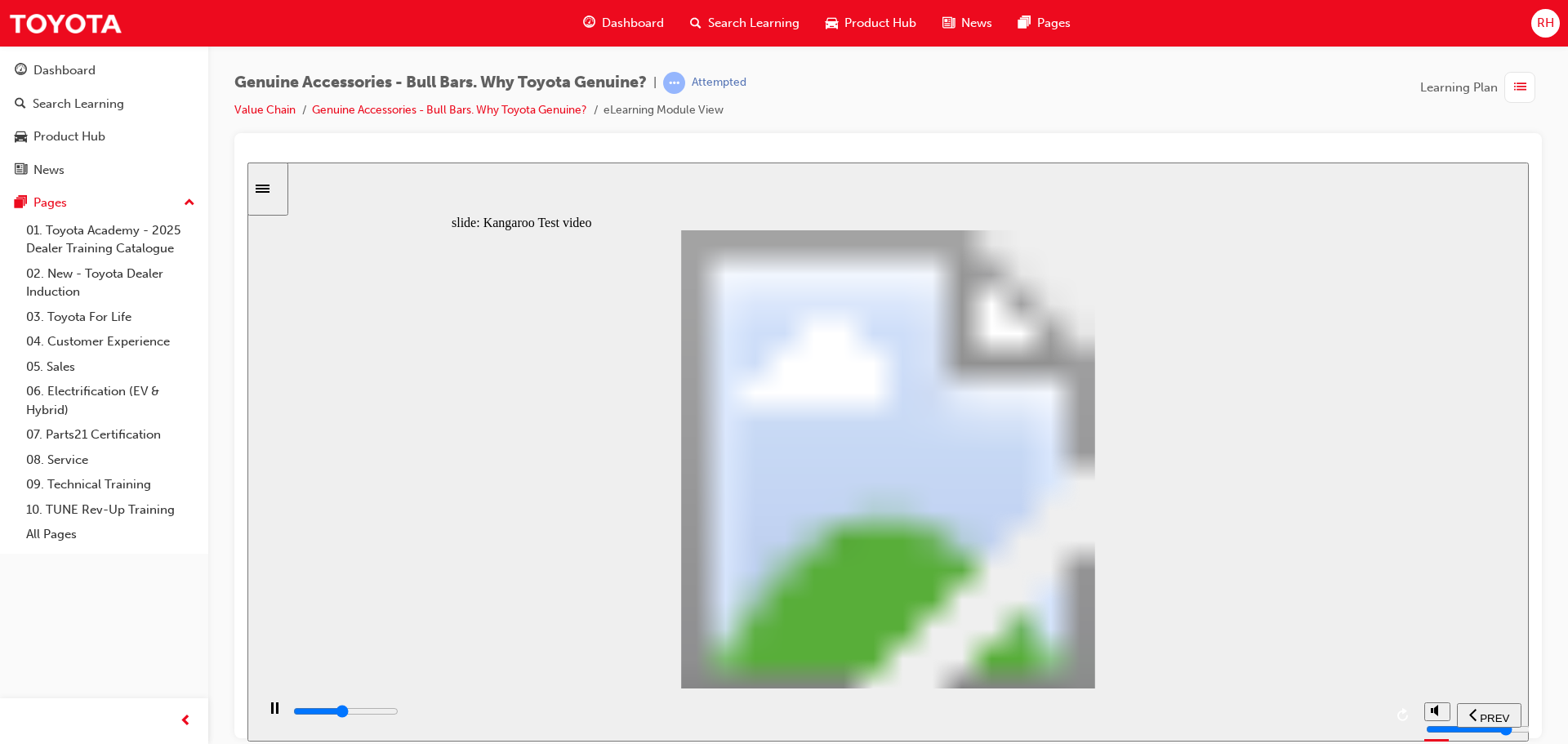
type input "5"
type input "10200"
type input "5"
type input "10400"
type input "6"
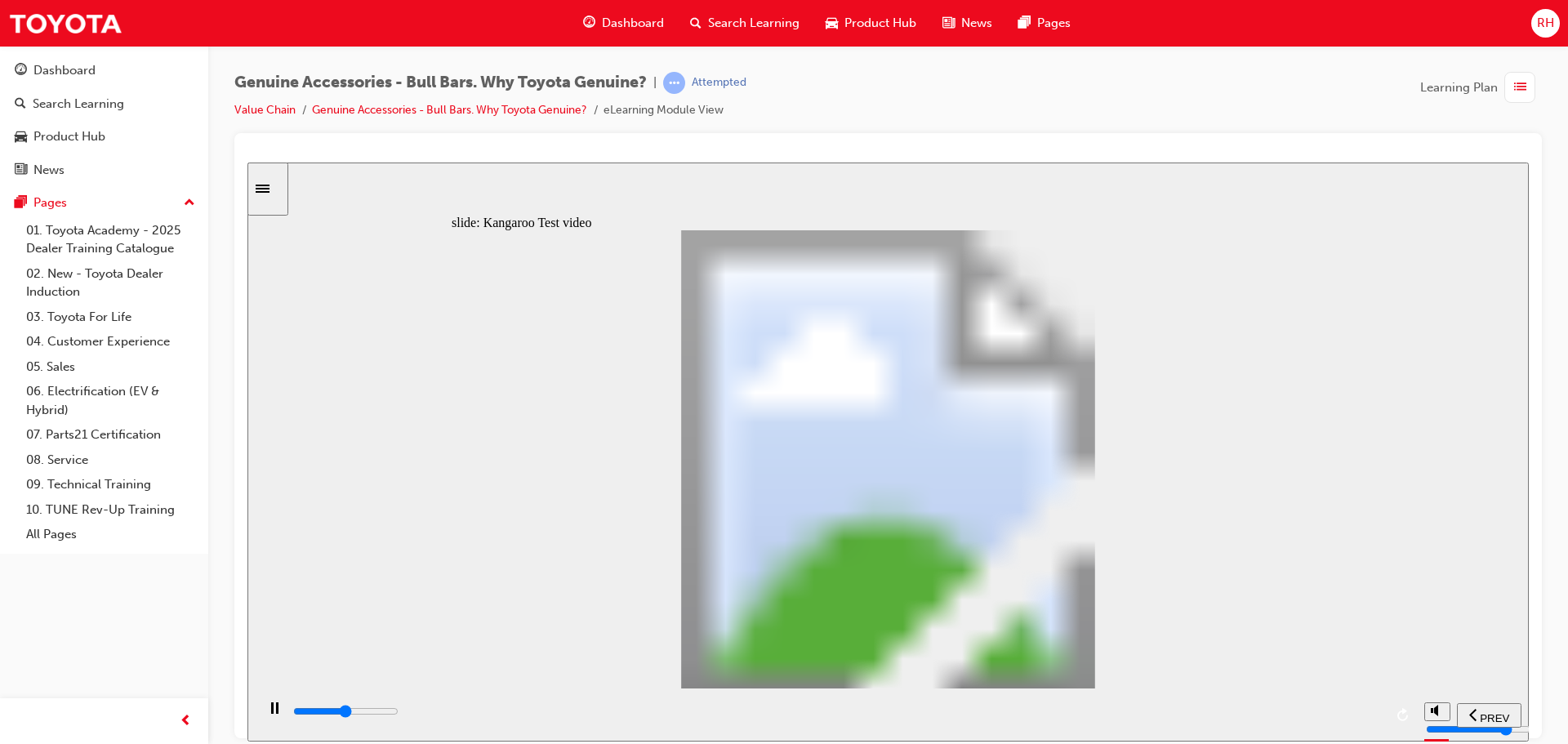
type input "10700"
type input "6"
type input "11000"
type input "6"
type input "11200"
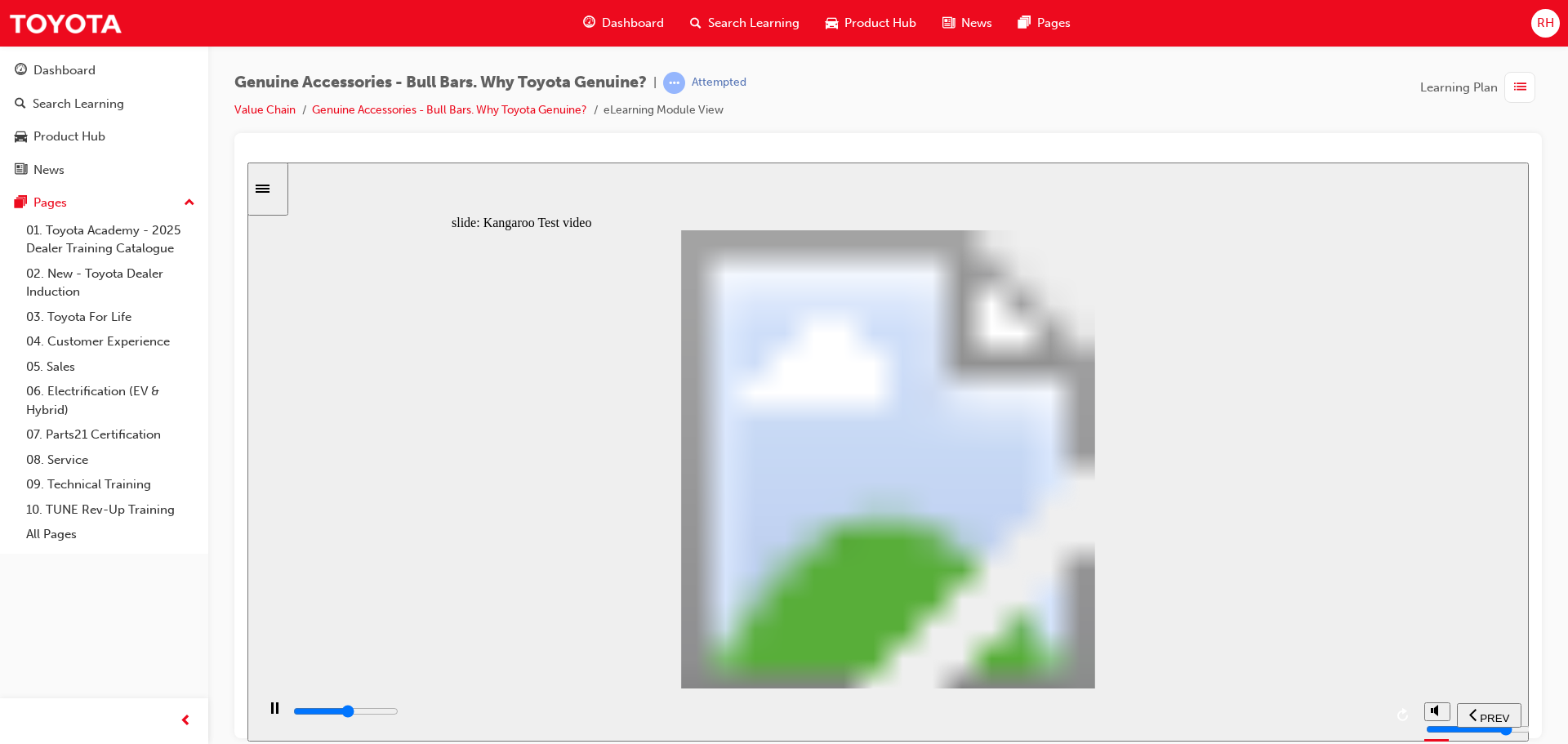
type input "6"
type input "11500"
type input "7"
type input "11800"
type input "7"
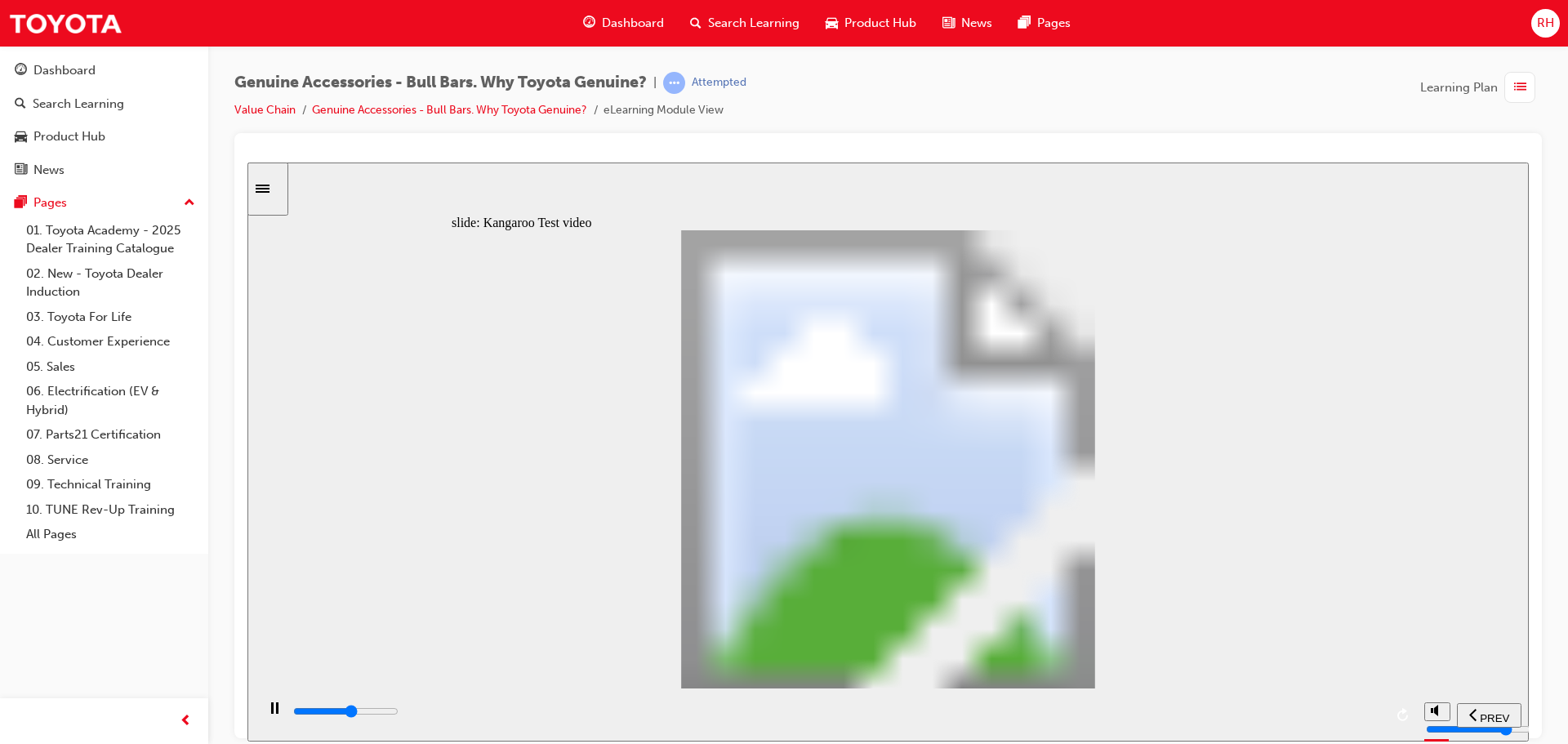
type input "12000"
type input "7"
type input "12300"
type input "7"
type input "12500"
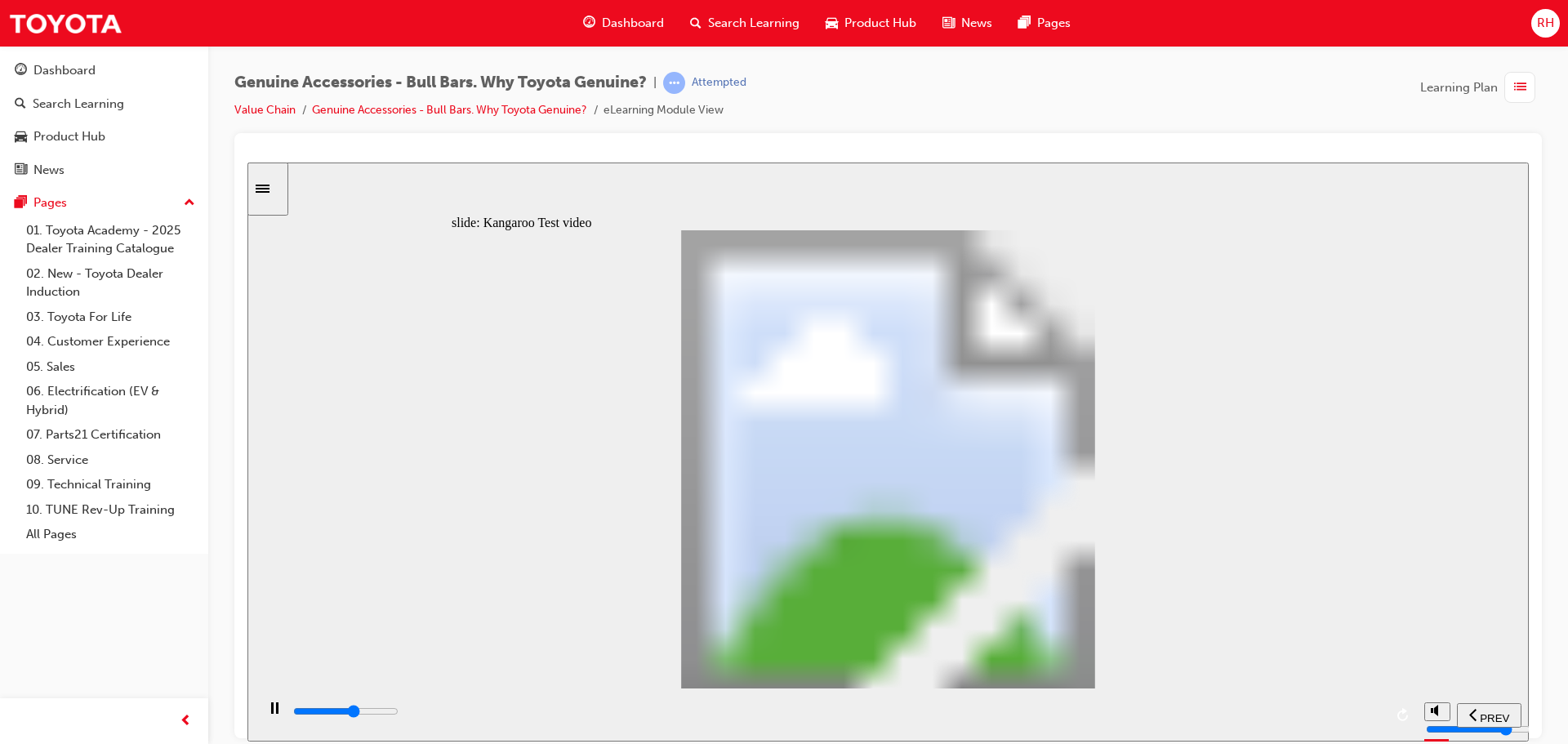
type input "8"
type input "12800"
type input "8"
type input "13100"
type input "8"
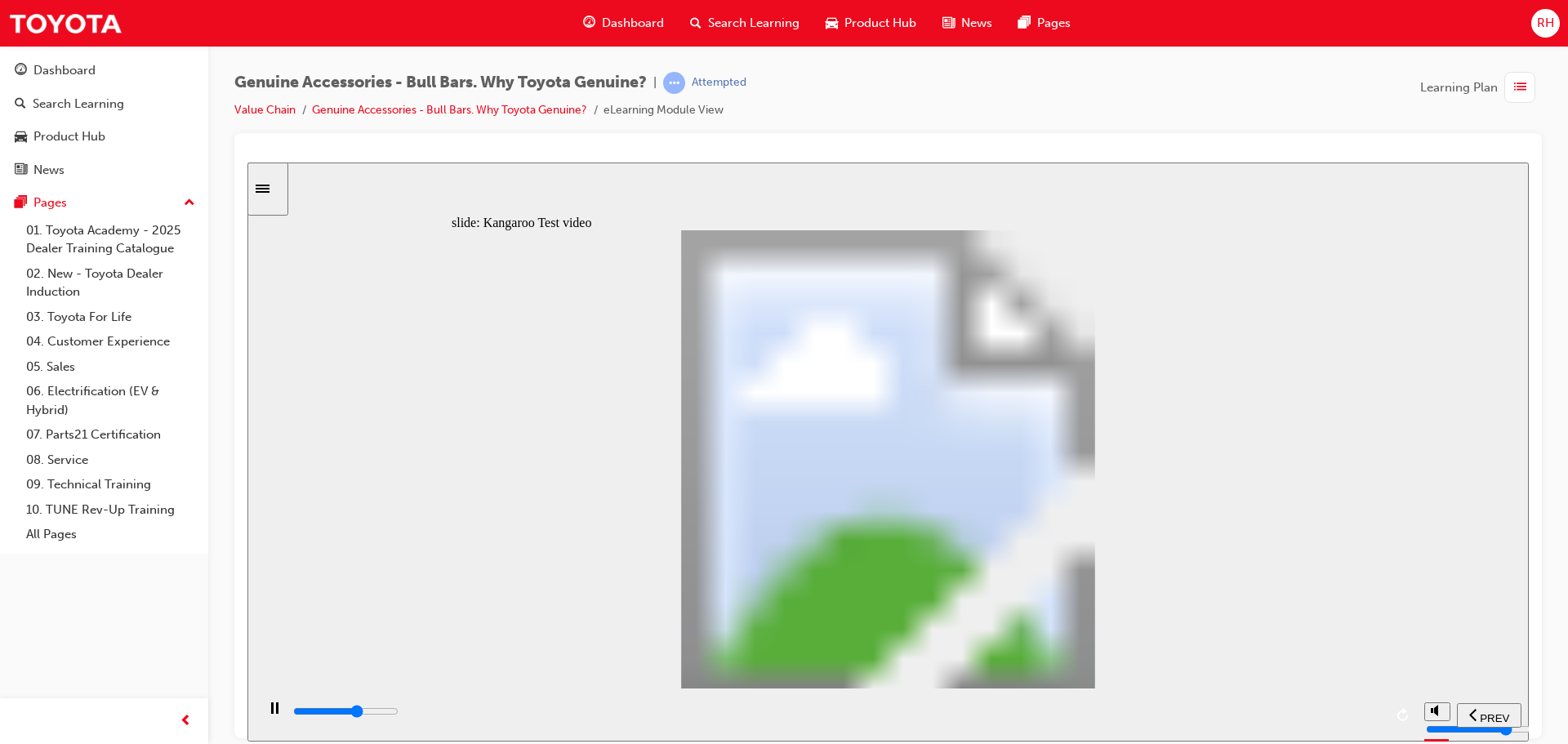
type input "13300"
type input "8"
type input "13600"
type input "9"
type input "13900"
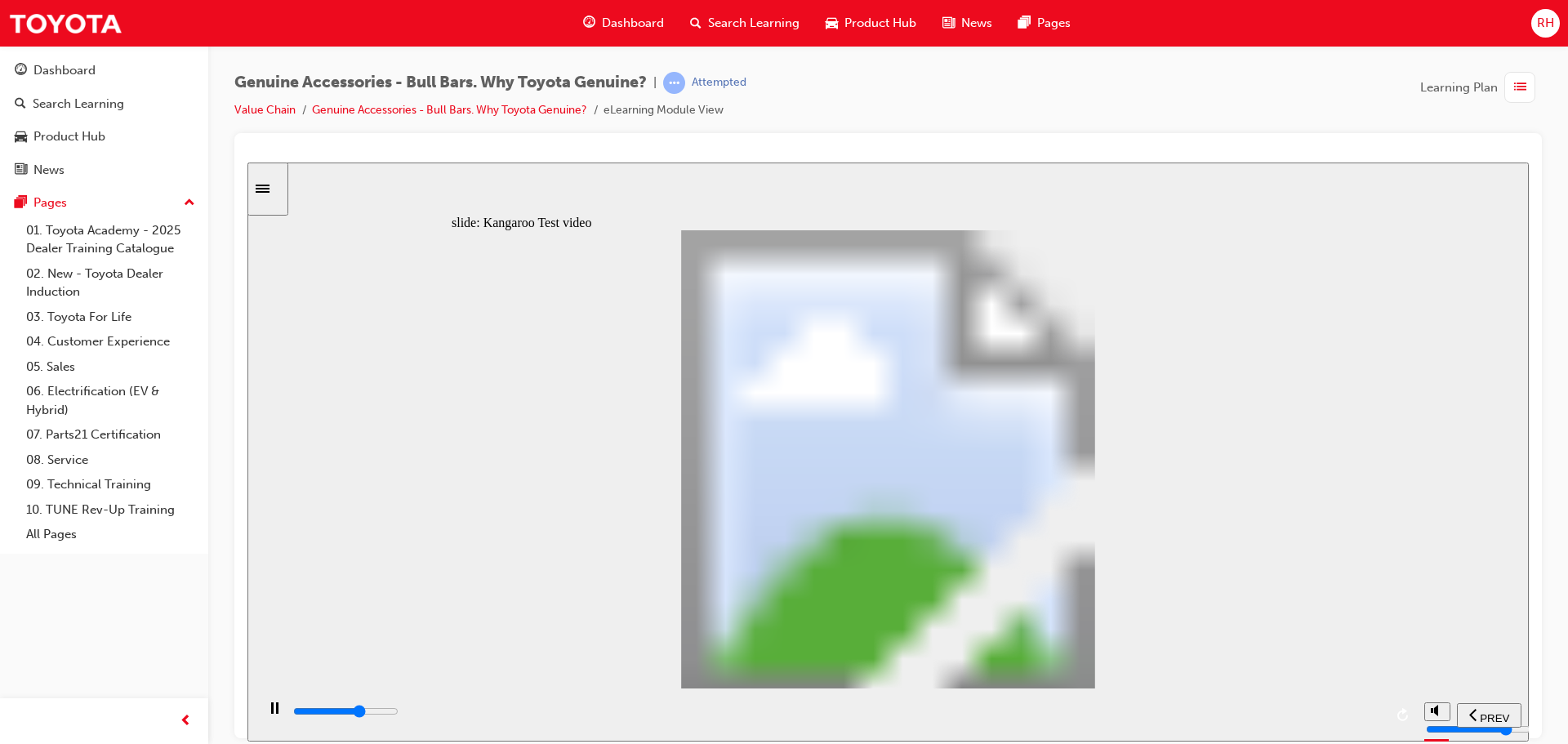
type input "9"
type input "14100"
type input "9"
type input "14400"
type input "9"
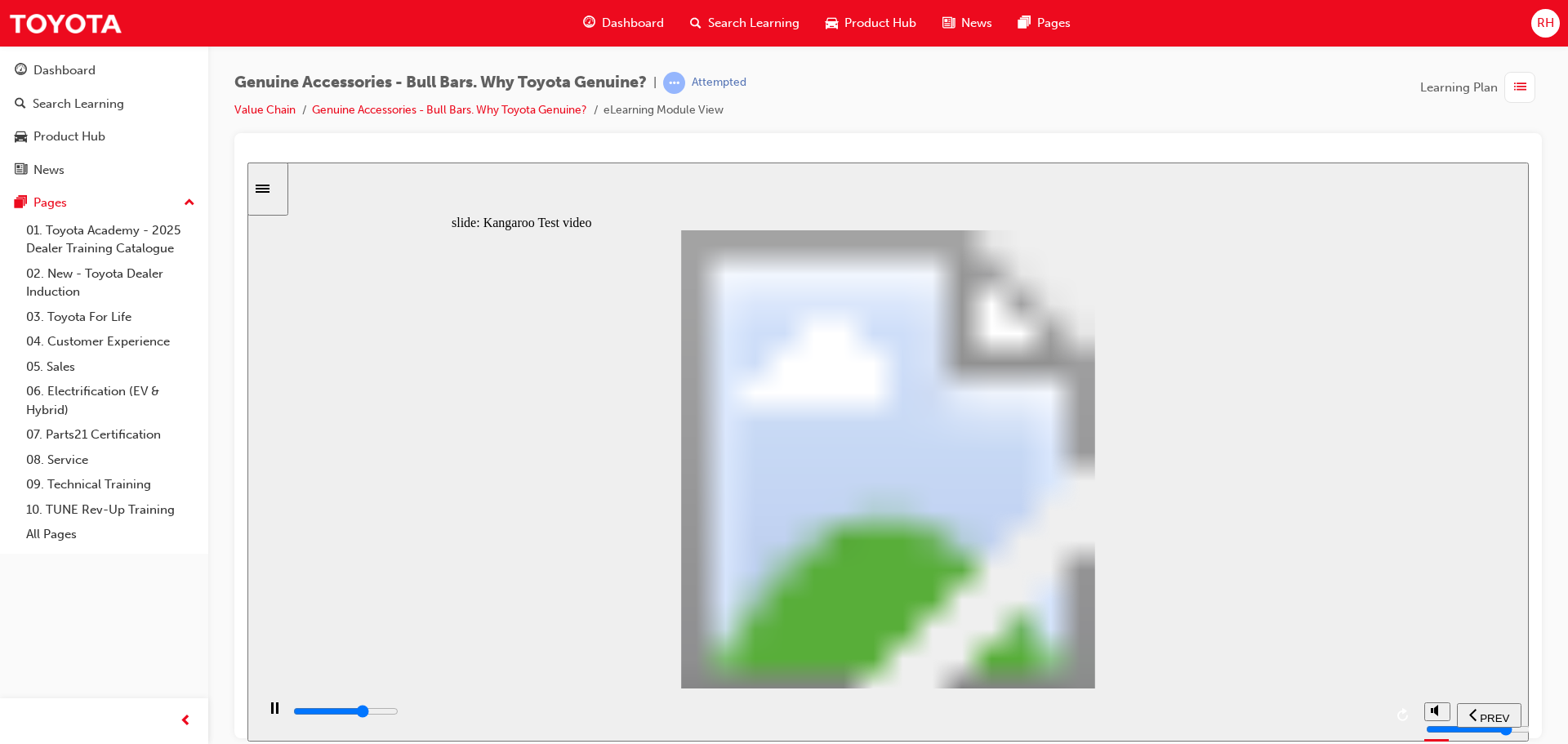
type input "14700"
type input "10"
type input "14900"
type input "10"
type input "15200"
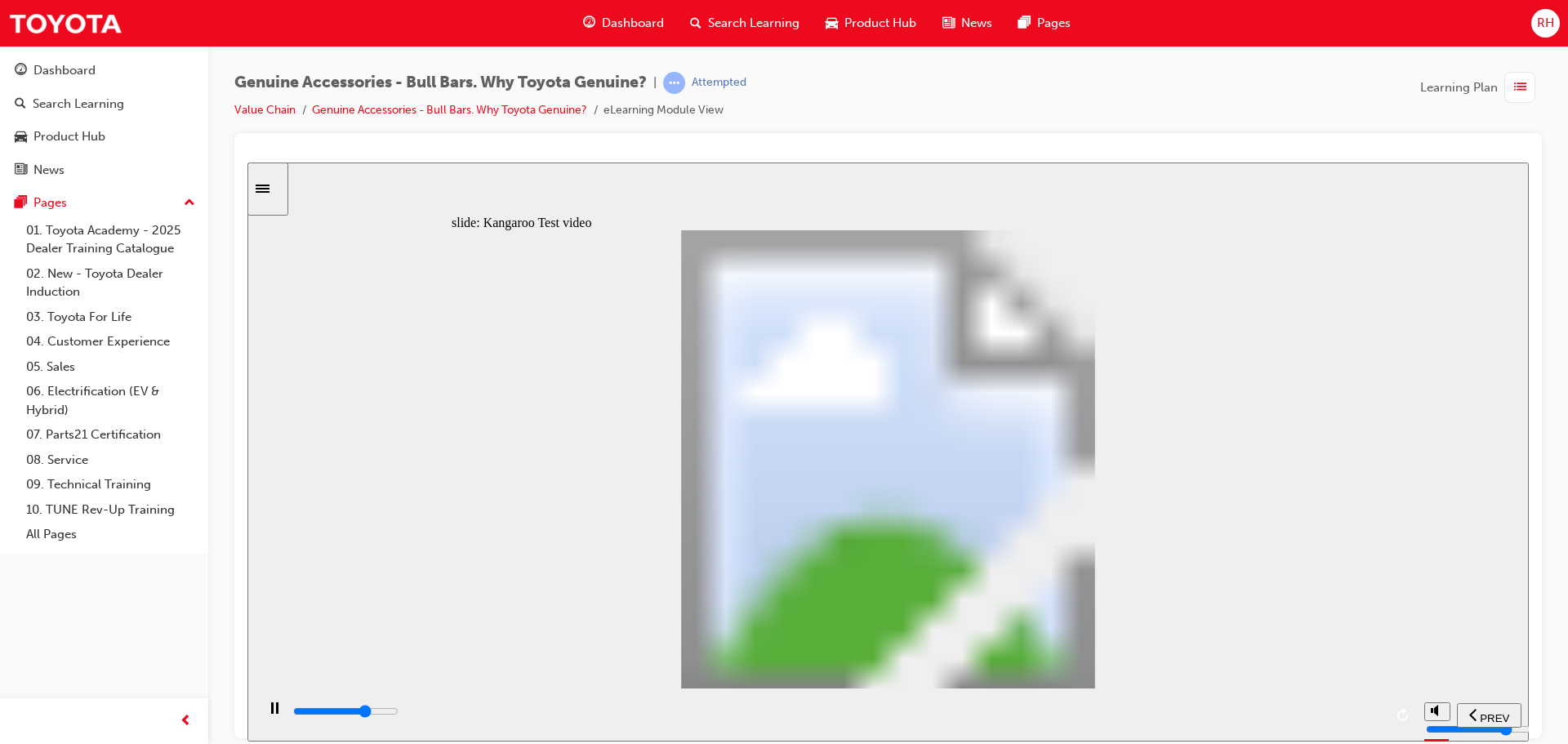
type input "10"
type input "15500"
type input "11"
type input "15700"
type input "11"
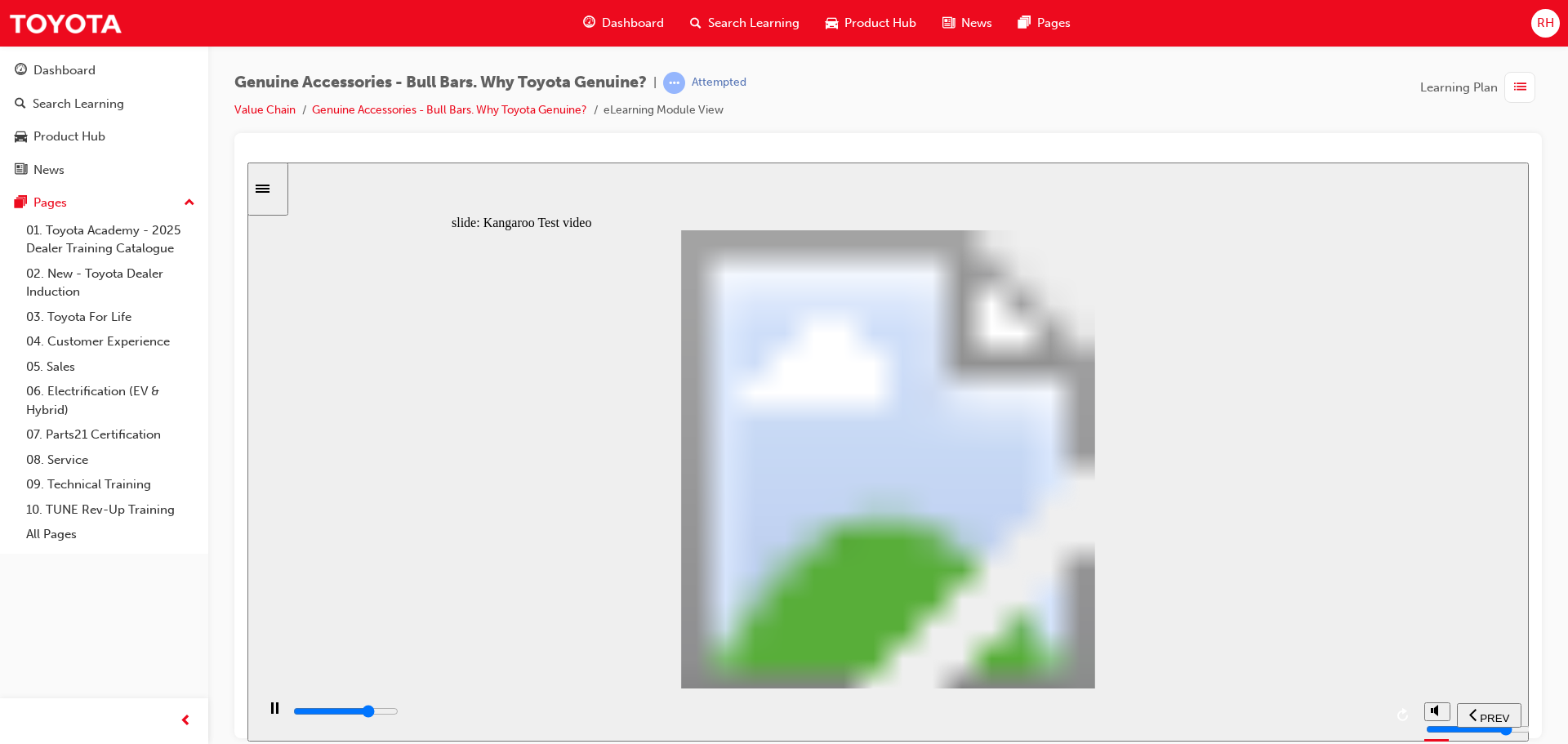
type input "16000"
type input "11"
type input "16300"
type input "11"
type input "16500"
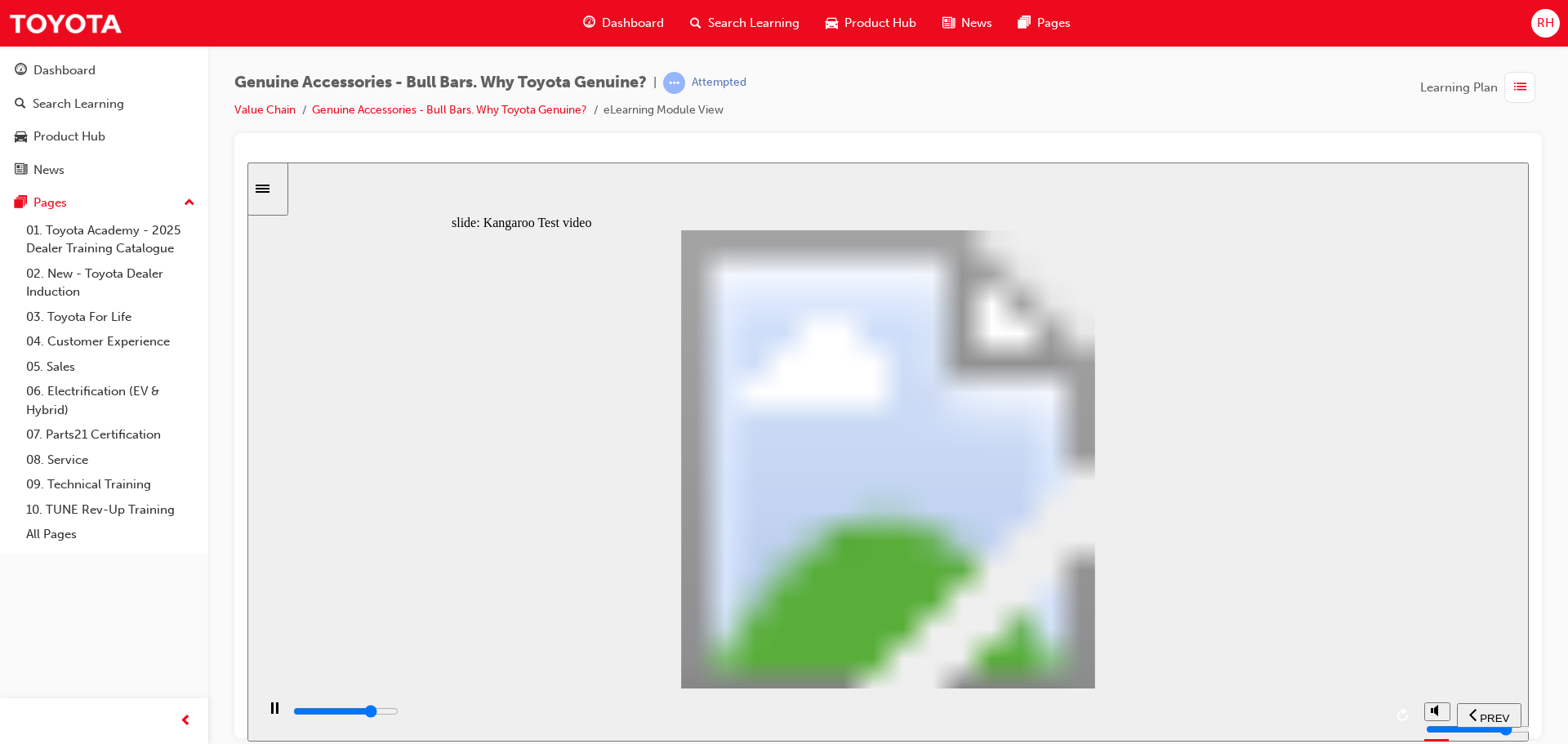
type input "12"
type input "16800"
type input "12"
type input "17100"
type input "12"
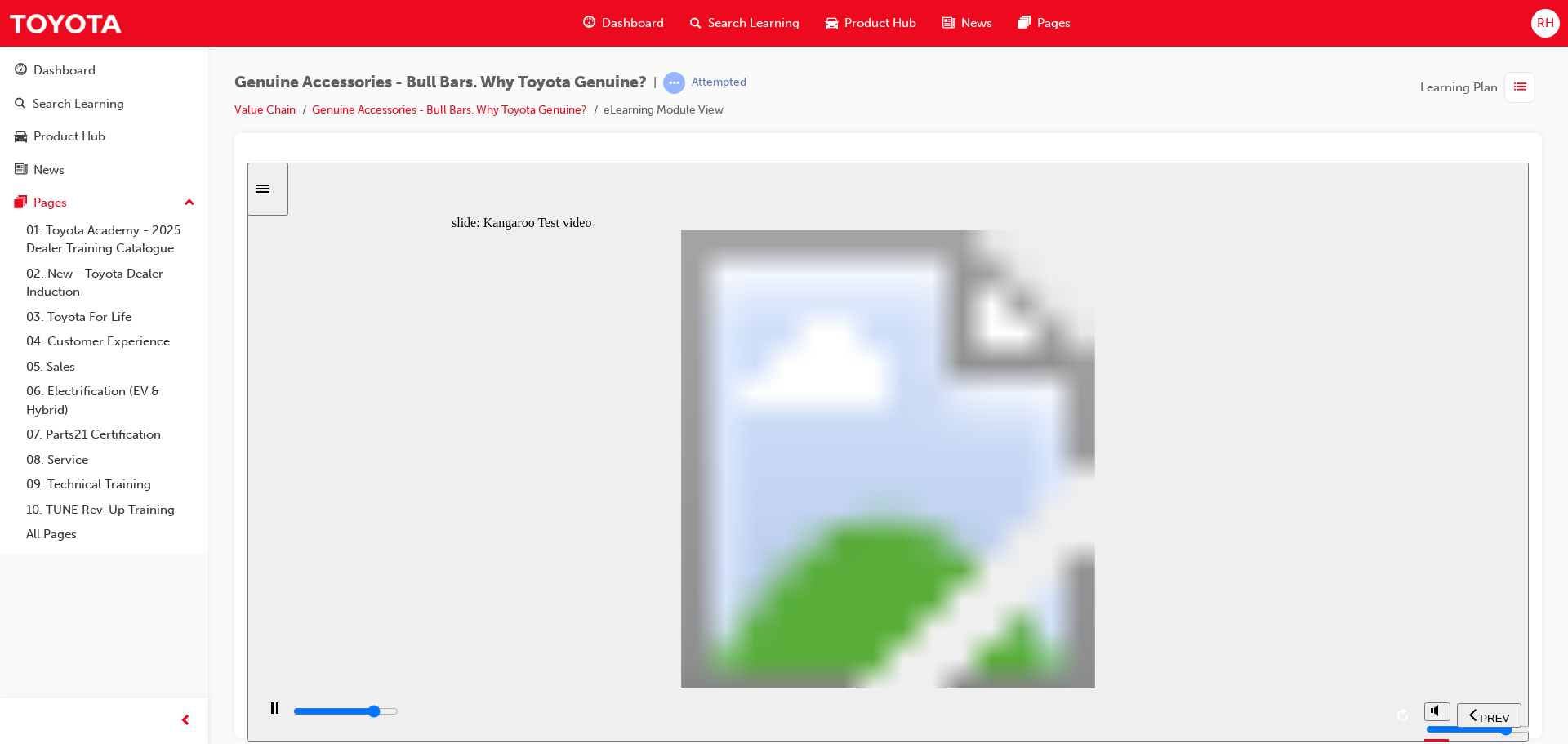
type input "17300"
type input "12"
type input "17600"
type input "13"
type input "17900"
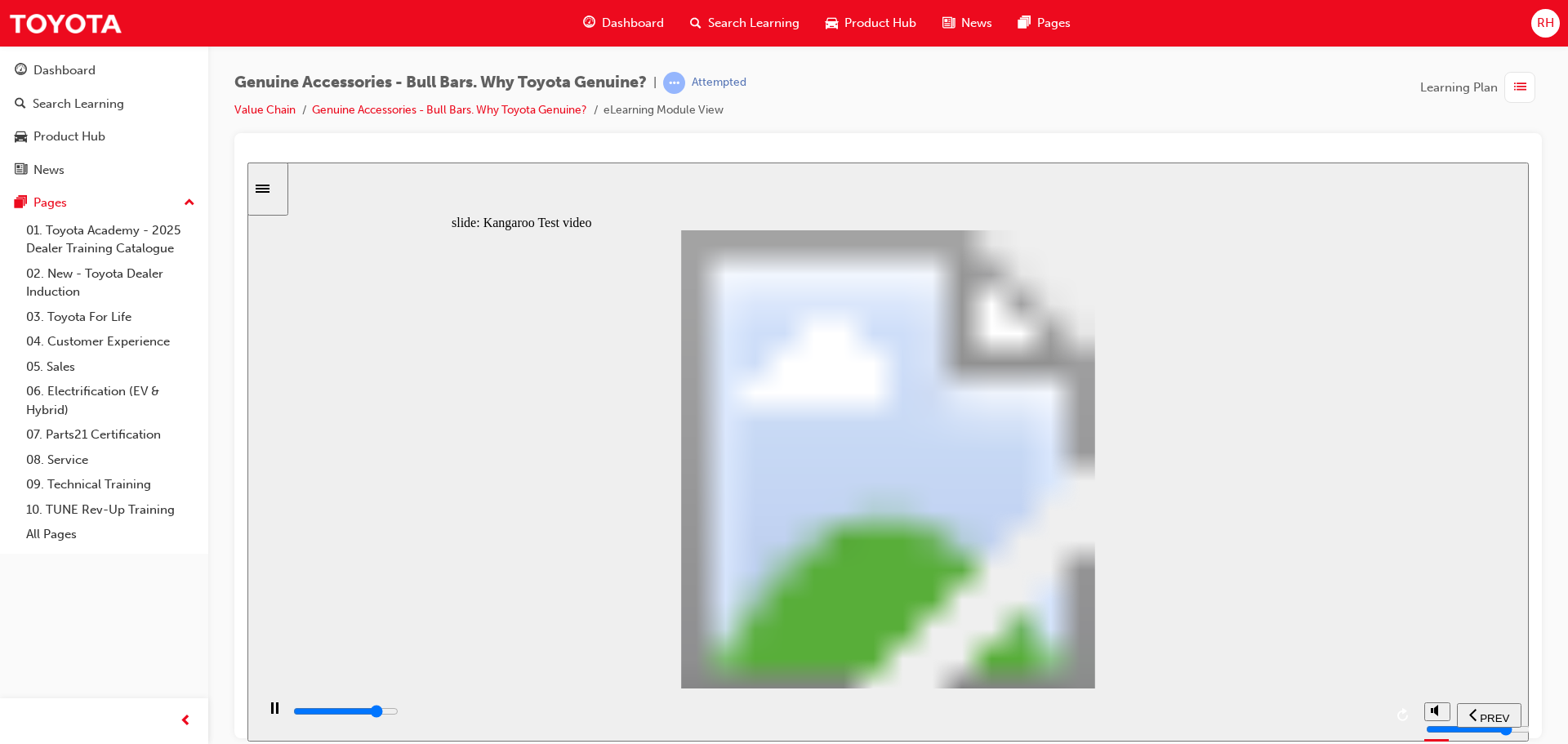
type input "13"
type input "18100"
type input "13"
type input "18400"
type input "14"
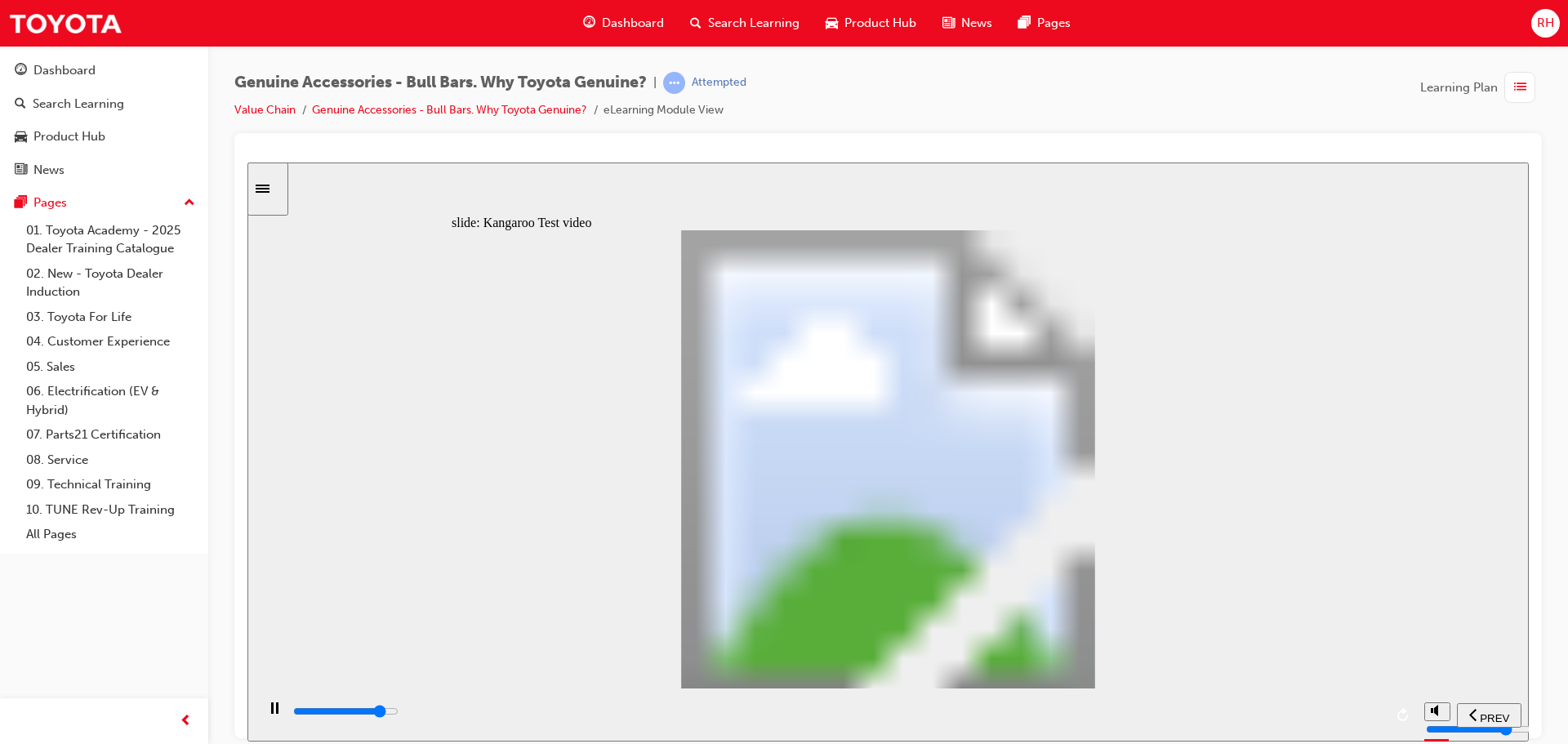
type input "18700"
type input "14"
type input "18900"
type input "14"
type input "19200"
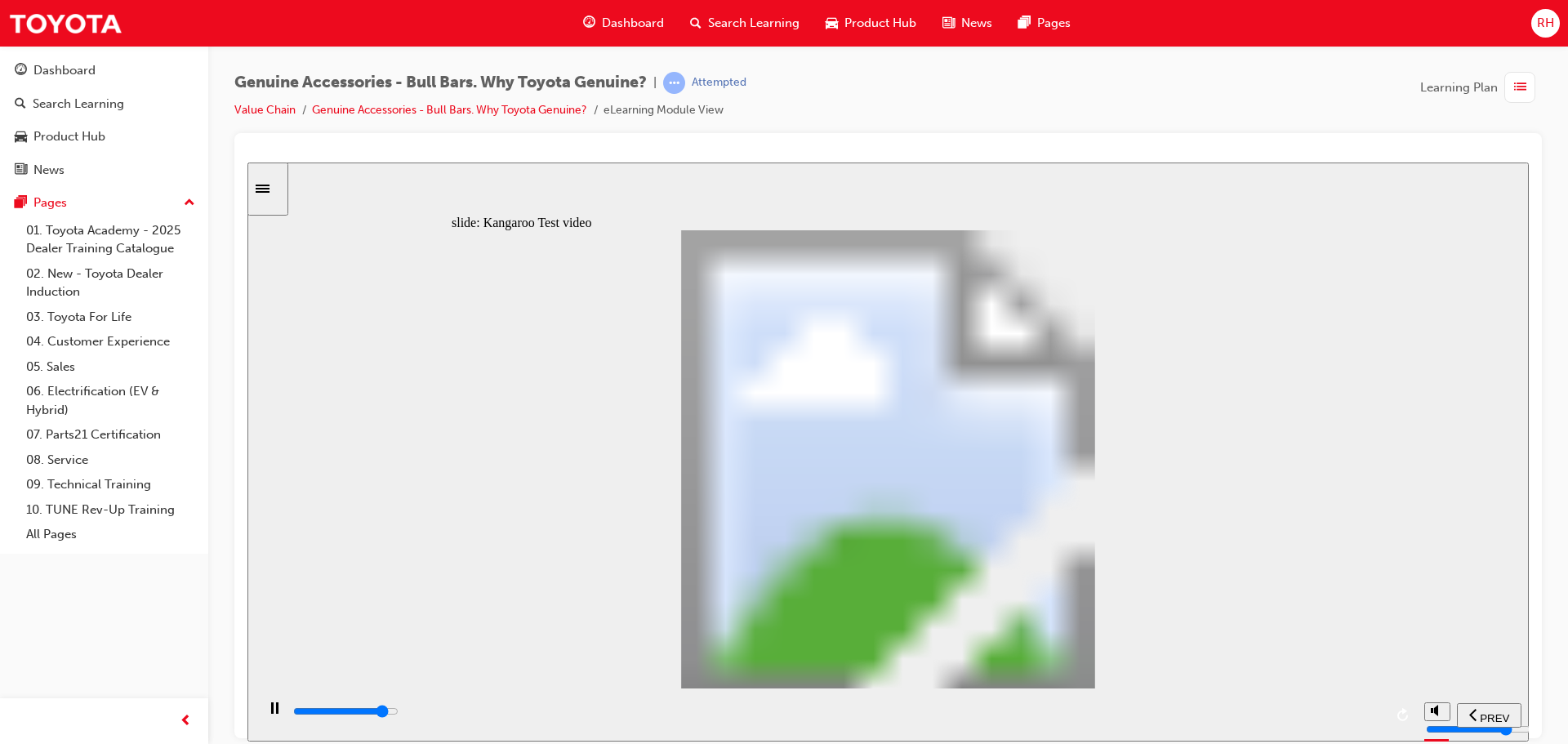
type input "14"
type input "19500"
type input "15"
type input "19700"
type input "15"
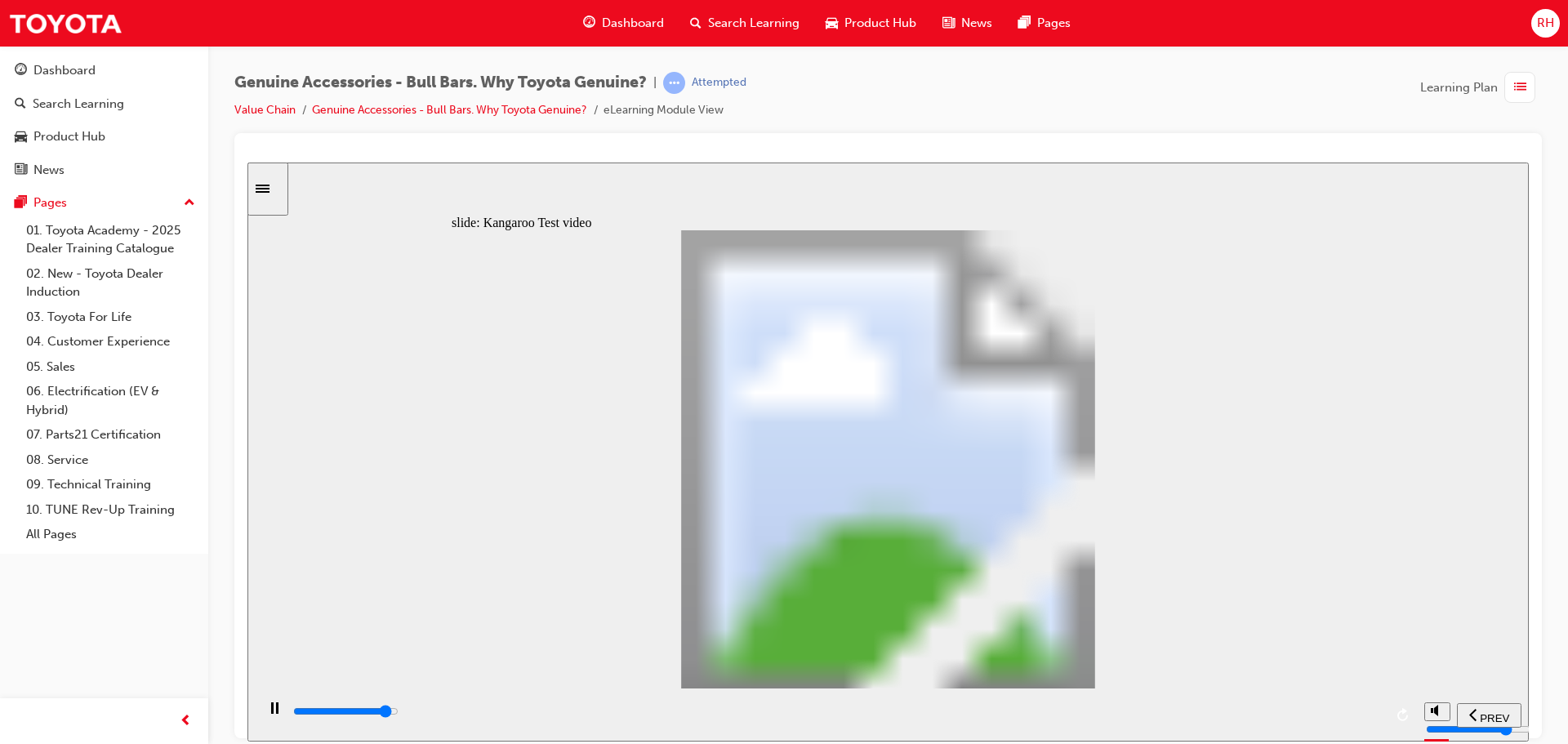
type input "20000"
type input "15"
type input "20300"
type input "15"
type input "20500"
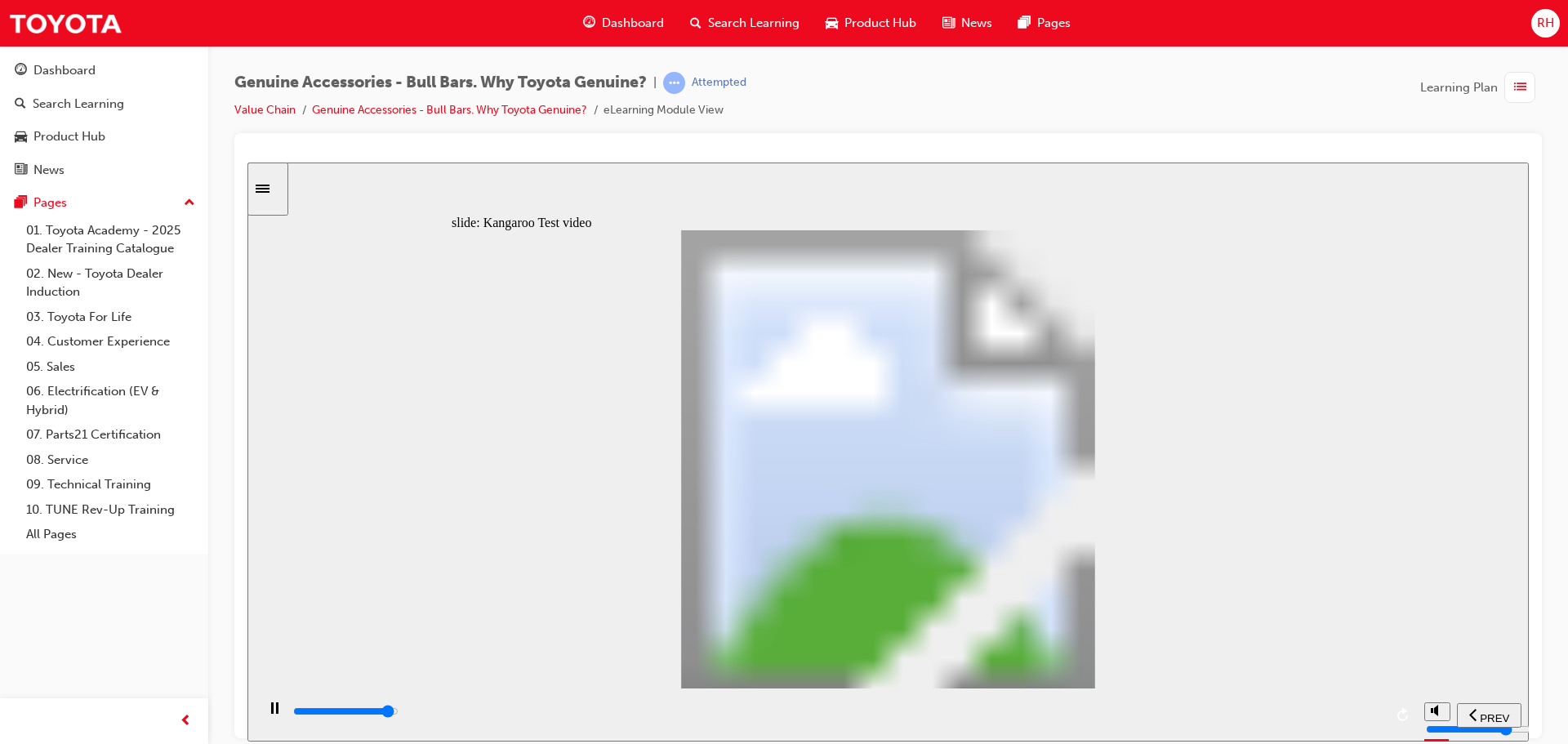
type input "16"
type input "20800"
type input "16"
type input "21100"
type input "16"
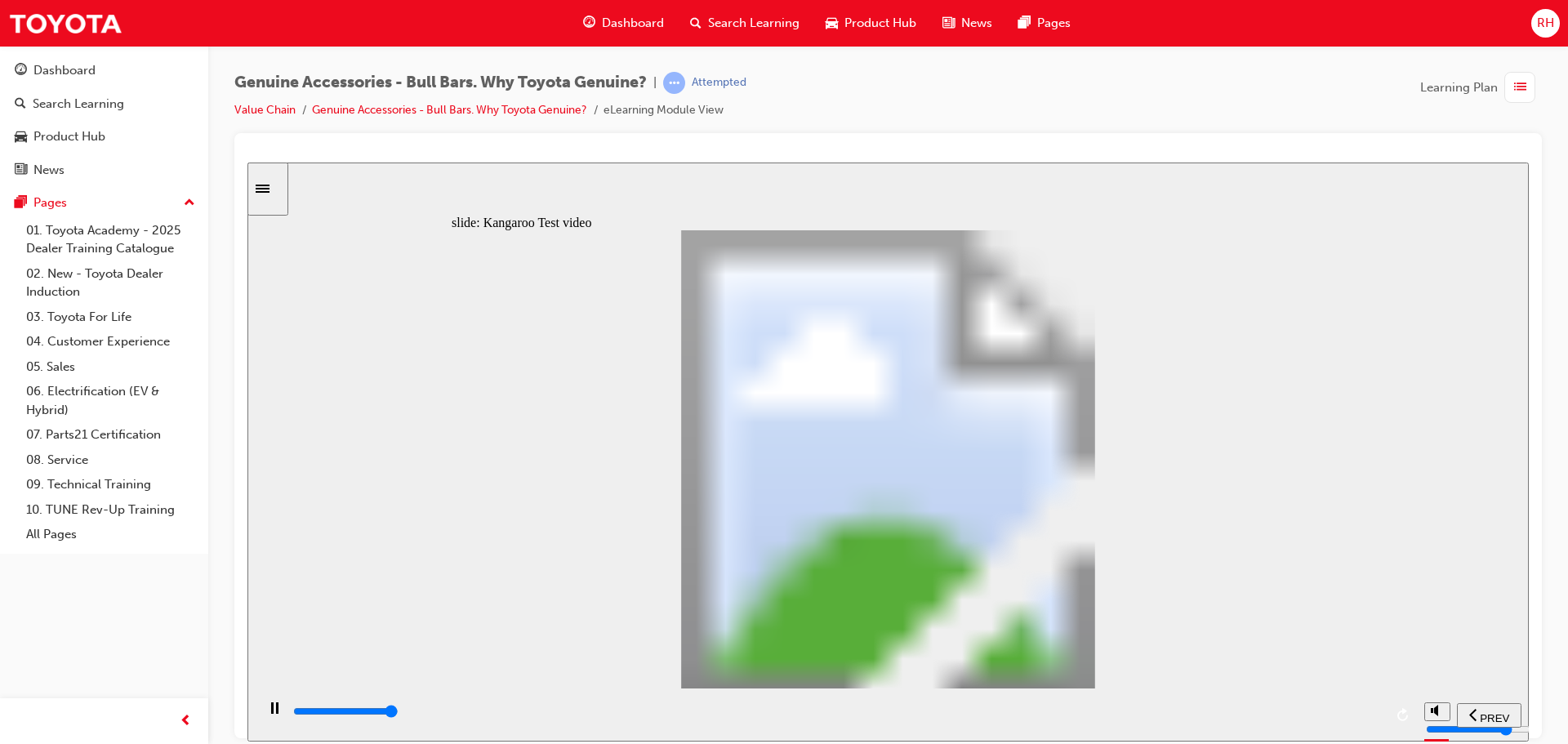
type input "21300"
type input "16"
type input "21500"
type input "22"
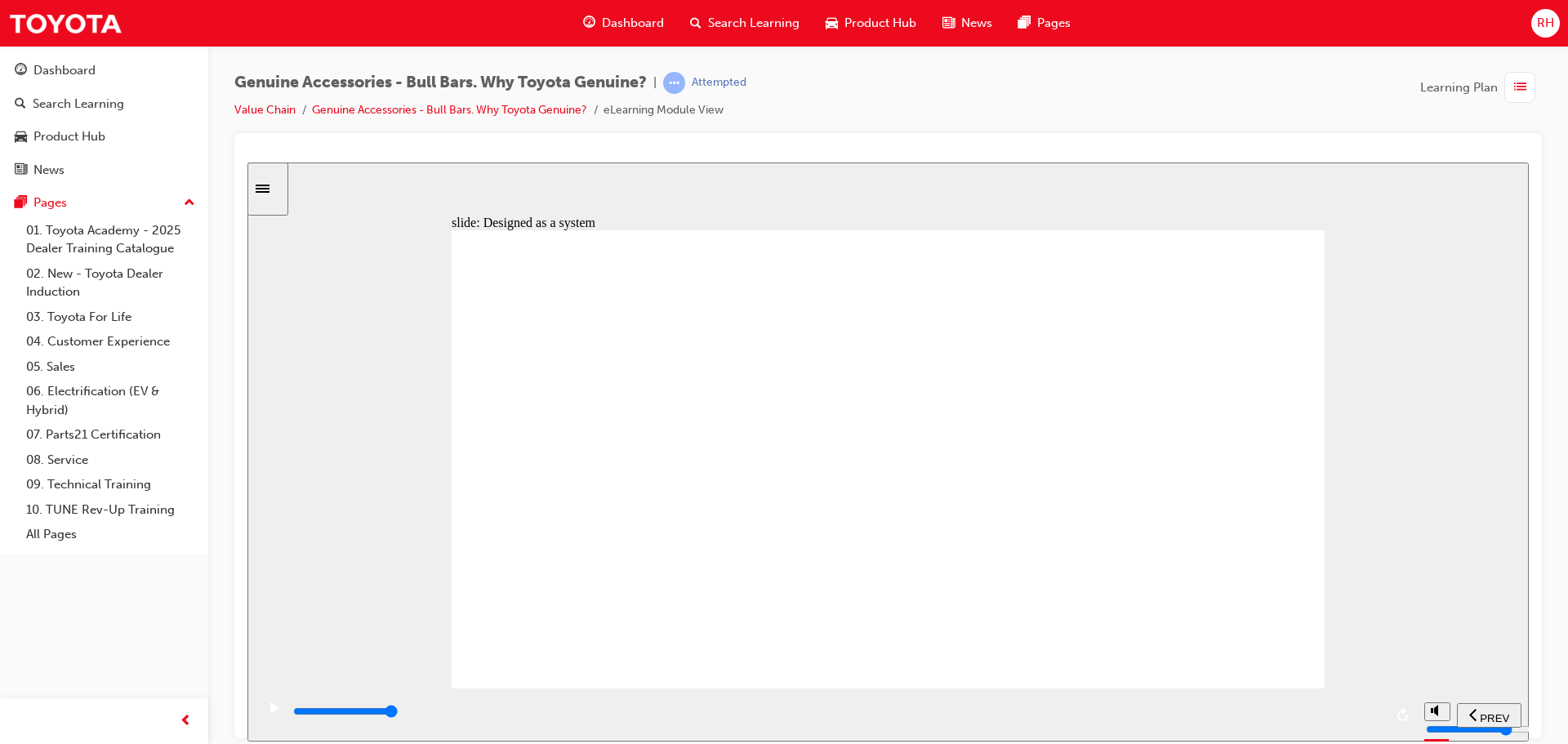
click at [276, 711] on rect "play/pause" at bounding box center [277, 706] width 2 height 11
click at [292, 631] on div "slide: Finite Element Analysis (FEA) Multiply 2 Close Rectangle 2 Finite Elemen…" at bounding box center [888, 450] width 1281 height 579
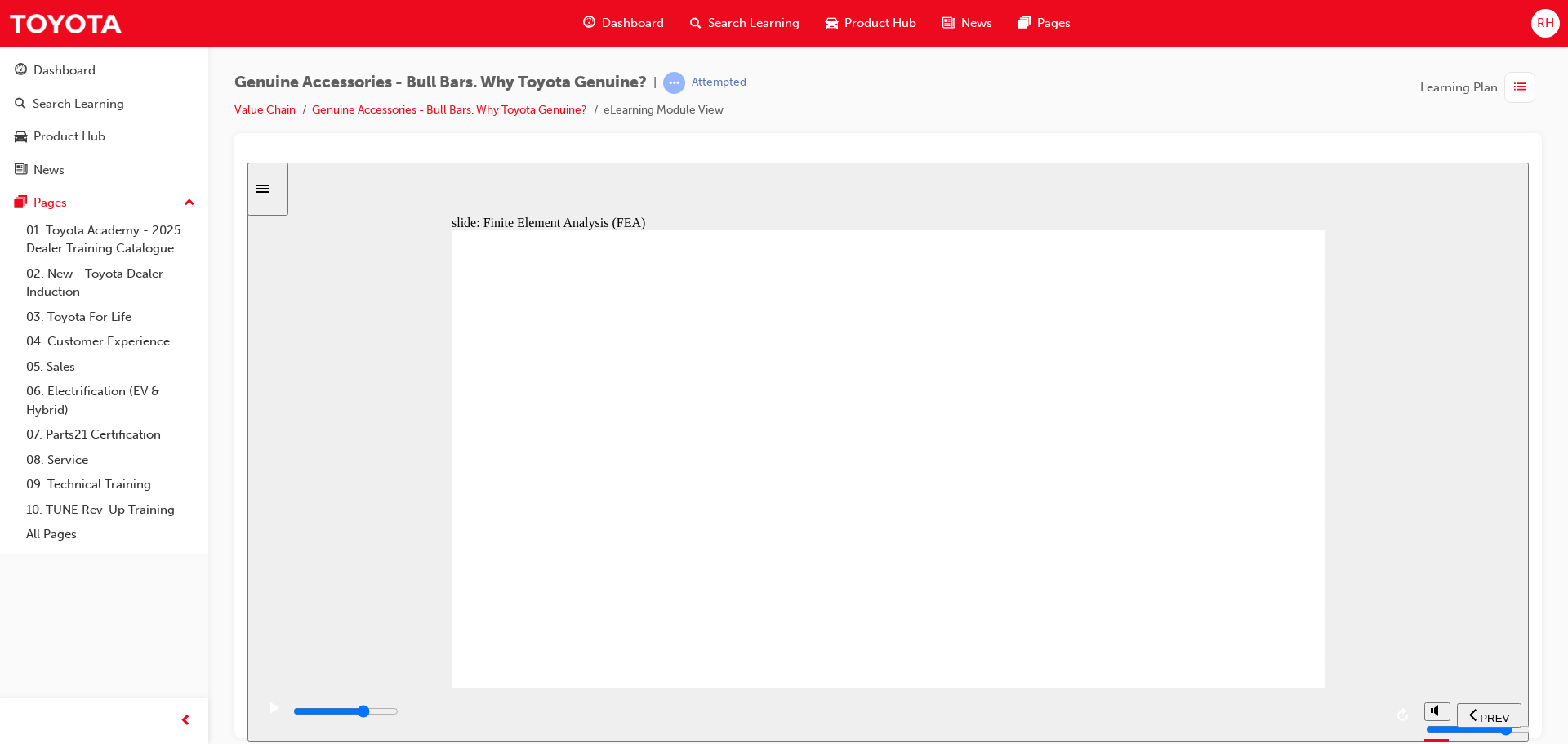
click at [264, 713] on div "play/pause" at bounding box center [275, 715] width 28 height 28
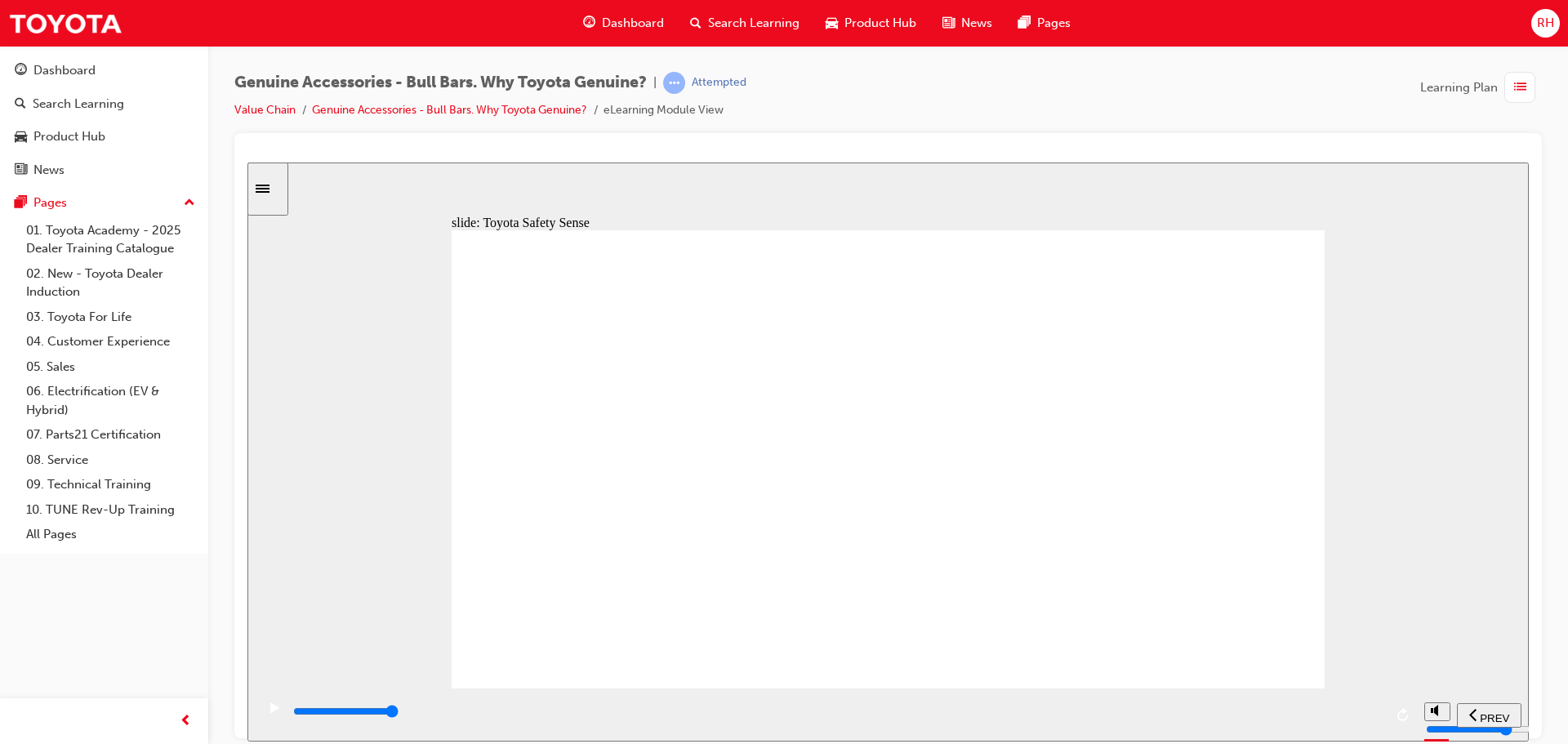
drag, startPoint x: 868, startPoint y: 645, endPoint x: 919, endPoint y: 643, distance: 51.0
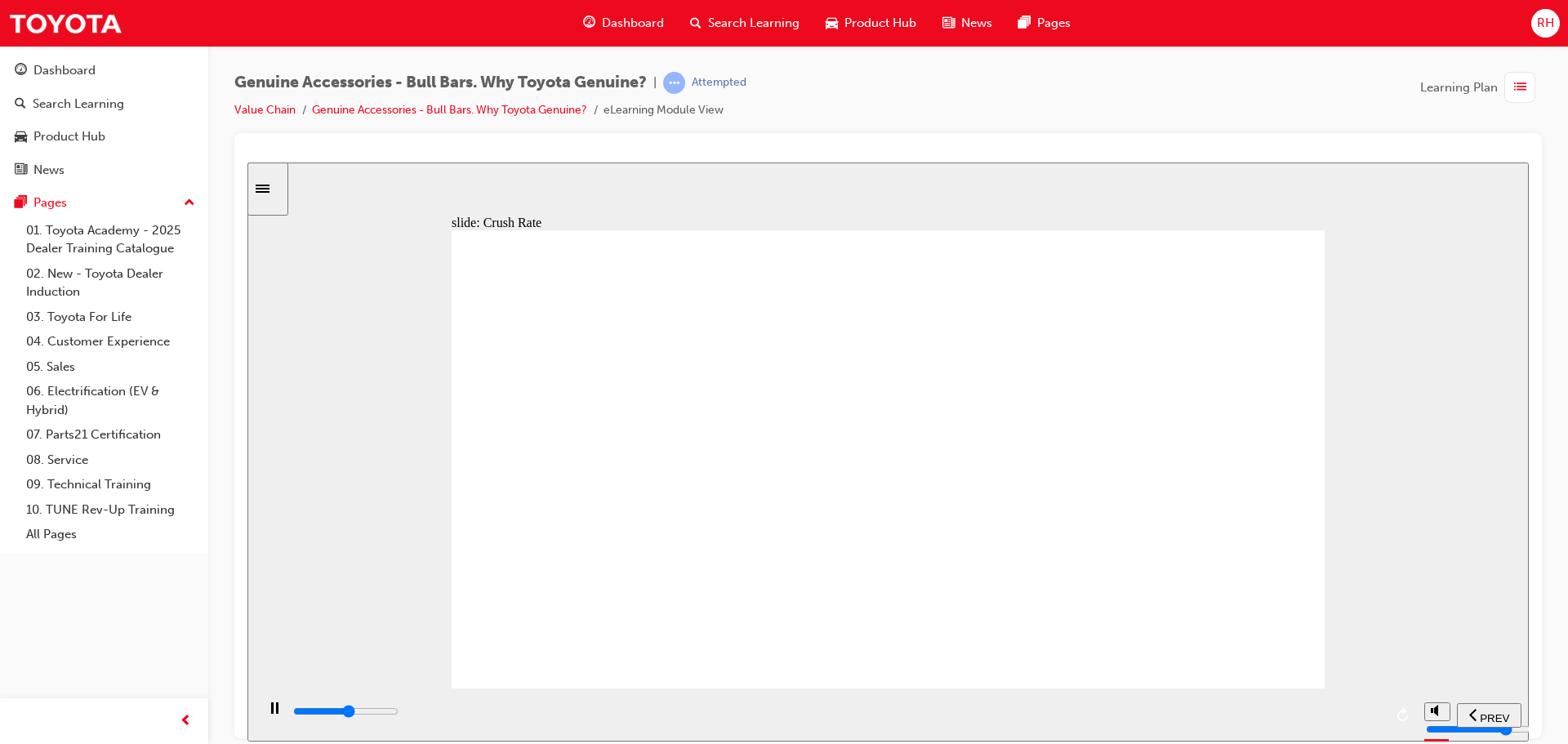
drag, startPoint x: 883, startPoint y: 646, endPoint x: 861, endPoint y: 651, distance: 22.6
drag, startPoint x: 861, startPoint y: 650, endPoint x: 894, endPoint y: 641, distance: 34.2
drag, startPoint x: 896, startPoint y: 642, endPoint x: 882, endPoint y: 646, distance: 14.6
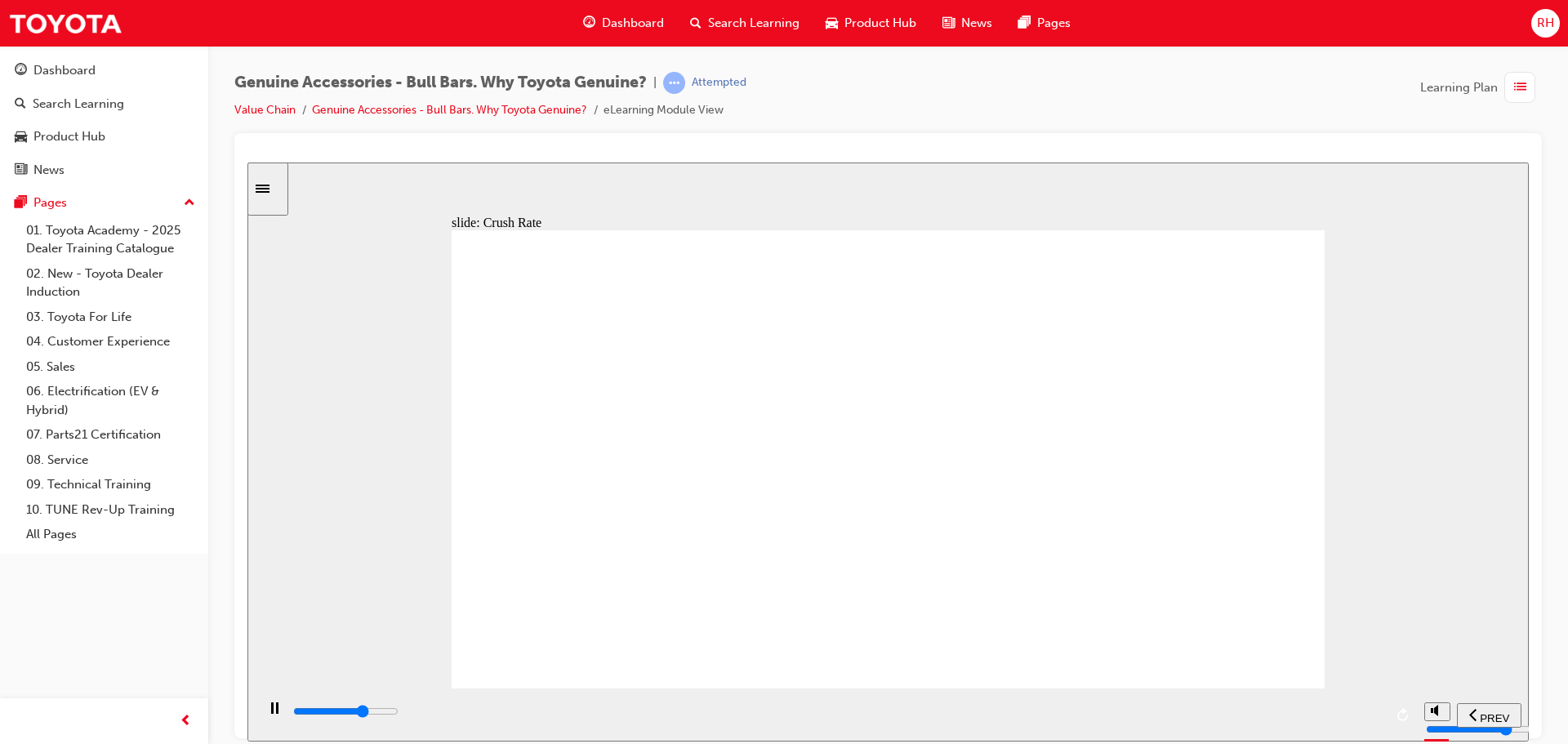
drag, startPoint x: 863, startPoint y: 647, endPoint x: 896, endPoint y: 641, distance: 33.5
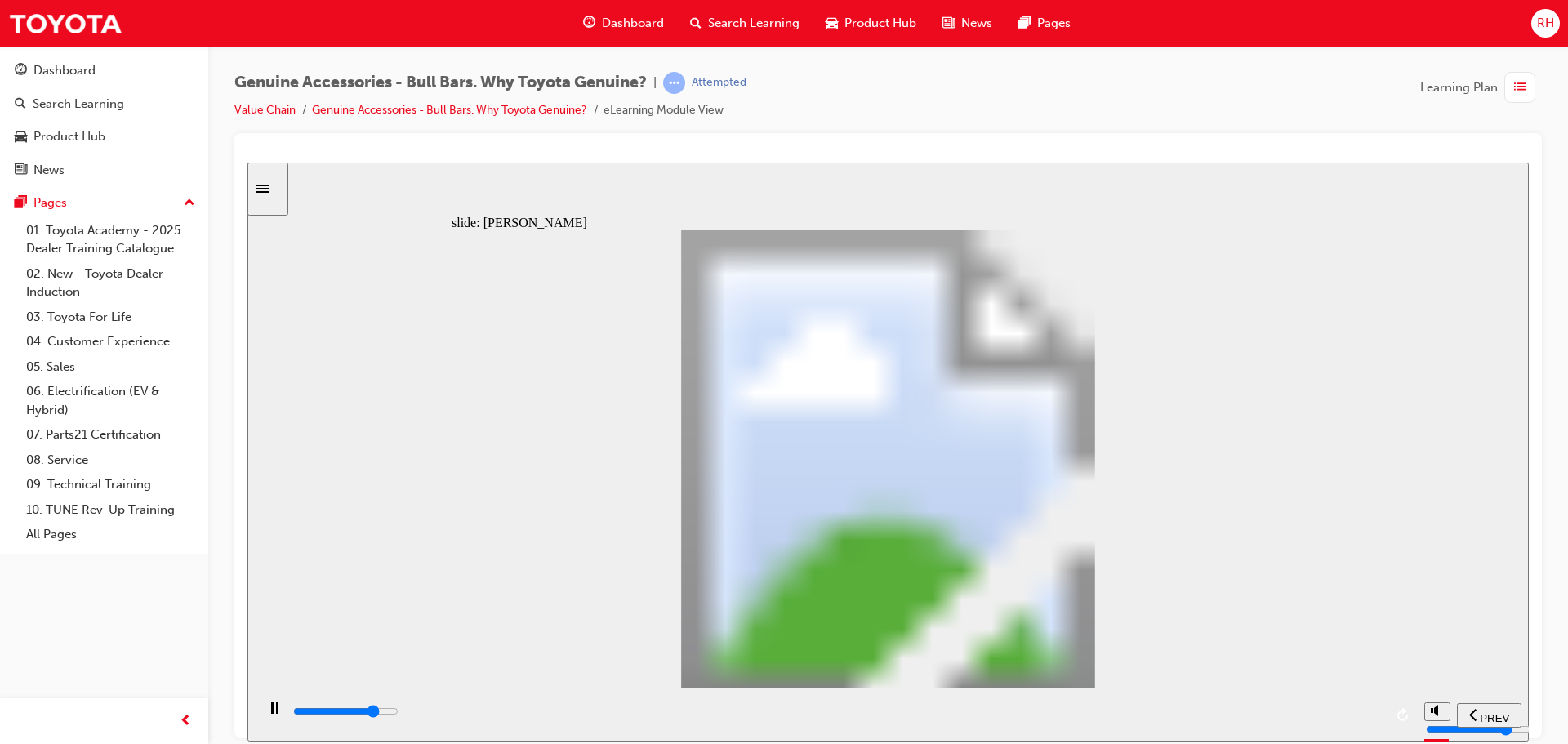
type input "14900"
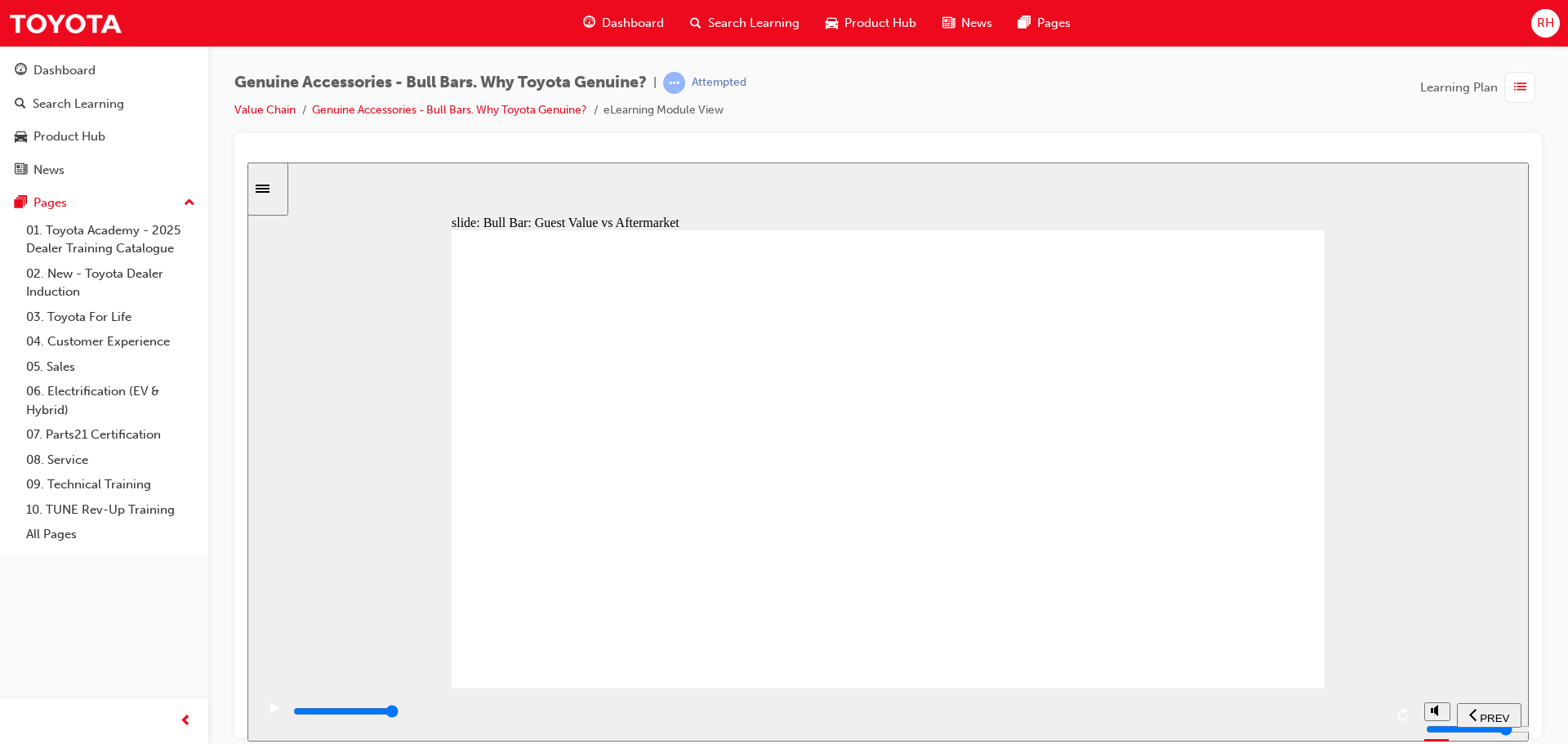
click at [265, 707] on div "play/pause" at bounding box center [275, 715] width 28 height 28
click at [263, 710] on div "play/pause" at bounding box center [275, 715] width 28 height 28
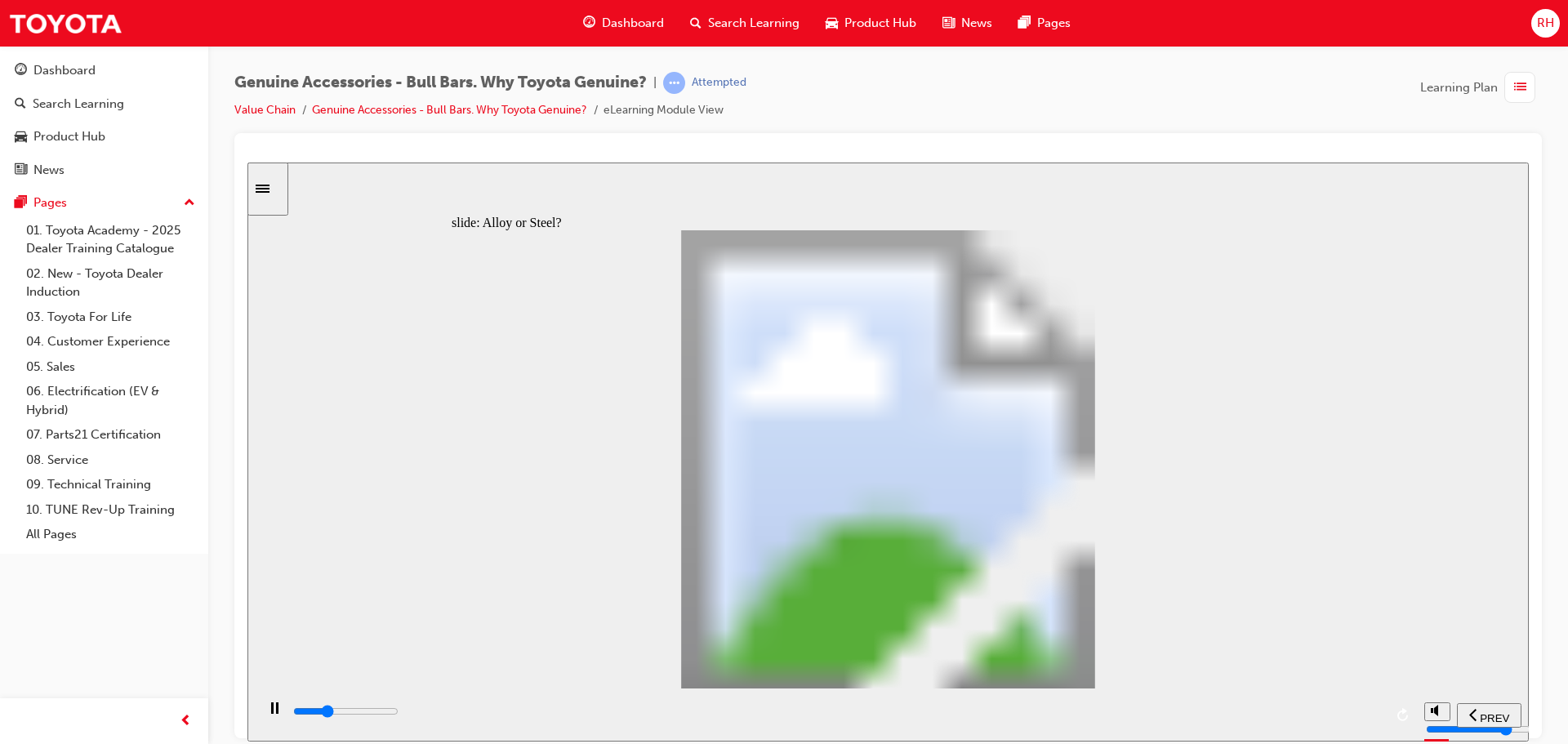
click at [1363, 435] on div "slide: Alloy or Steel? Rectangle Bree thinks the Sales Consultant has made a co…" at bounding box center [888, 450] width 1281 height 579
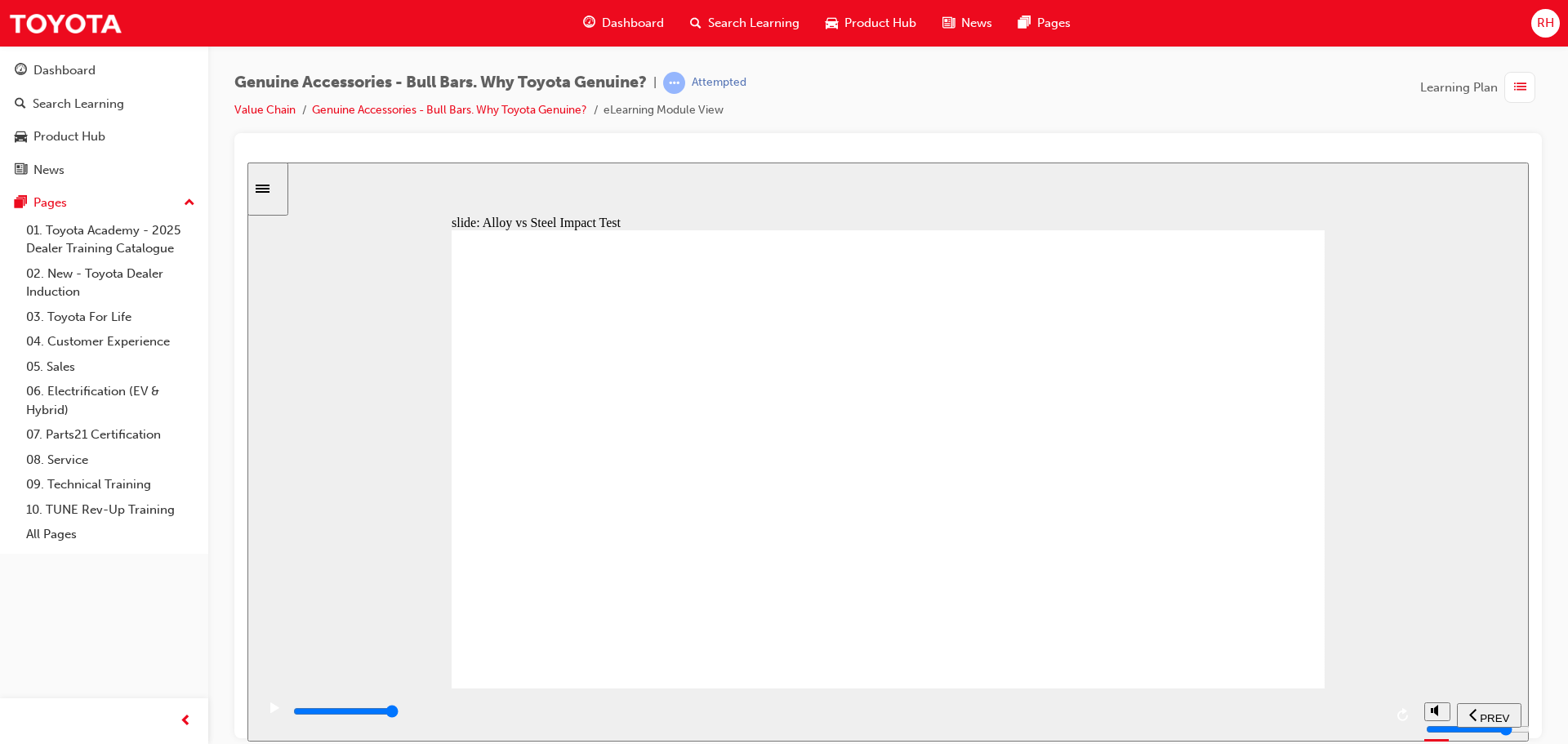
click at [270, 710] on icon "play/pause" at bounding box center [274, 706] width 9 height 11
click at [272, 712] on icon "play/pause" at bounding box center [274, 706] width 9 height 11
drag, startPoint x: 556, startPoint y: 716, endPoint x: 1335, endPoint y: 708, distance: 779.0
click at [1335, 708] on div "playback controls" at bounding box center [838, 711] width 1092 height 18
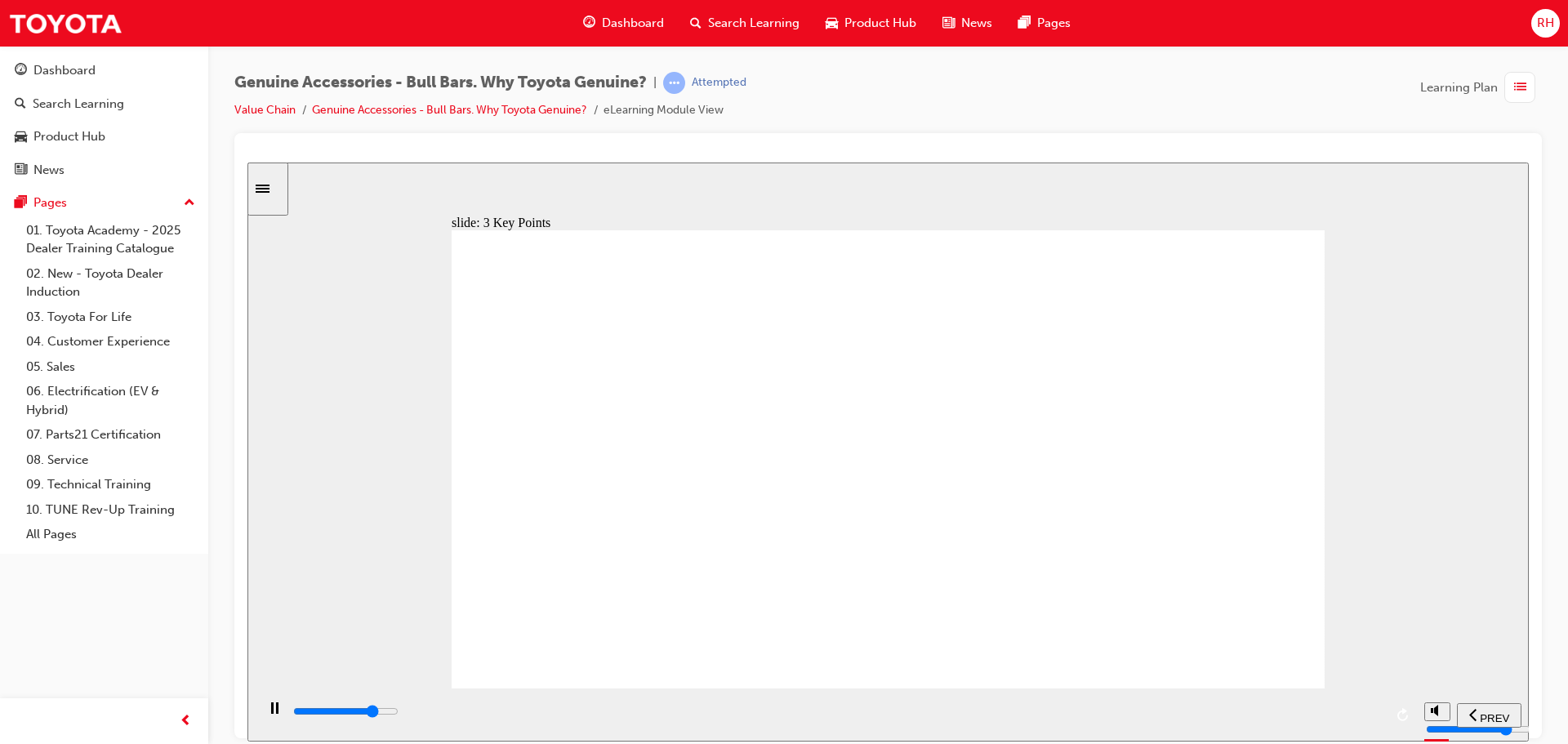
type input "9300"
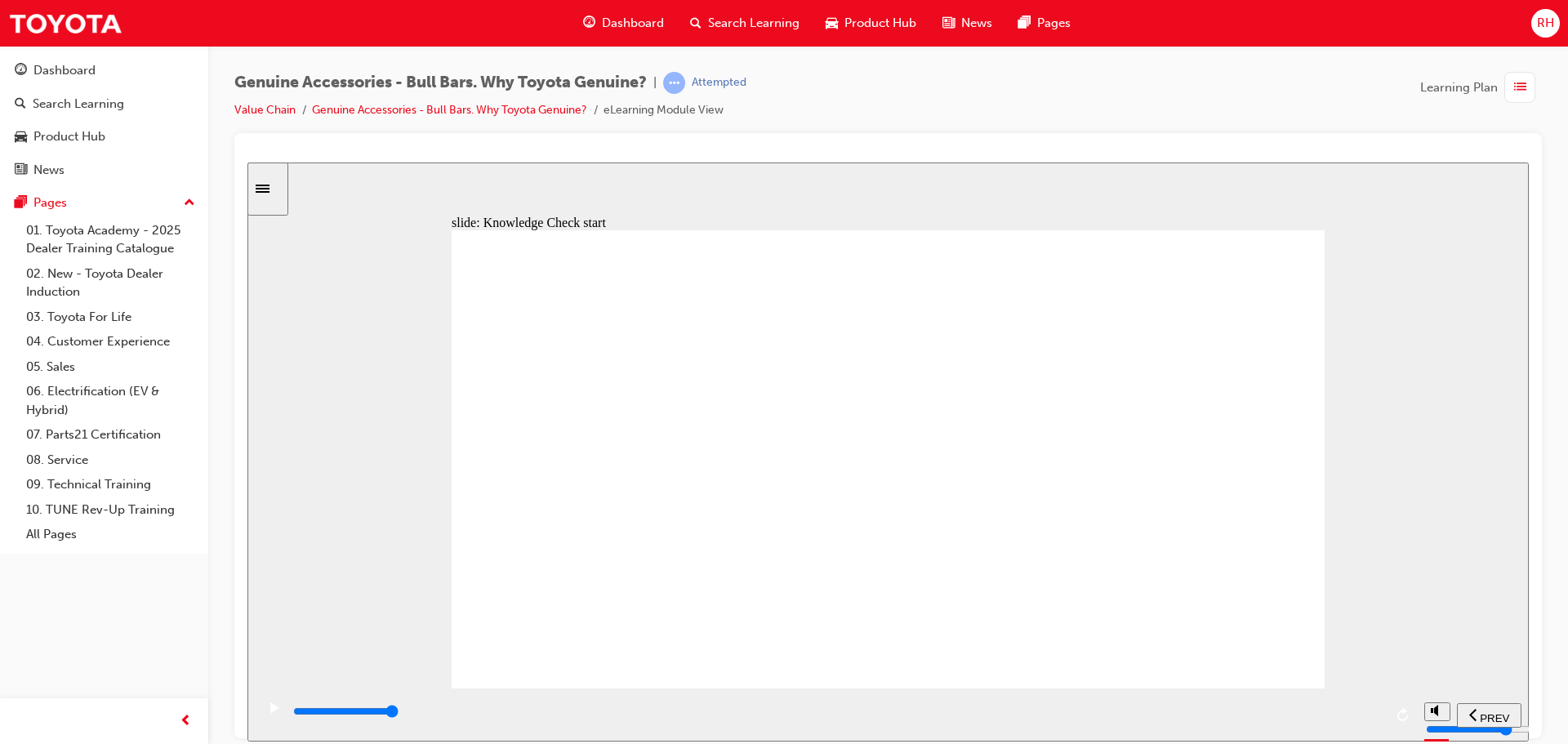
radio input "true"
click at [1472, 713] on span "SUBMIT" at bounding box center [1470, 717] width 41 height 12
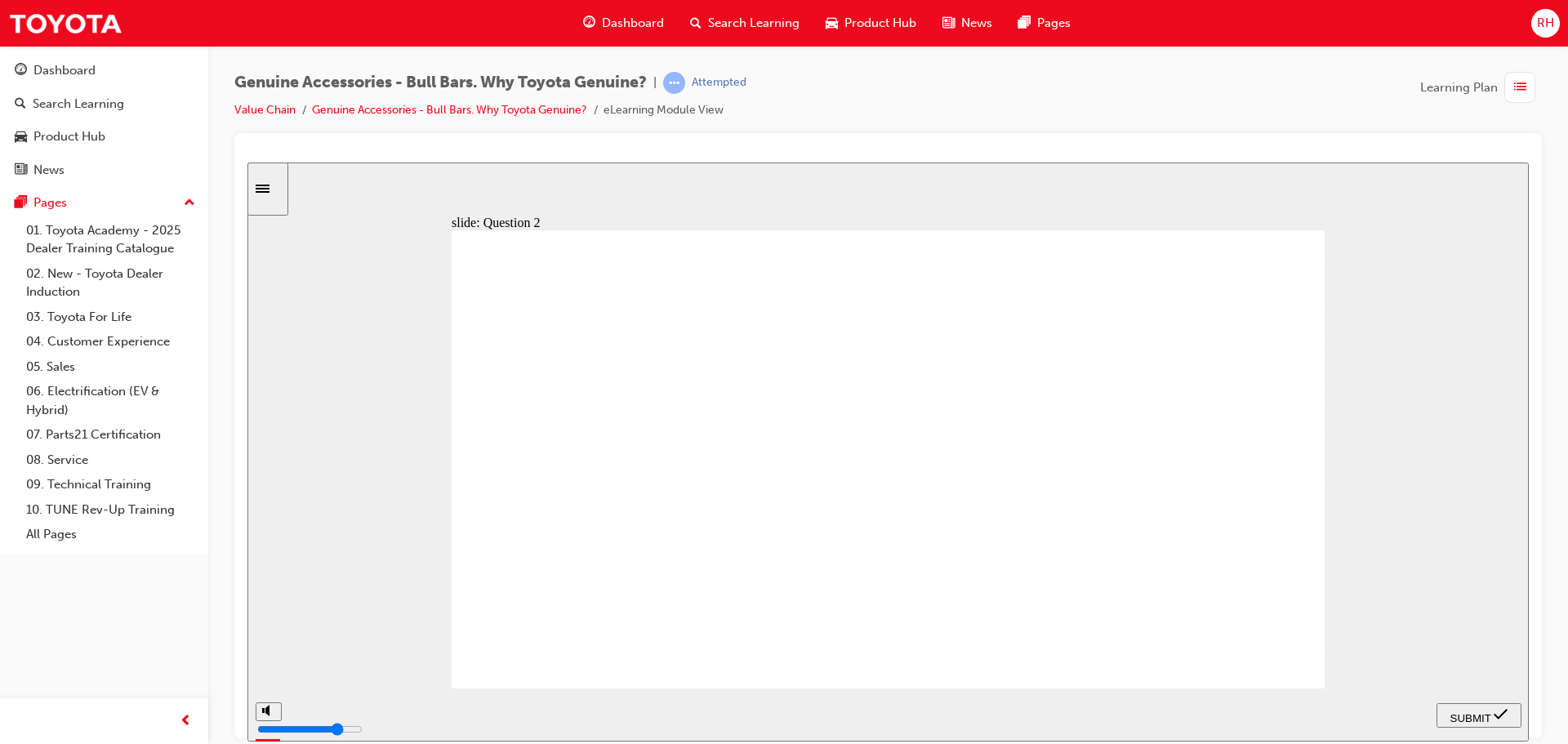
radio input "true"
click at [1460, 711] on span "SUBMIT" at bounding box center [1470, 717] width 41 height 12
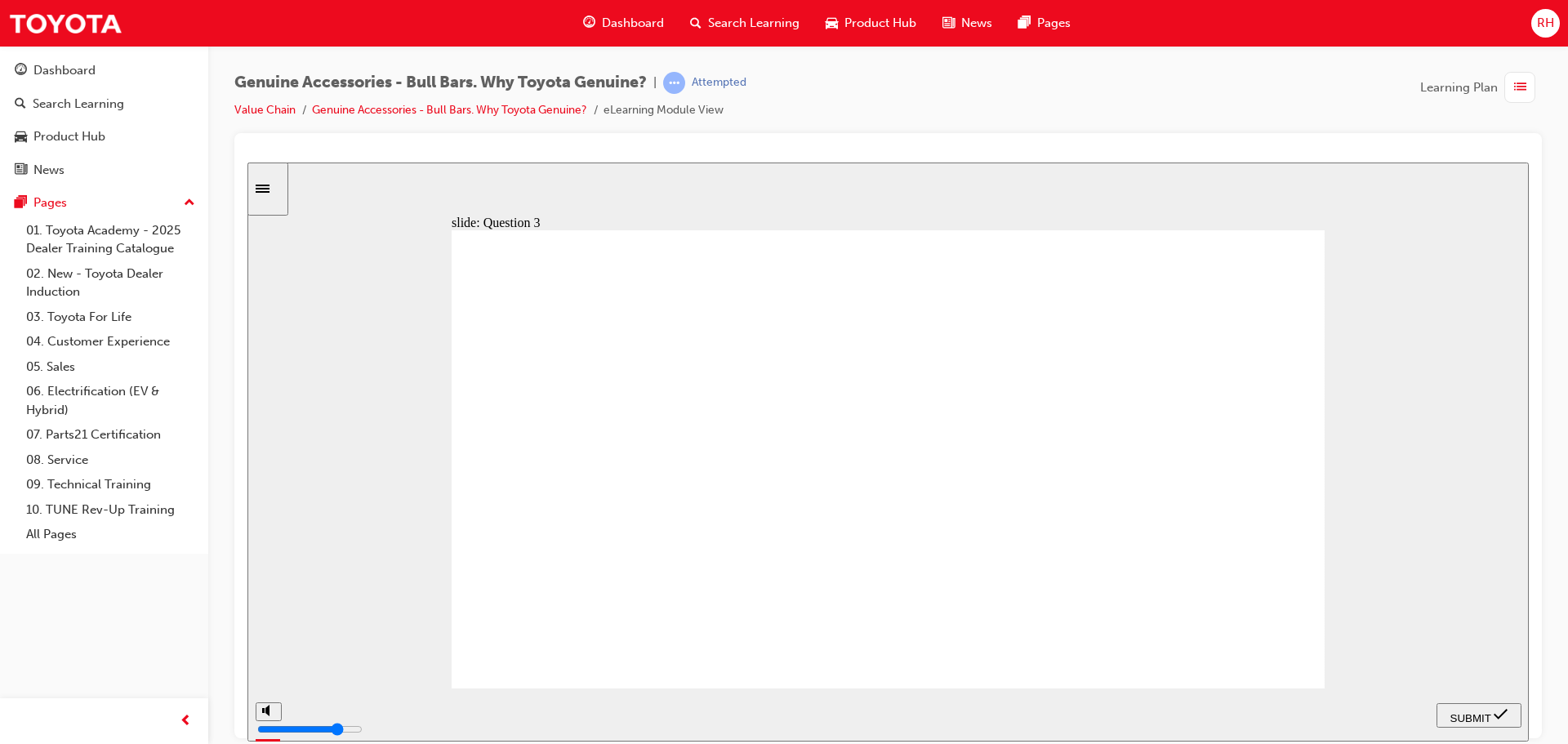
radio input "true"
click at [1464, 711] on span "SUBMIT" at bounding box center [1470, 717] width 41 height 12
radio input "true"
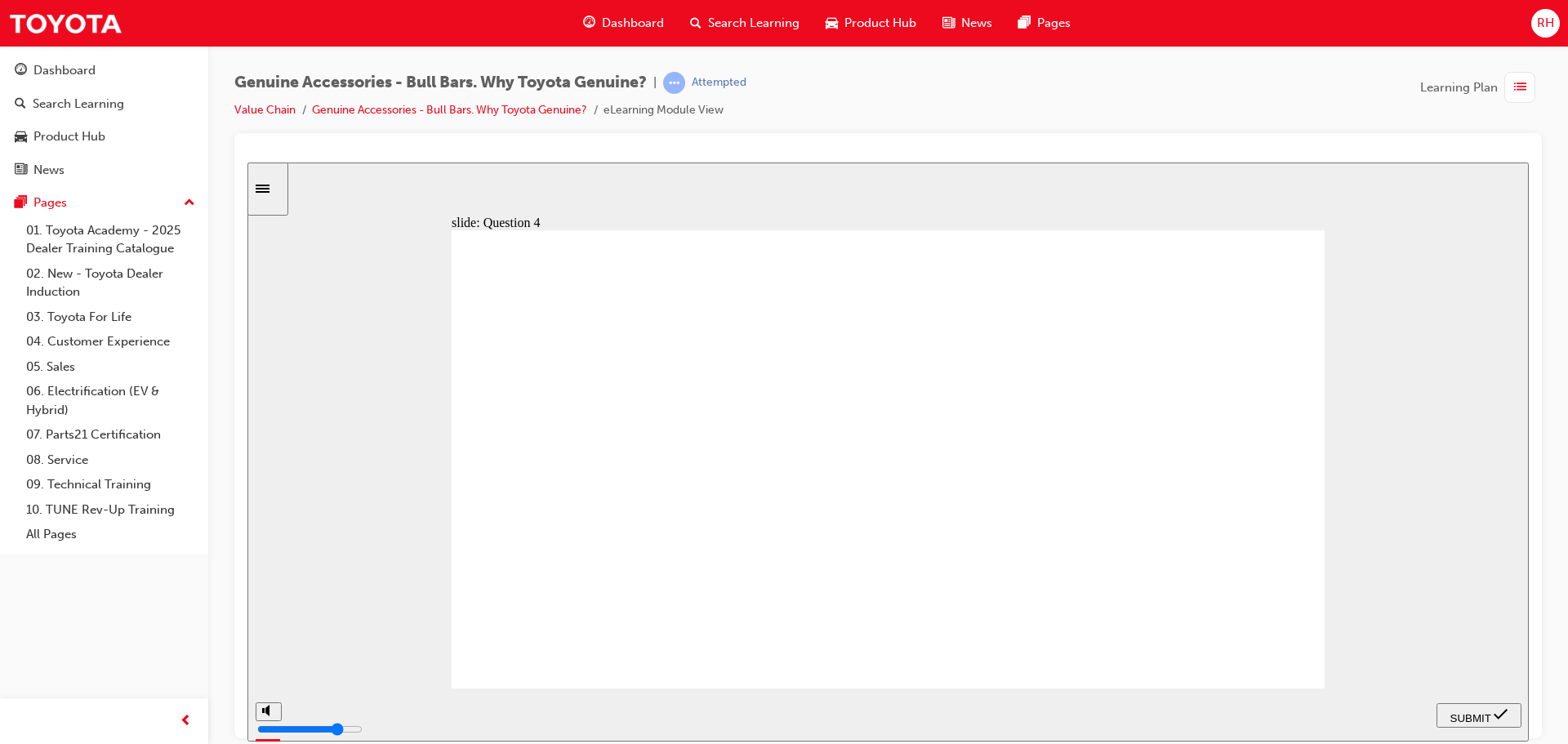
click at [1467, 711] on span "SUBMIT" at bounding box center [1470, 717] width 41 height 12
radio input "true"
click at [1468, 713] on span "SUBMIT" at bounding box center [1470, 717] width 41 height 12
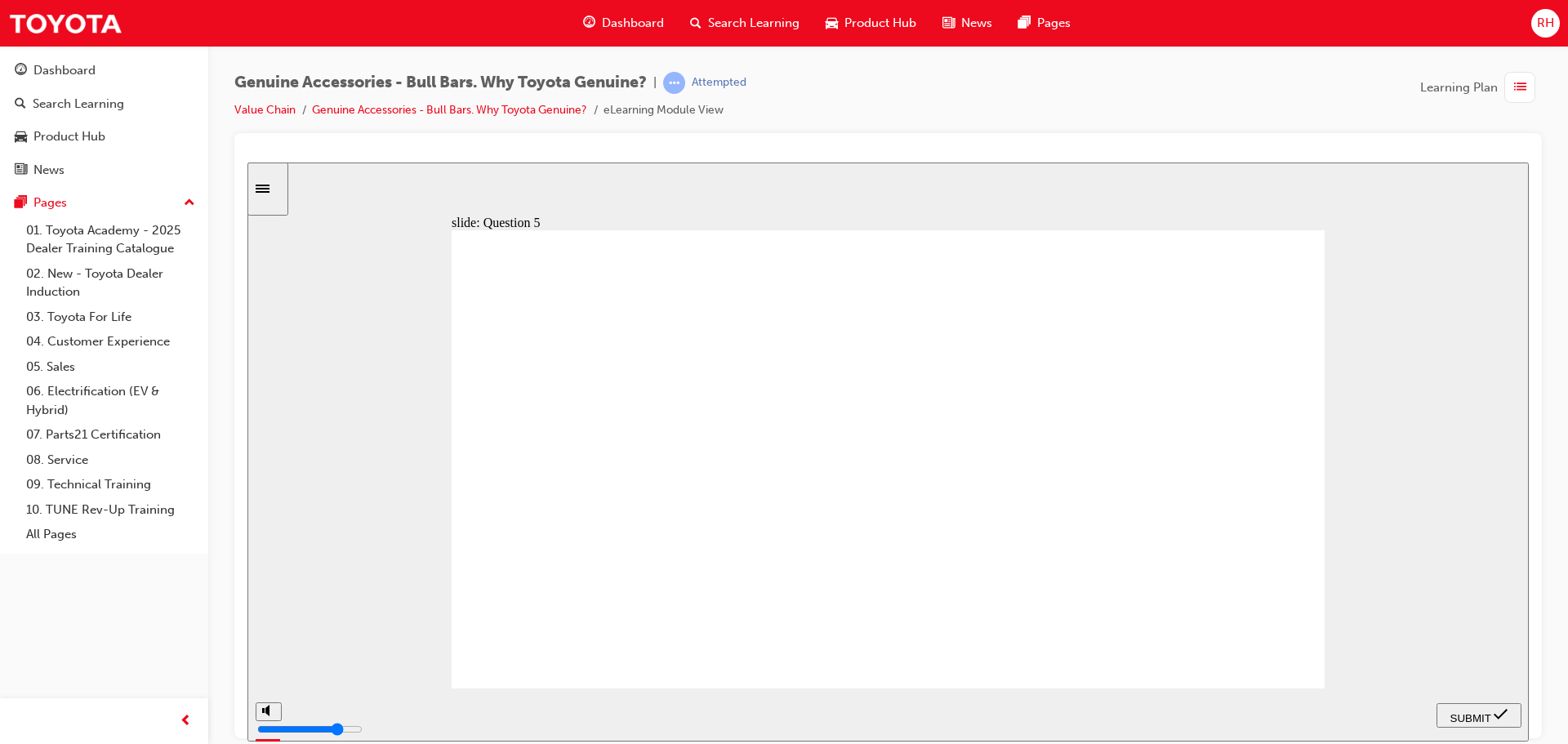
radio input "true"
click at [1481, 711] on span "SUBMIT" at bounding box center [1470, 717] width 41 height 12
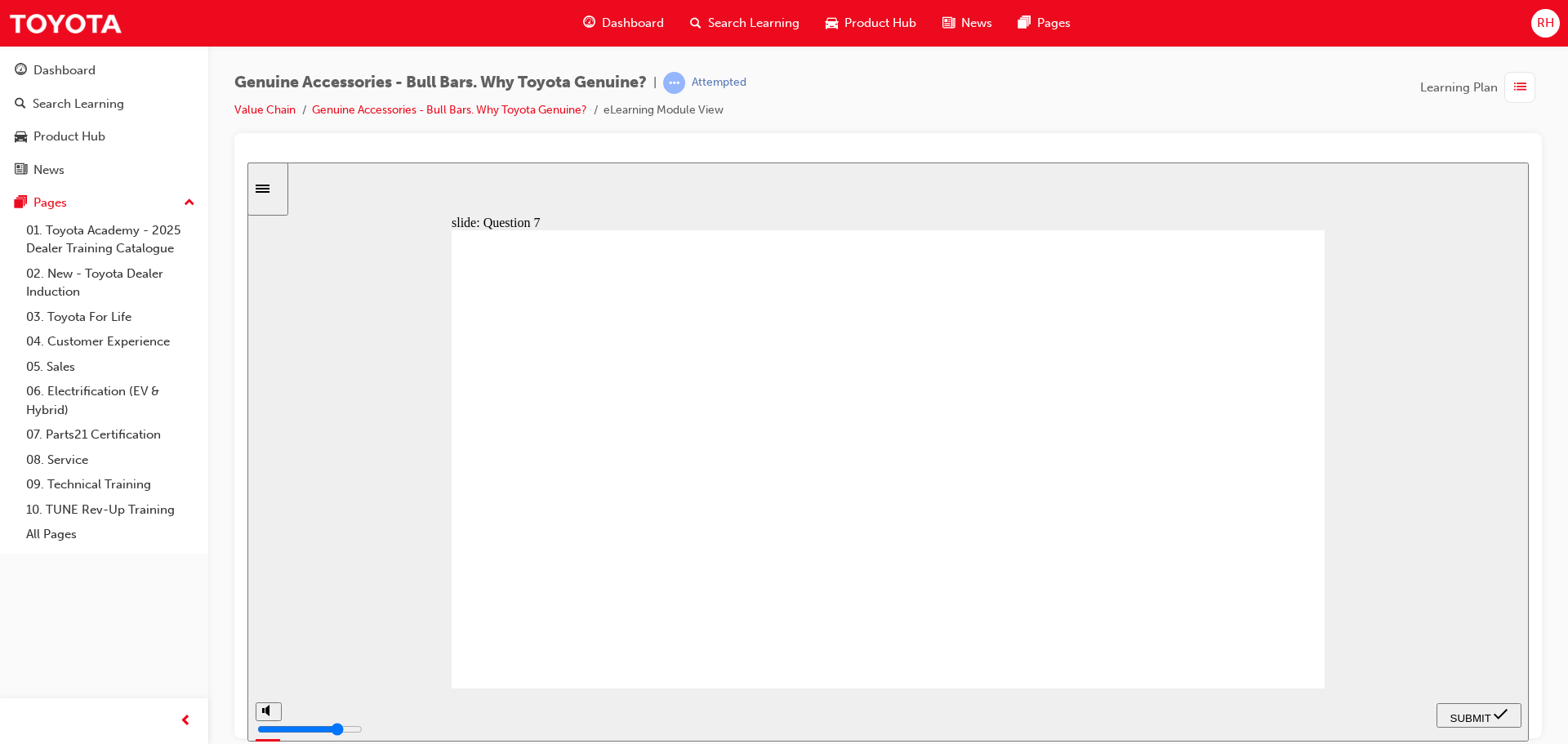
radio input "true"
click at [1471, 711] on span "SUBMIT" at bounding box center [1470, 717] width 41 height 12
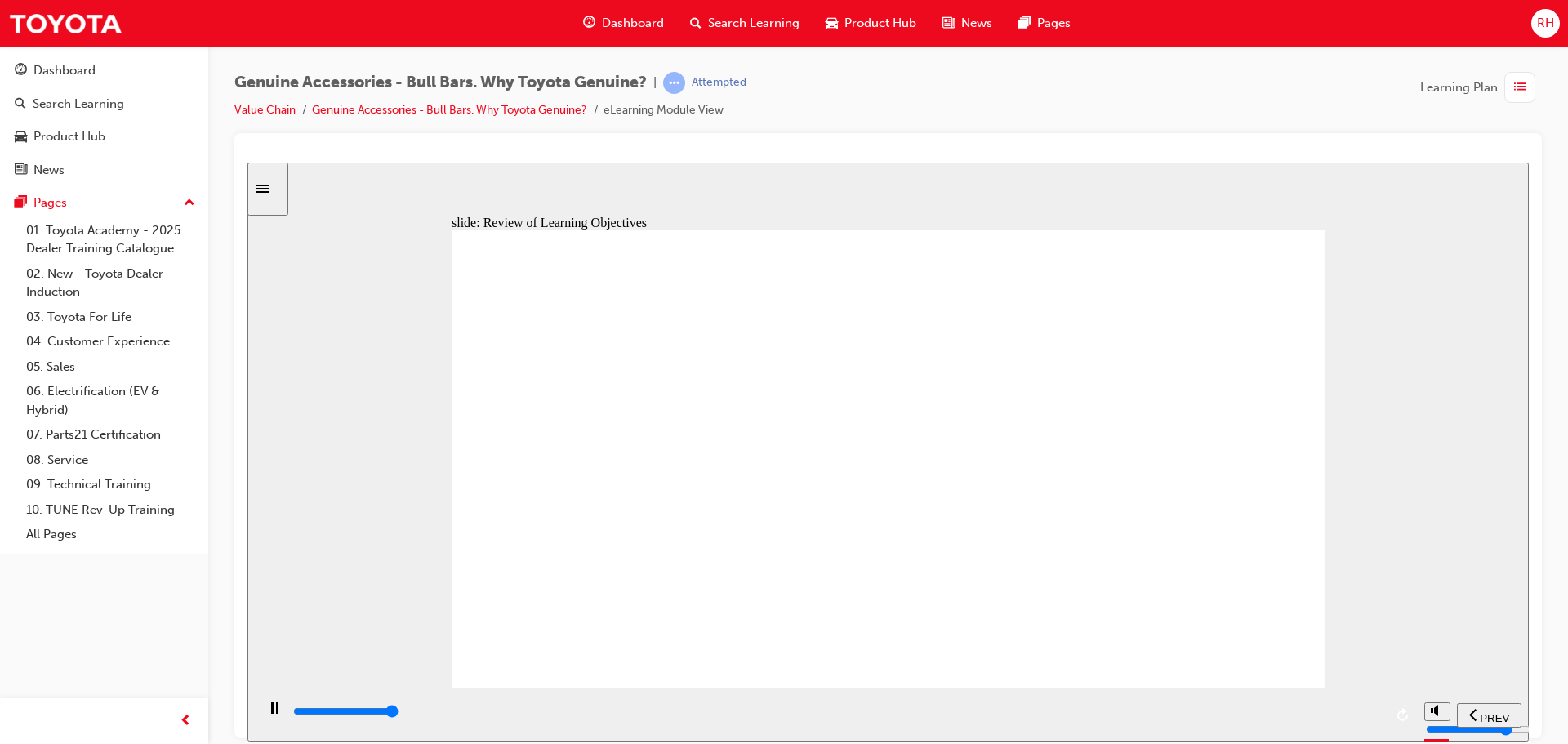
type input "23000"
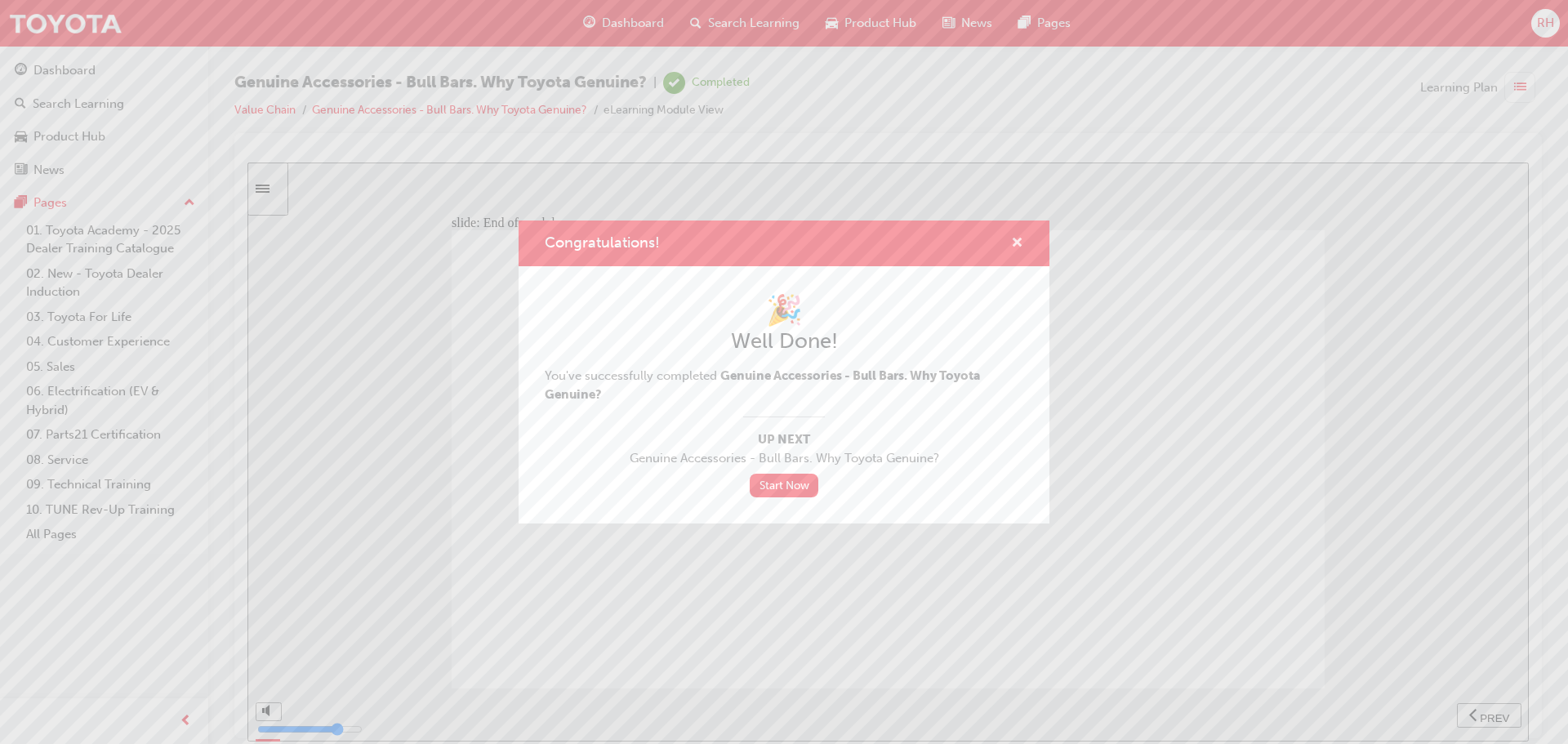
click at [1019, 238] on span "cross-icon" at bounding box center [1017, 244] width 12 height 15
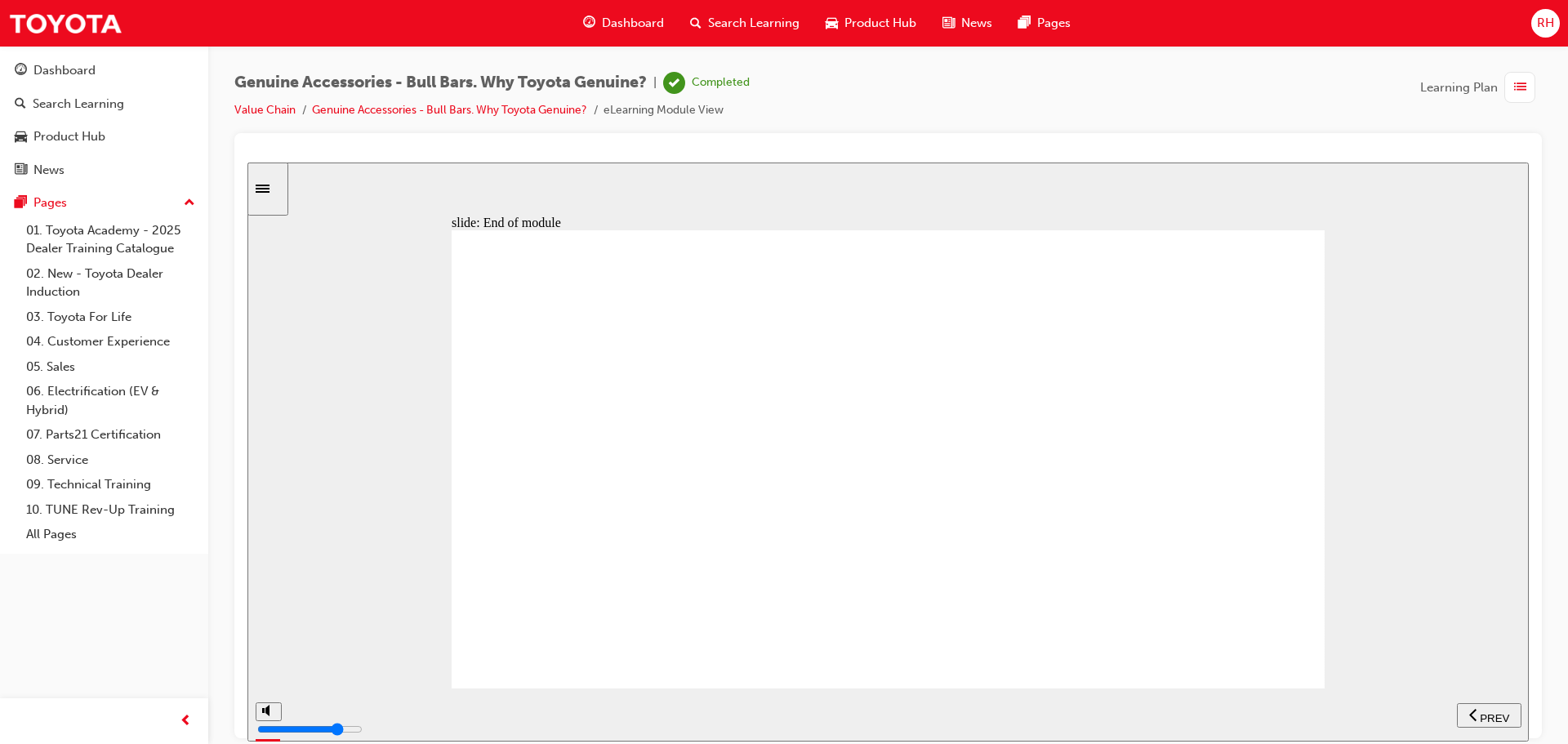
click at [728, 82] on div "Completed" at bounding box center [720, 83] width 58 height 16
click at [621, 17] on span "Dashboard" at bounding box center [633, 23] width 62 height 19
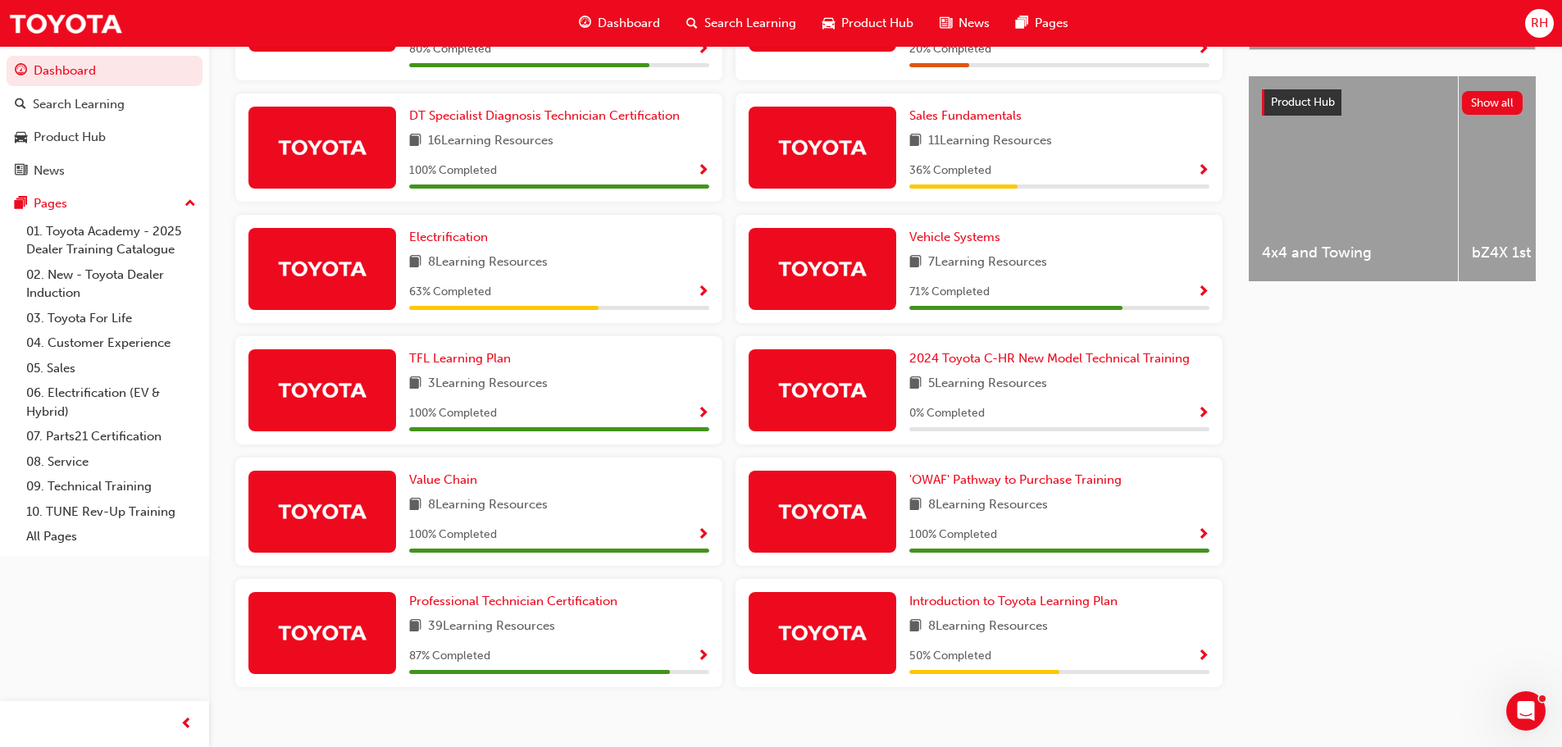
scroll to position [626, 0]
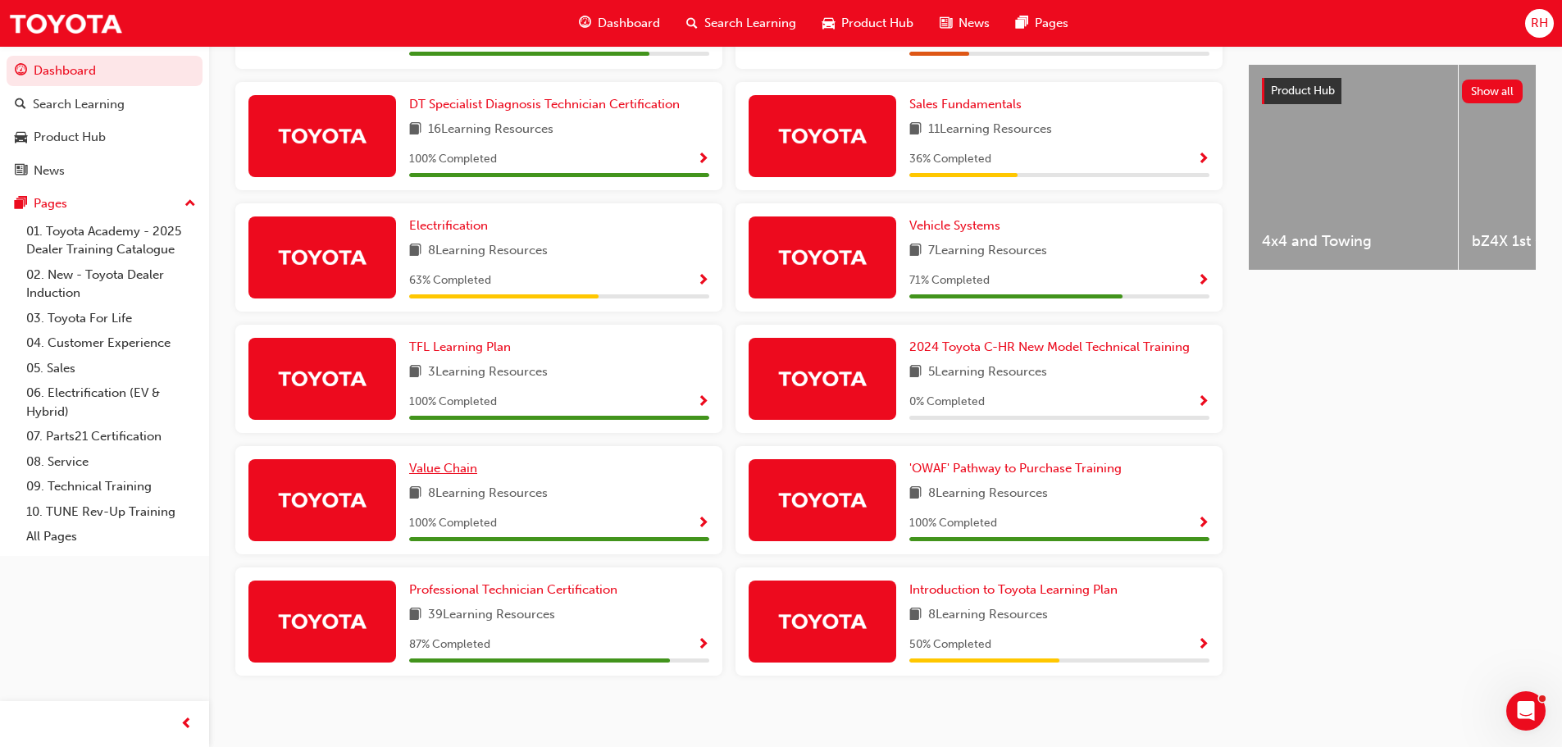
click at [435, 461] on span "Value Chain" at bounding box center [443, 468] width 68 height 15
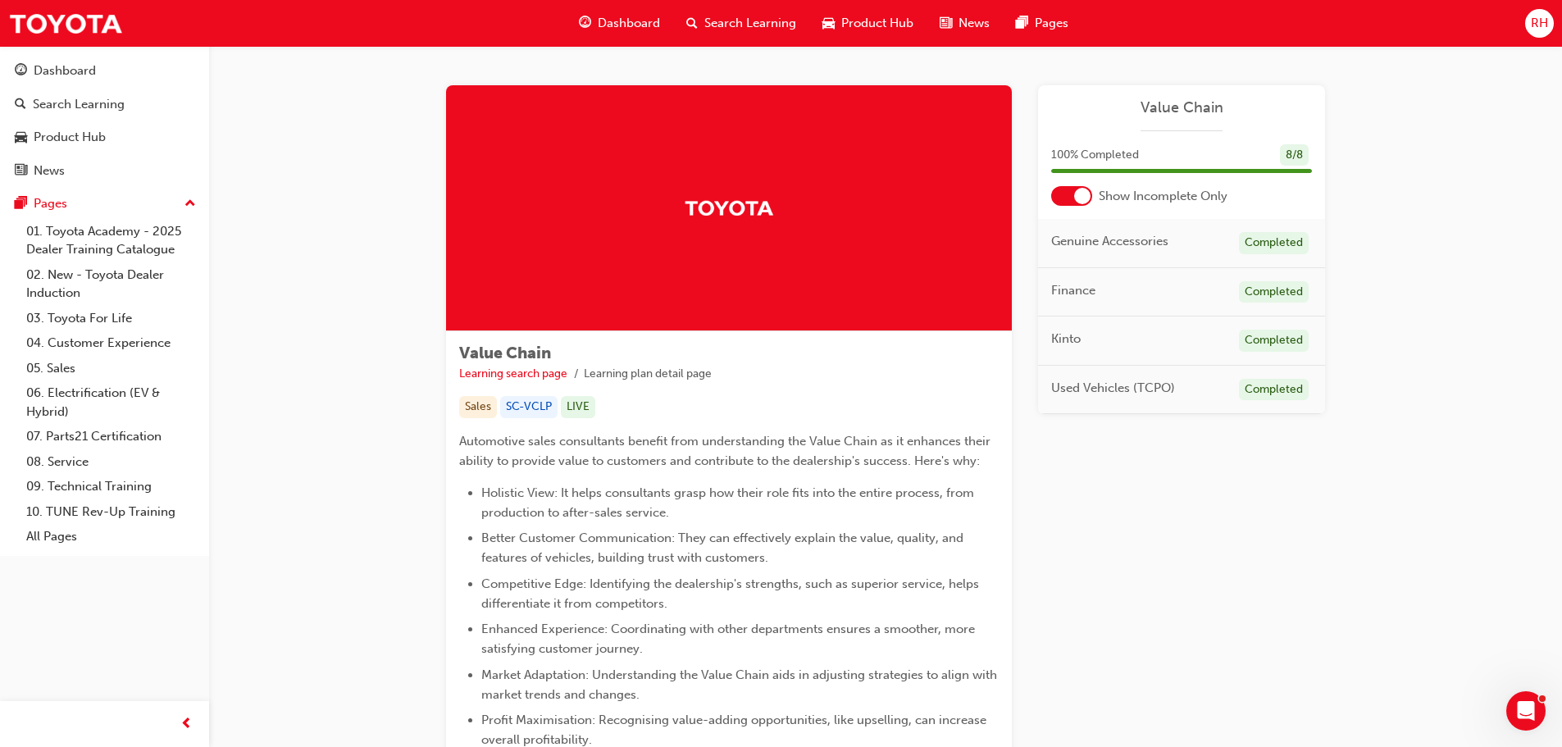
click at [612, 20] on span "Dashboard" at bounding box center [629, 23] width 62 height 19
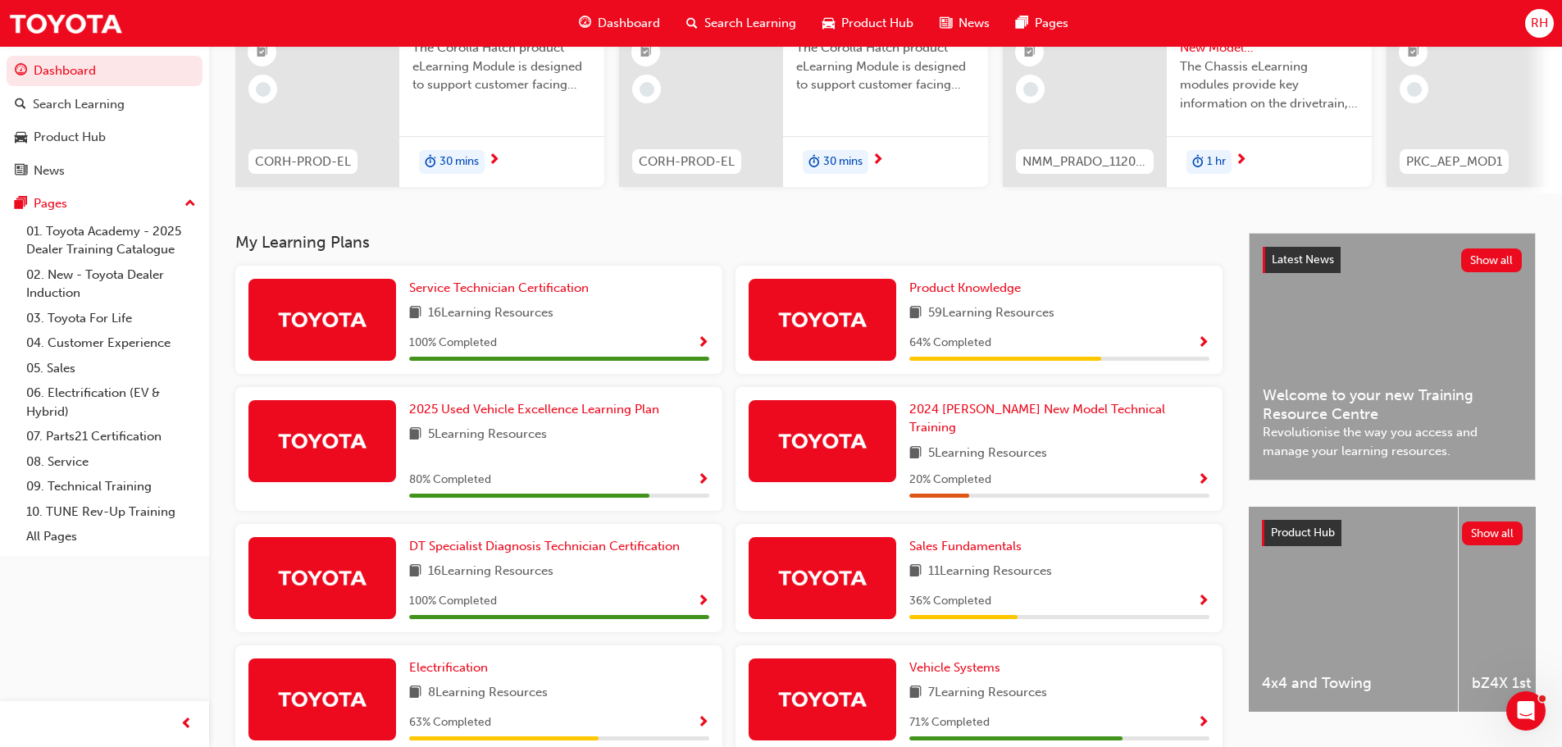
scroll to position [246, 0]
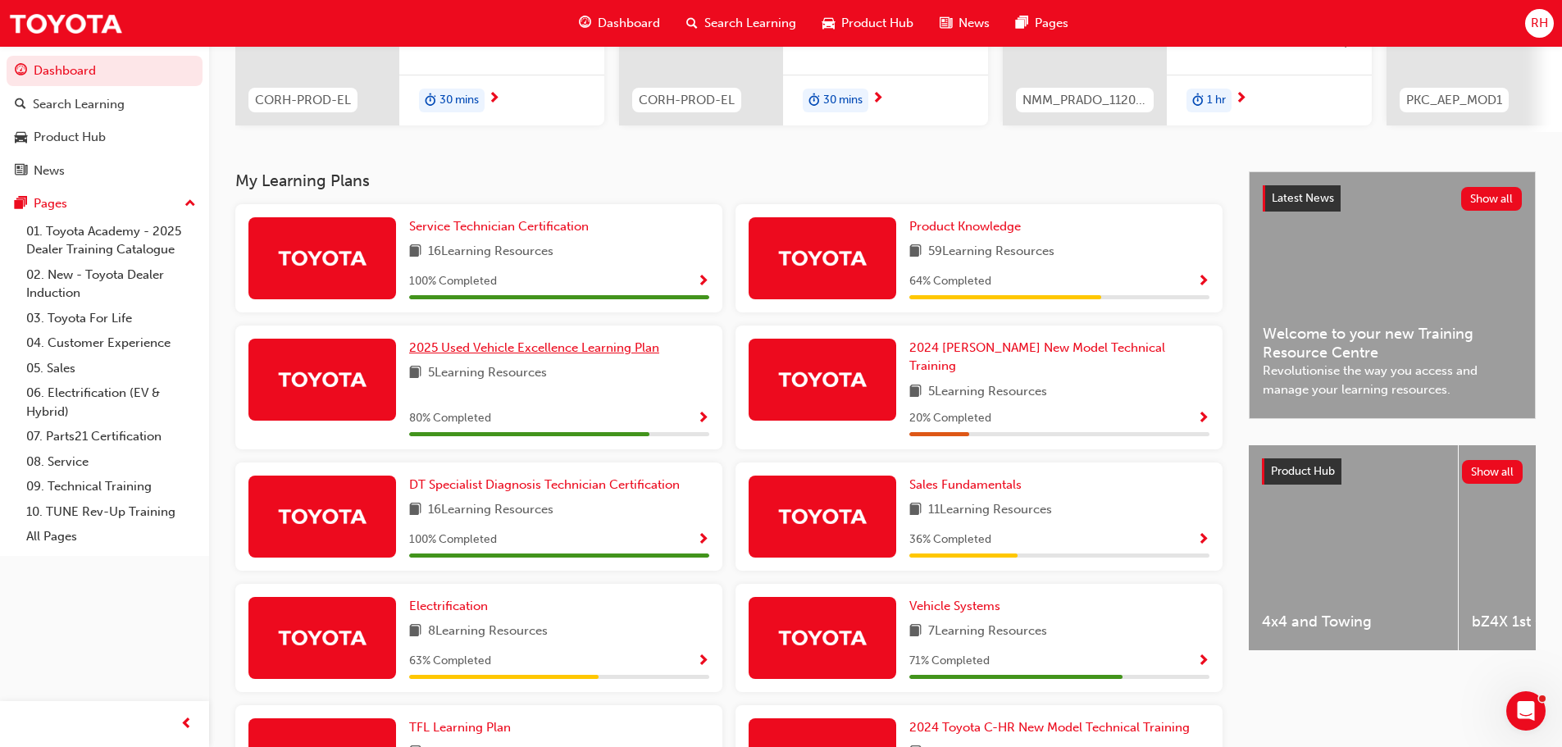
click at [507, 354] on span "2025 Used Vehicle Excellence Learning Plan" at bounding box center [534, 347] width 250 height 15
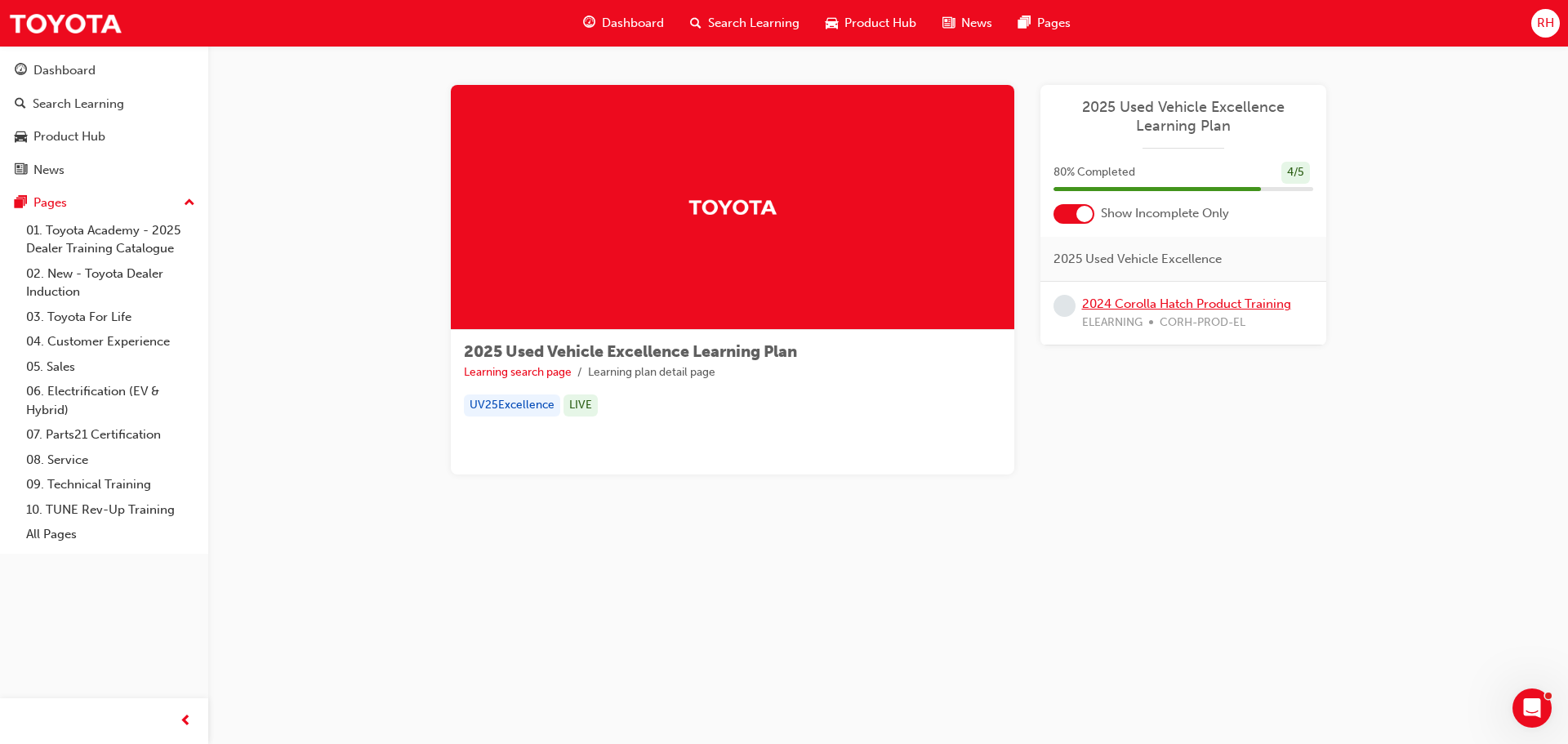
click at [1141, 302] on link "2024 Corolla Hatch Product Training" at bounding box center [1186, 304] width 209 height 15
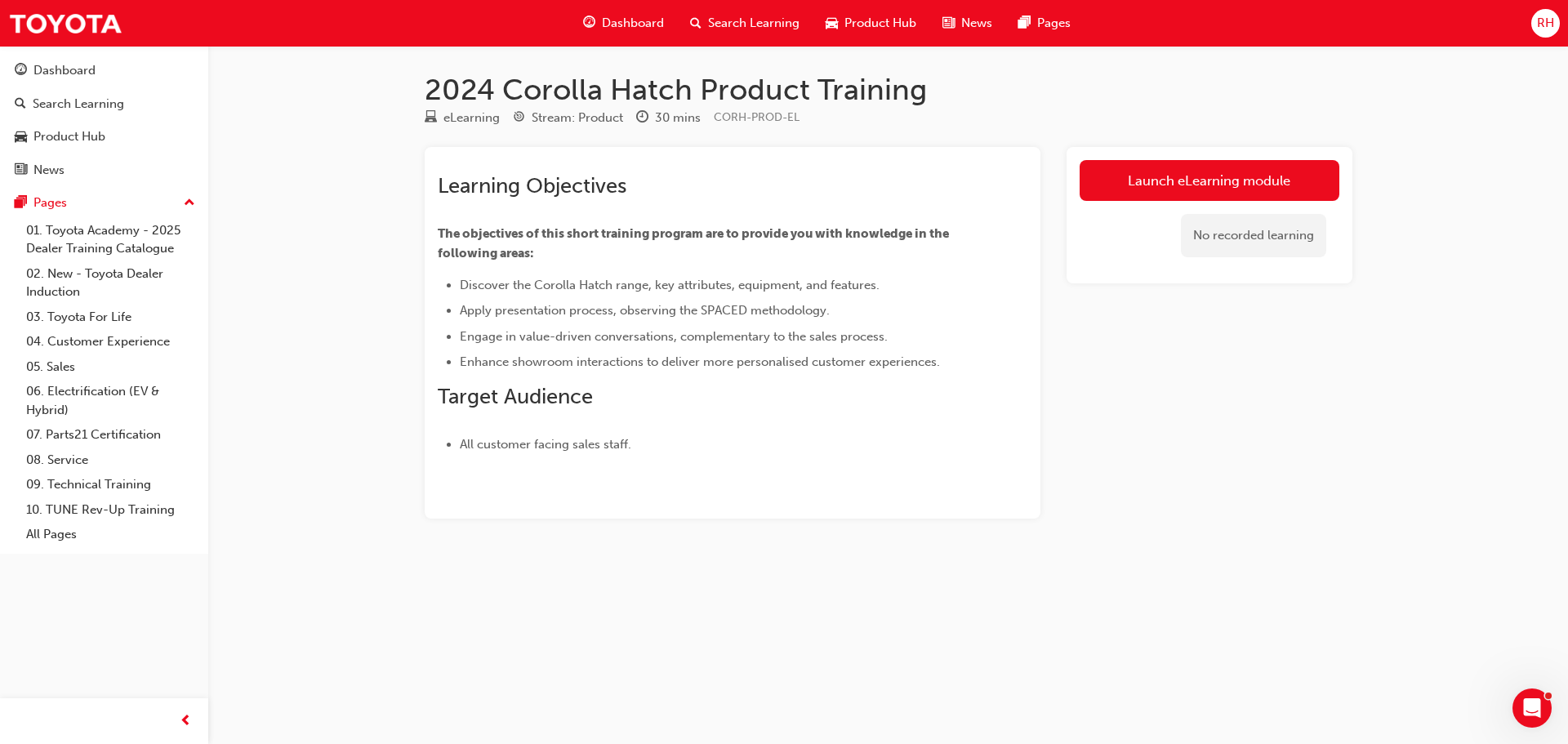
click at [636, 22] on span "Dashboard" at bounding box center [633, 23] width 62 height 19
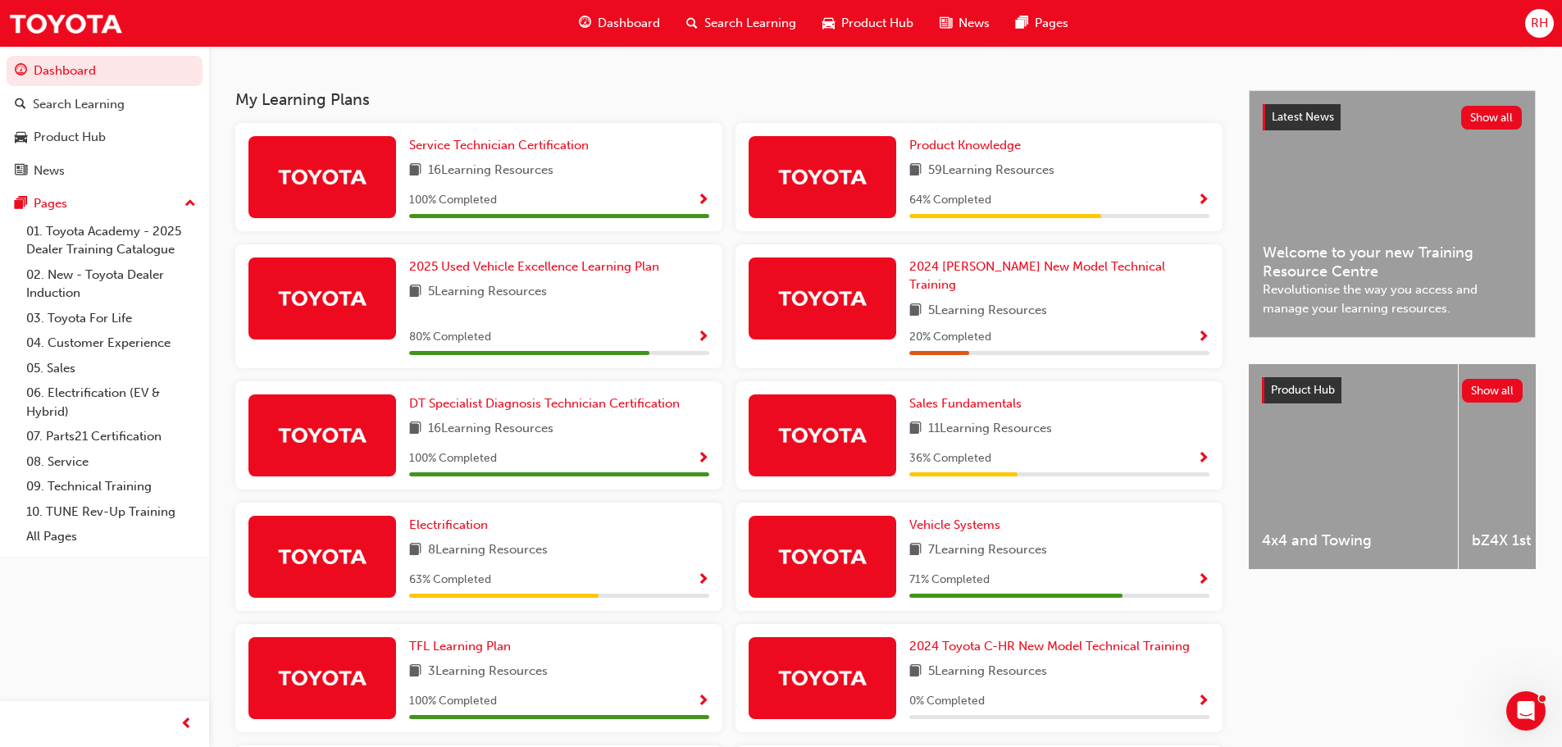
scroll to position [328, 0]
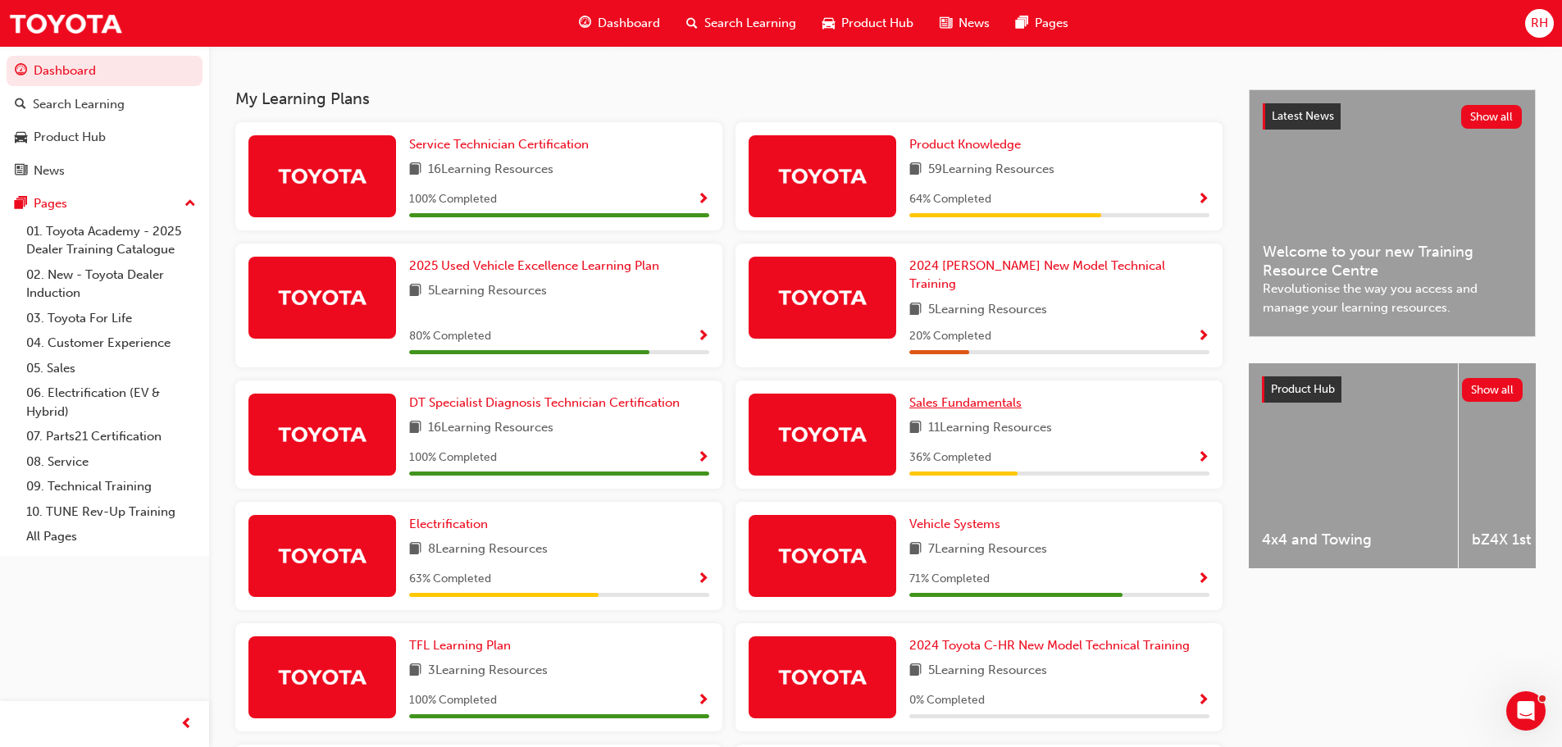
click at [946, 395] on span "Sales Fundamentals" at bounding box center [965, 402] width 112 height 15
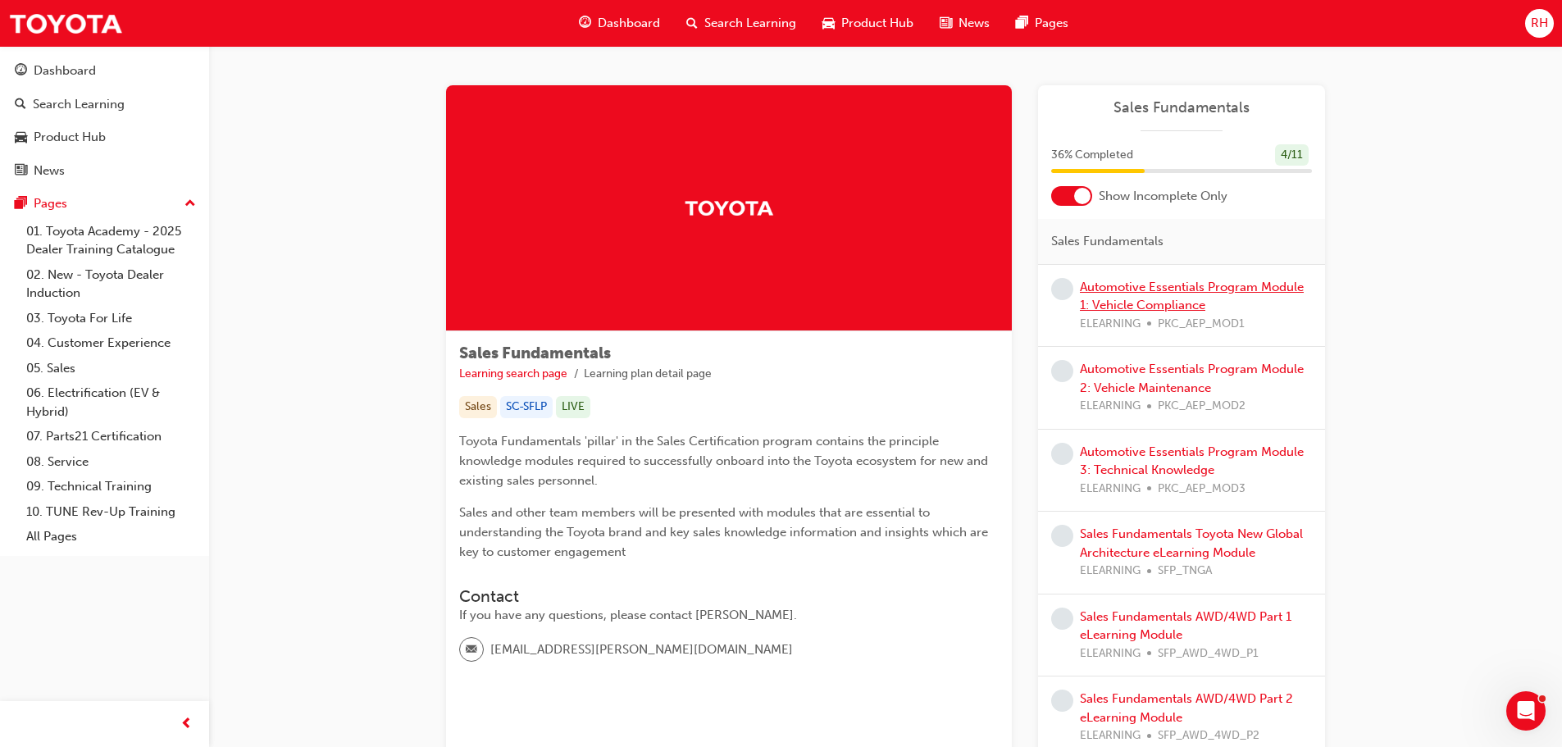
click at [1146, 302] on link "Automotive Essentials Program Module 1: Vehicle Compliance" at bounding box center [1192, 297] width 224 height 34
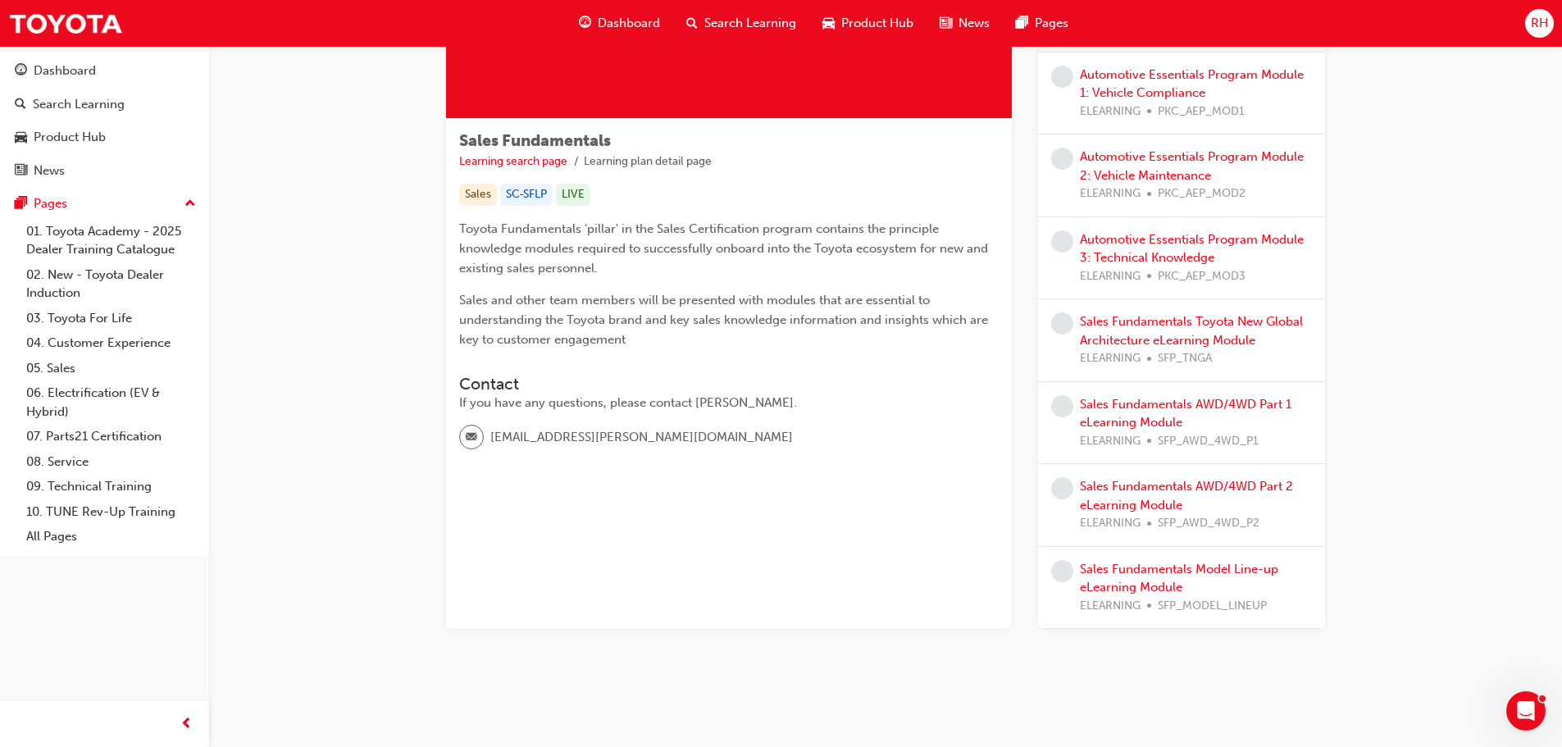
scroll to position [214, 0]
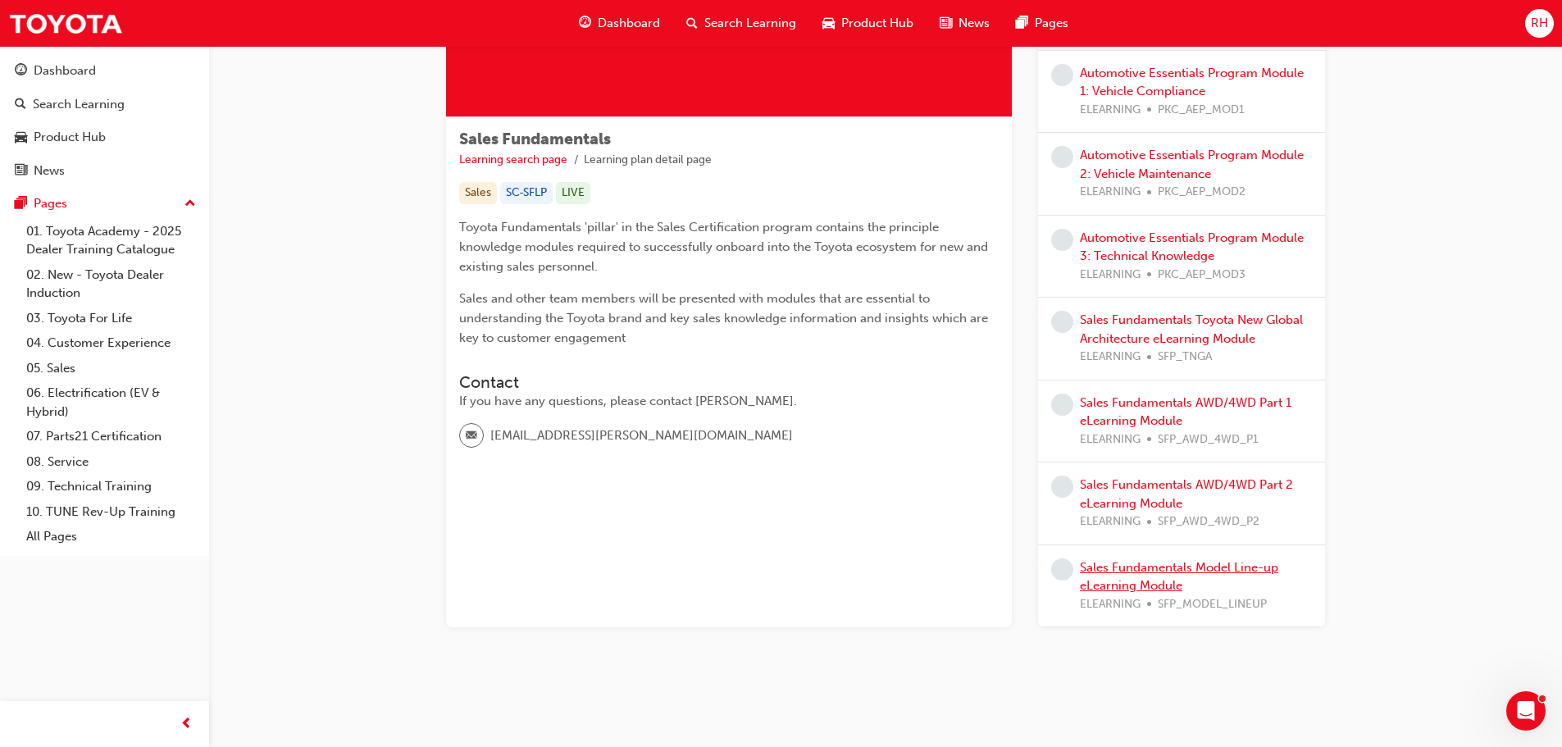
click at [1148, 571] on link "Sales Fundamentals Model Line-up eLearning Module" at bounding box center [1179, 577] width 198 height 34
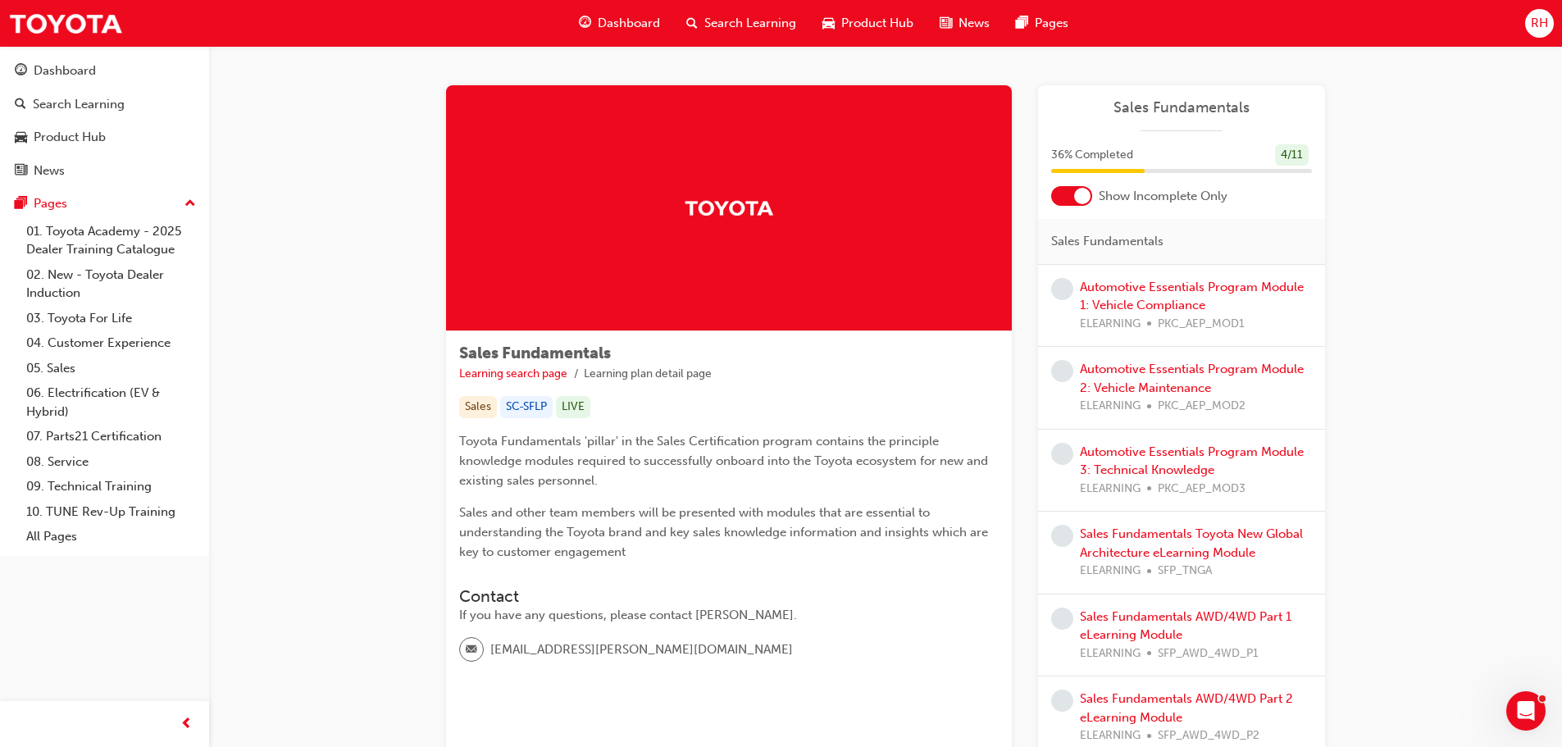
click at [640, 11] on div "Dashboard" at bounding box center [619, 24] width 107 height 34
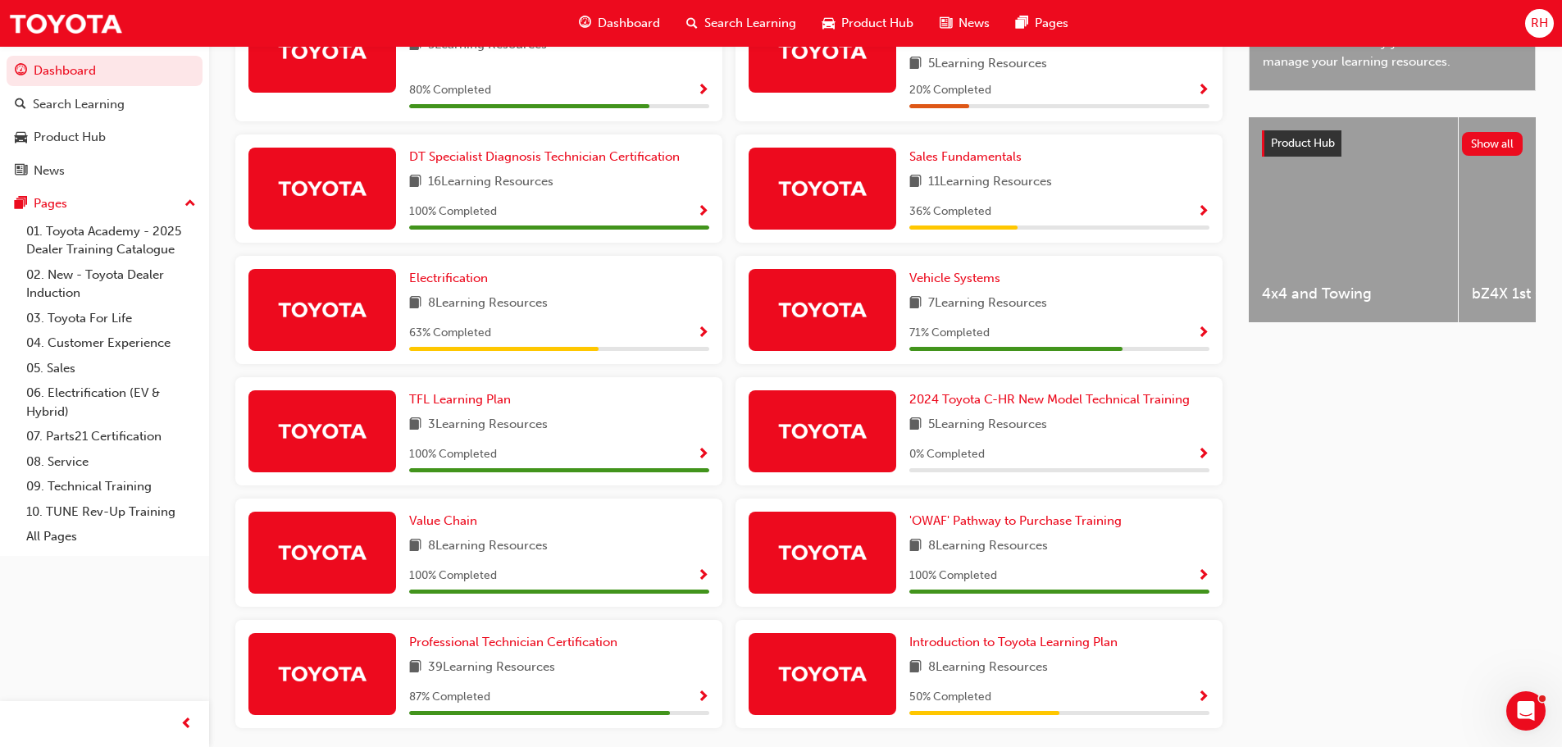
scroll to position [626, 0]
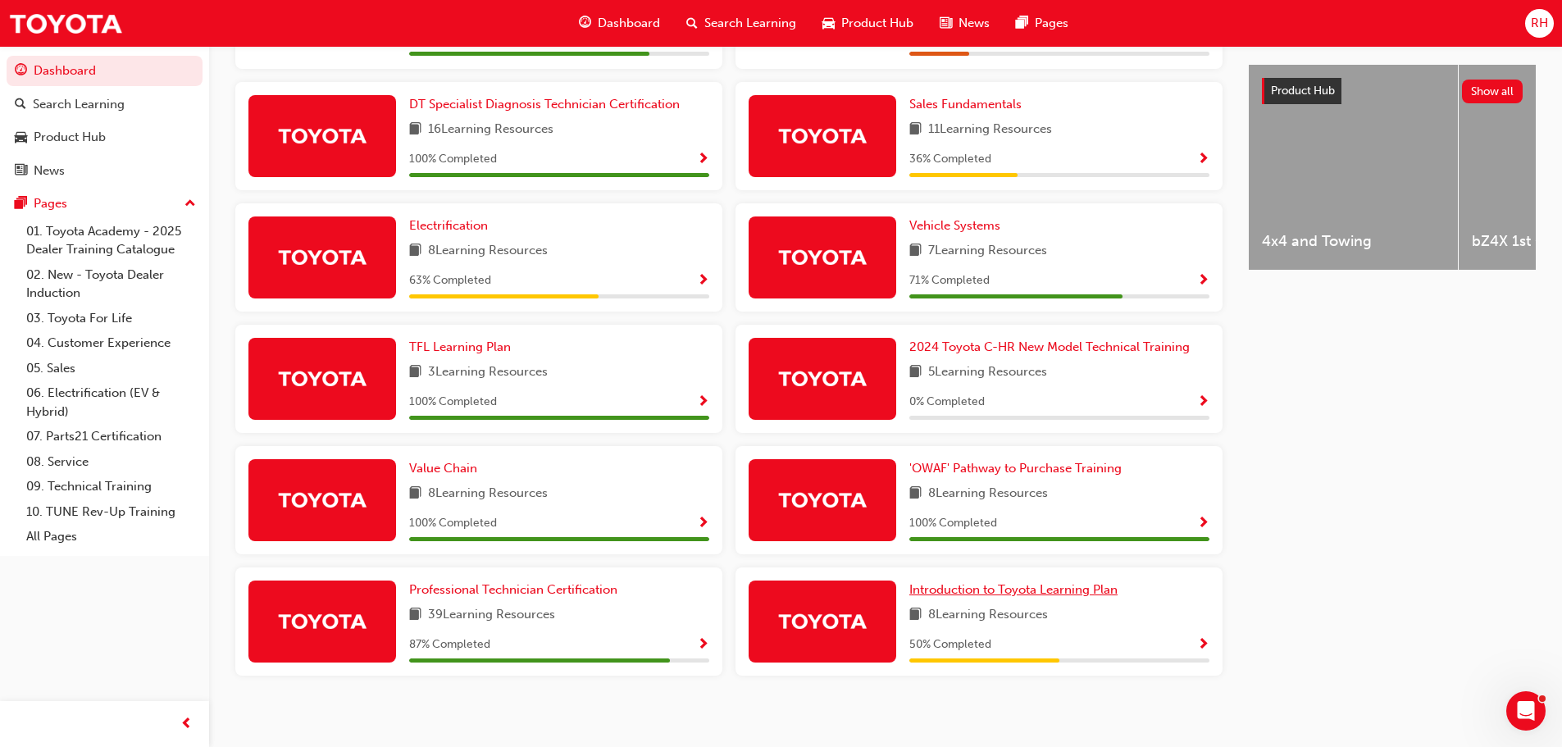
click at [1005, 582] on span "Introduction to Toyota Learning Plan" at bounding box center [1013, 589] width 208 height 15
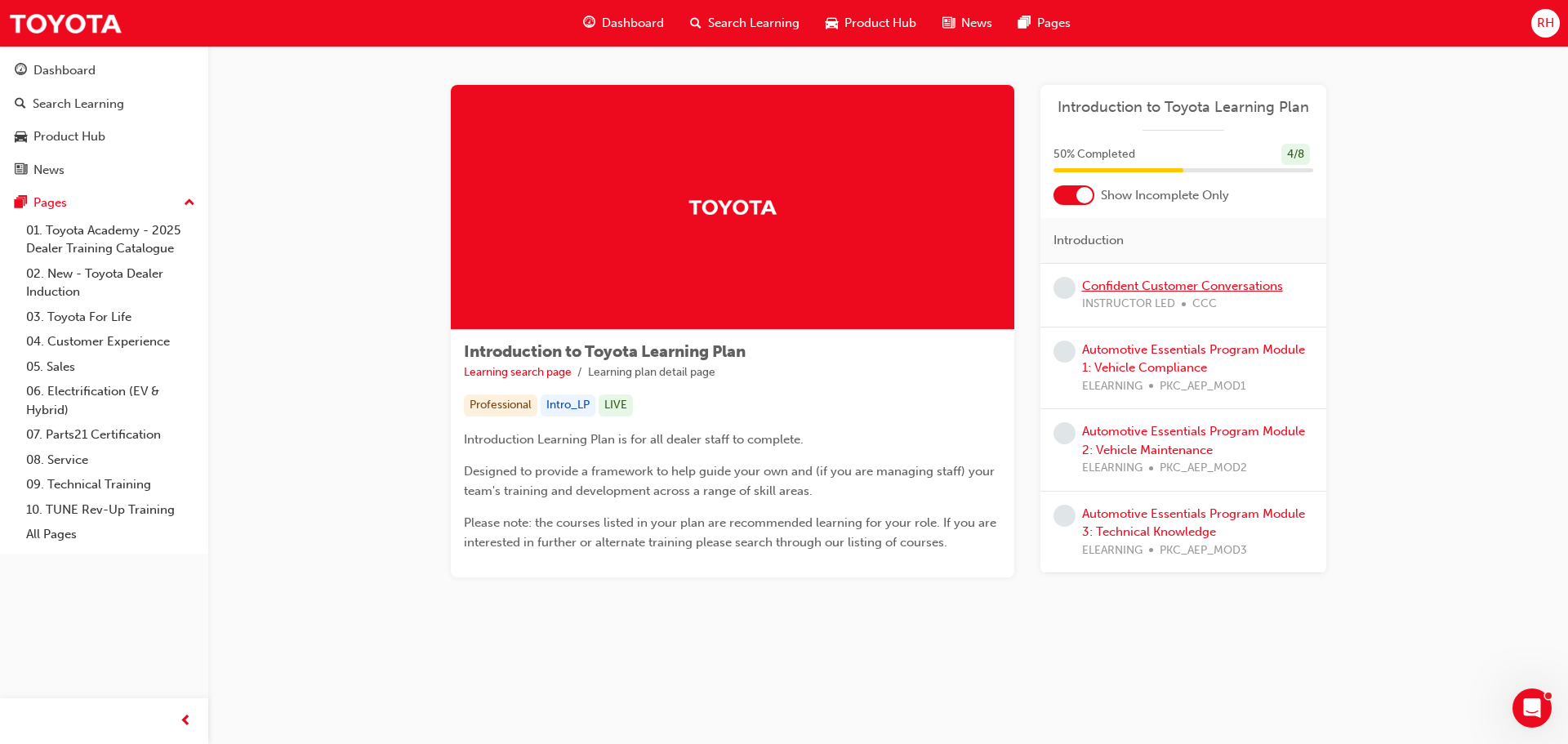
click at [1150, 284] on link "Confident Customer Conversations" at bounding box center [1182, 286] width 201 height 15
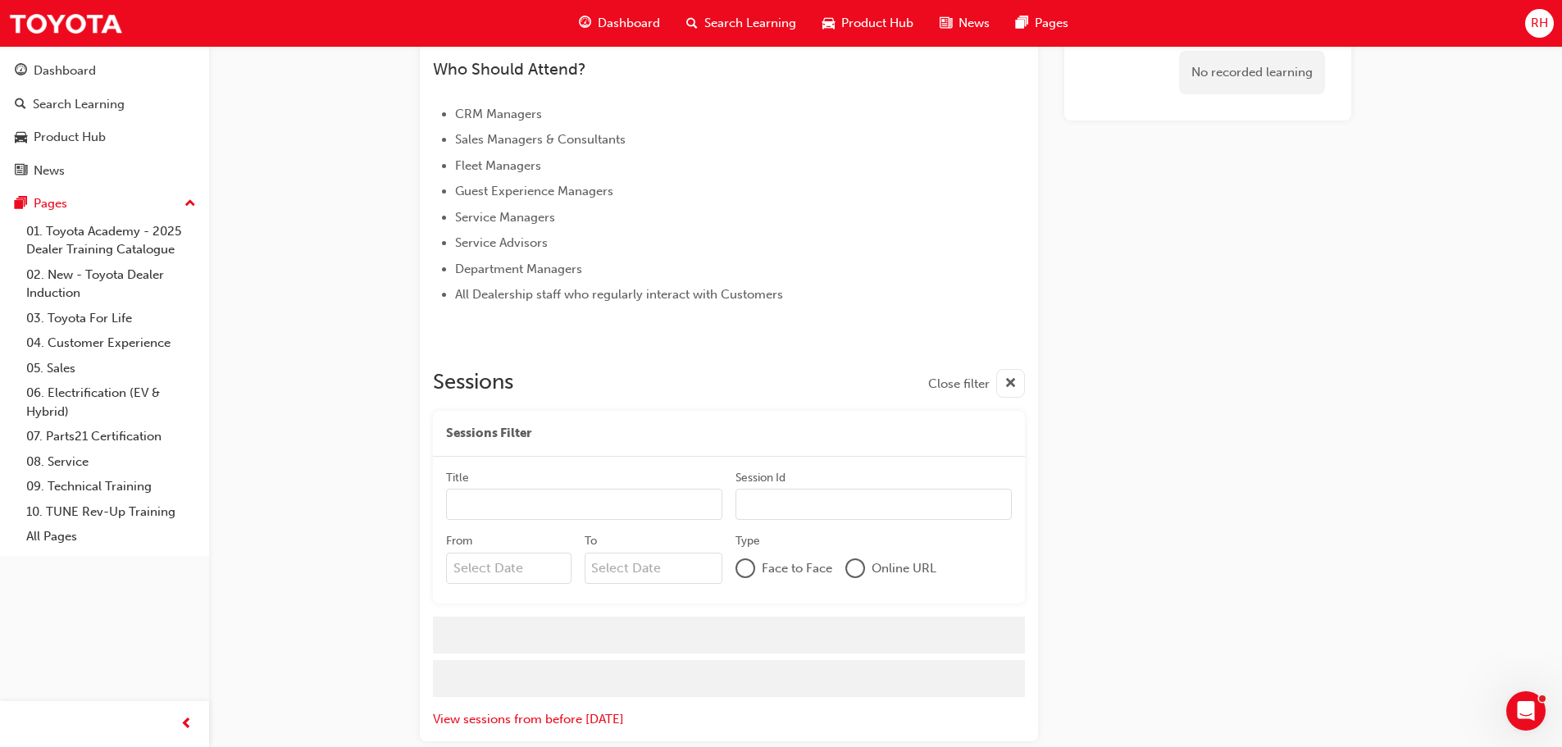
scroll to position [712, 0]
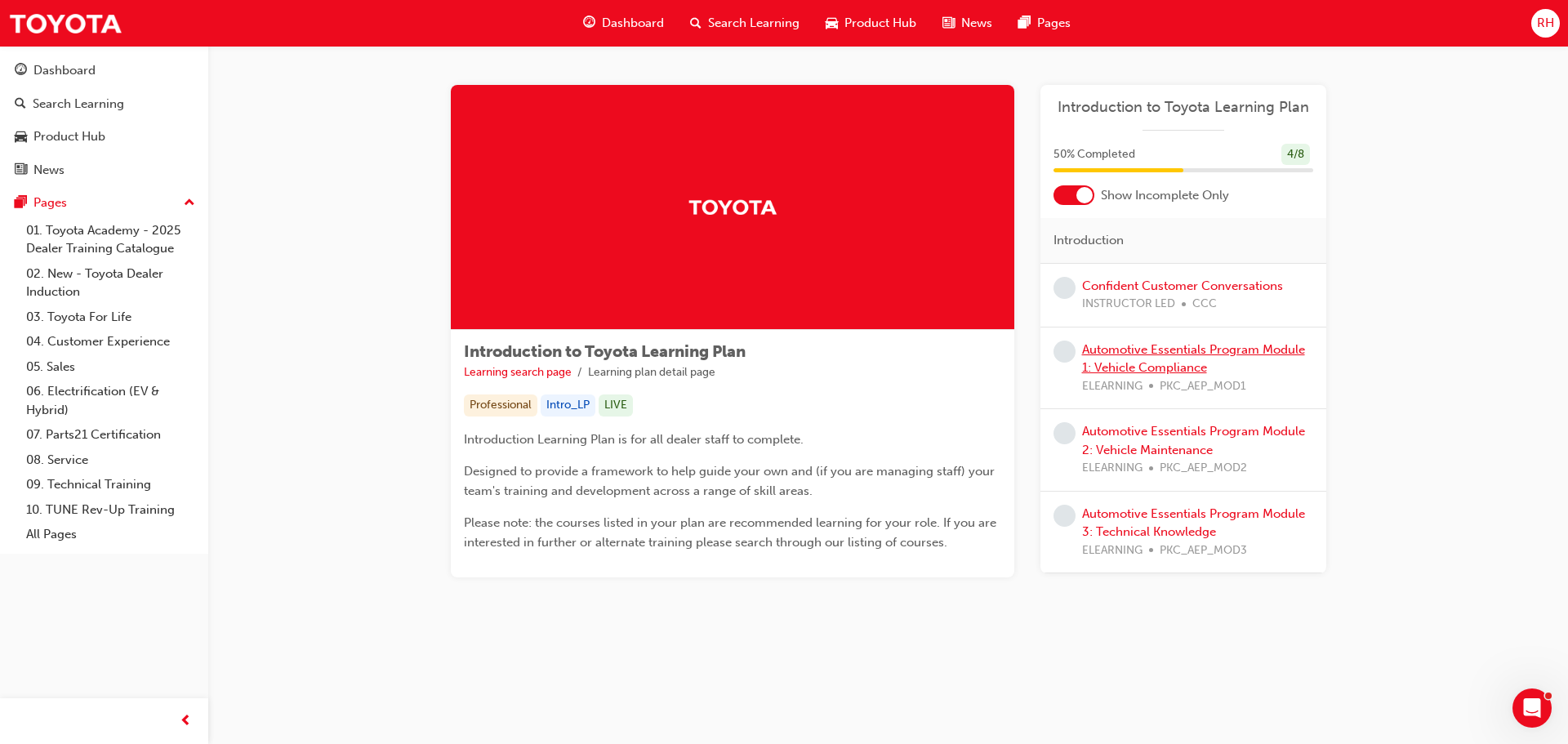
click at [1153, 366] on link "Automotive Essentials Program Module 1: Vehicle Compliance" at bounding box center [1193, 360] width 223 height 34
click at [638, 20] on span "Dashboard" at bounding box center [633, 23] width 62 height 19
